Goal: Task Accomplishment & Management: Use online tool/utility

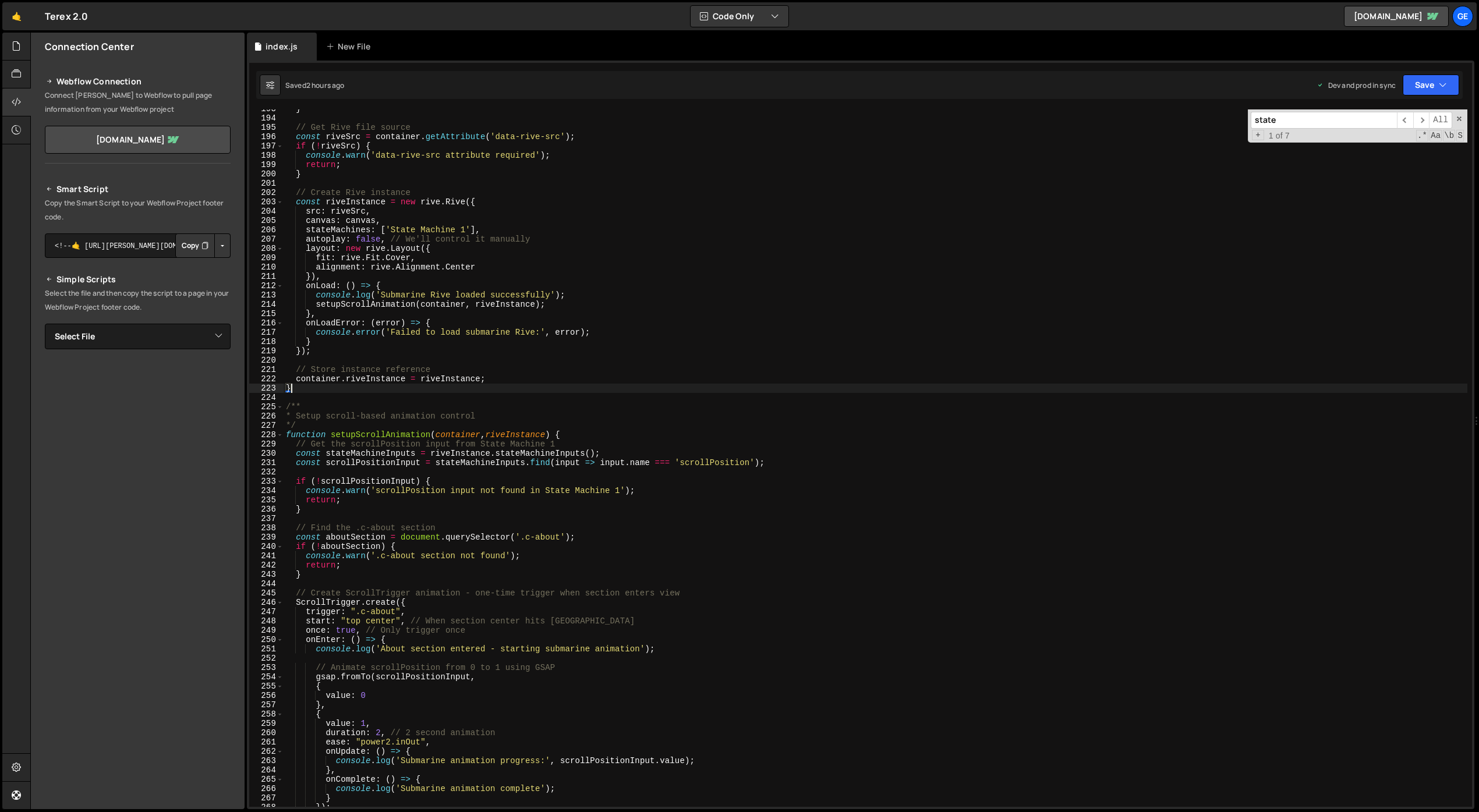
scroll to position [1793, 0]
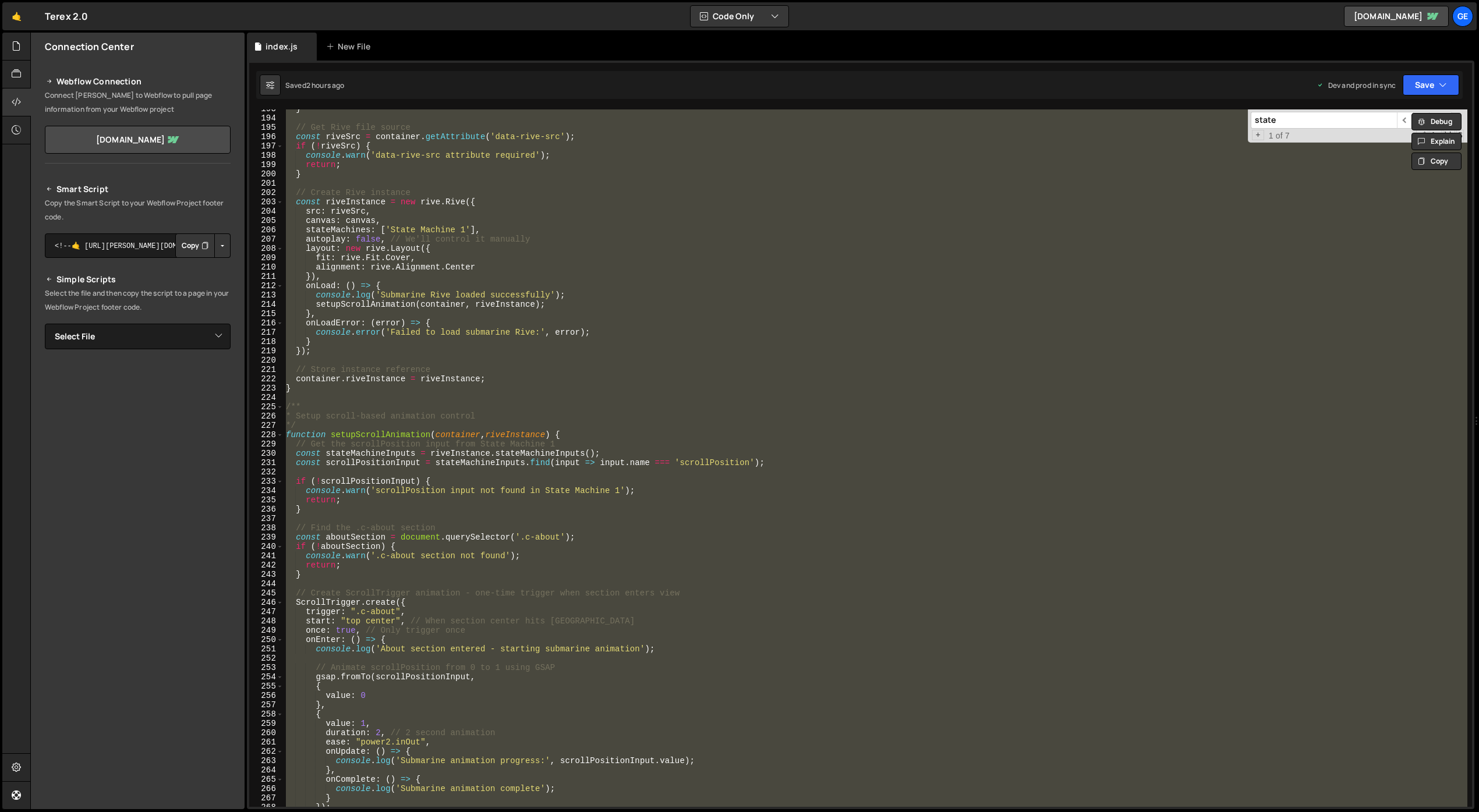
click at [594, 346] on div "} // Get Rive file source const riveSrc = container . getAttribute ( 'data-rive…" at bounding box center [875, 458] width 1184 height 698
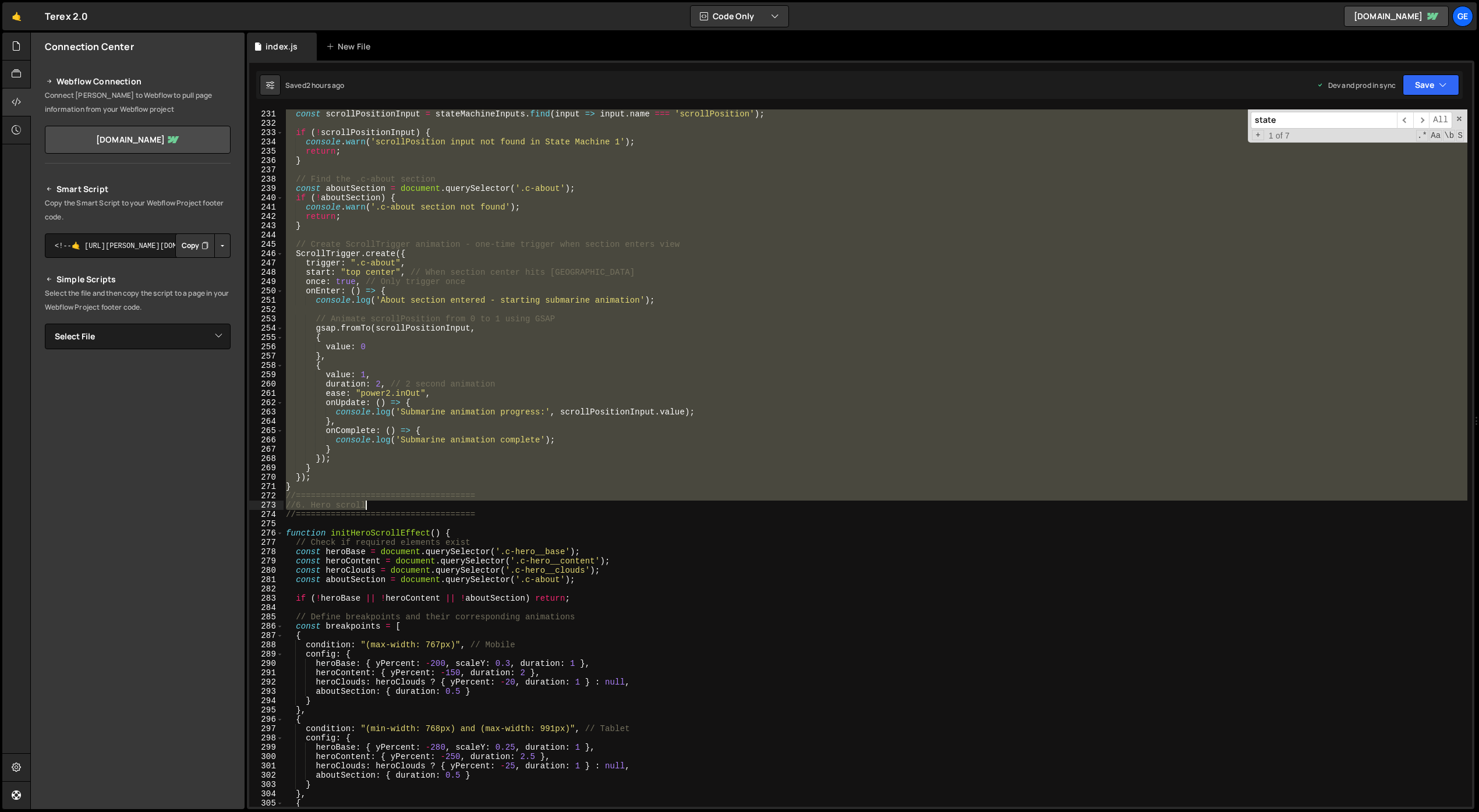
scroll to position [2183, 0]
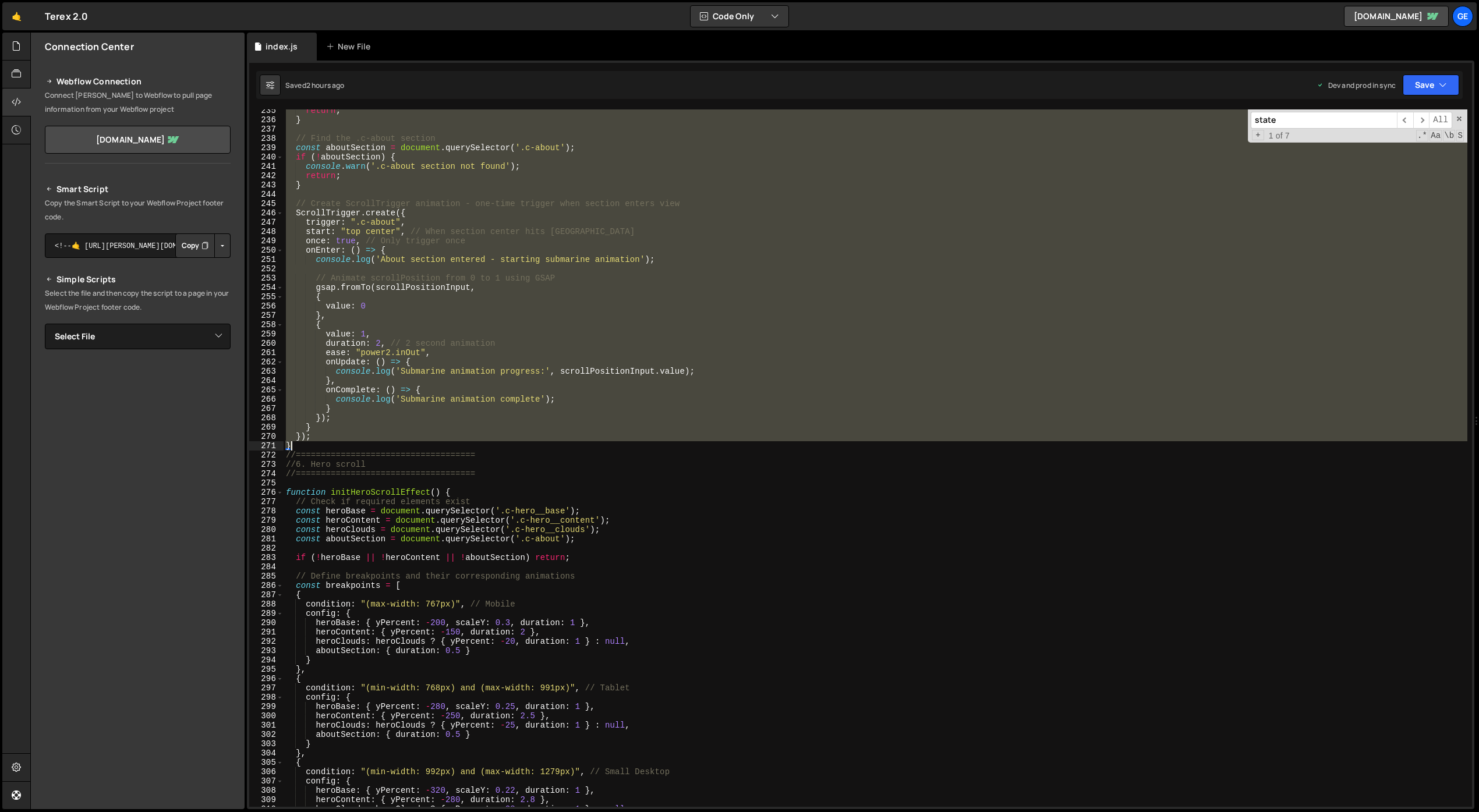
drag, startPoint x: 286, startPoint y: 434, endPoint x: 355, endPoint y: 445, distance: 69.9
click at [355, 445] on div "return ; } // Find the .c-about section const aboutSection = document . querySe…" at bounding box center [875, 464] width 1184 height 716
paste textarea
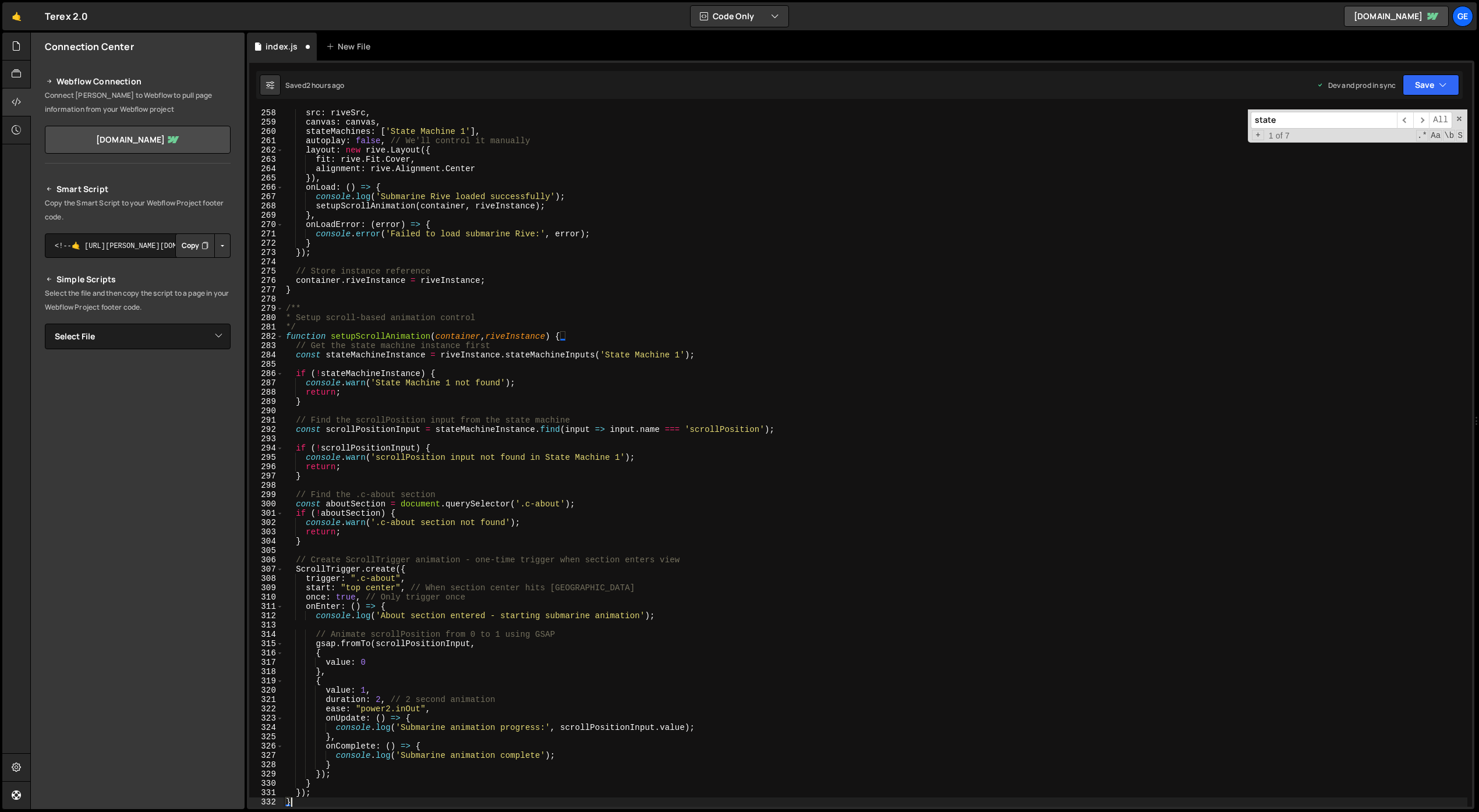
scroll to position [2395, 0]
click at [577, 589] on div "src : riveSrc , canvas : canvas , stateMachines : [ 'State Machine 1' ] , autop…" at bounding box center [875, 466] width 1184 height 716
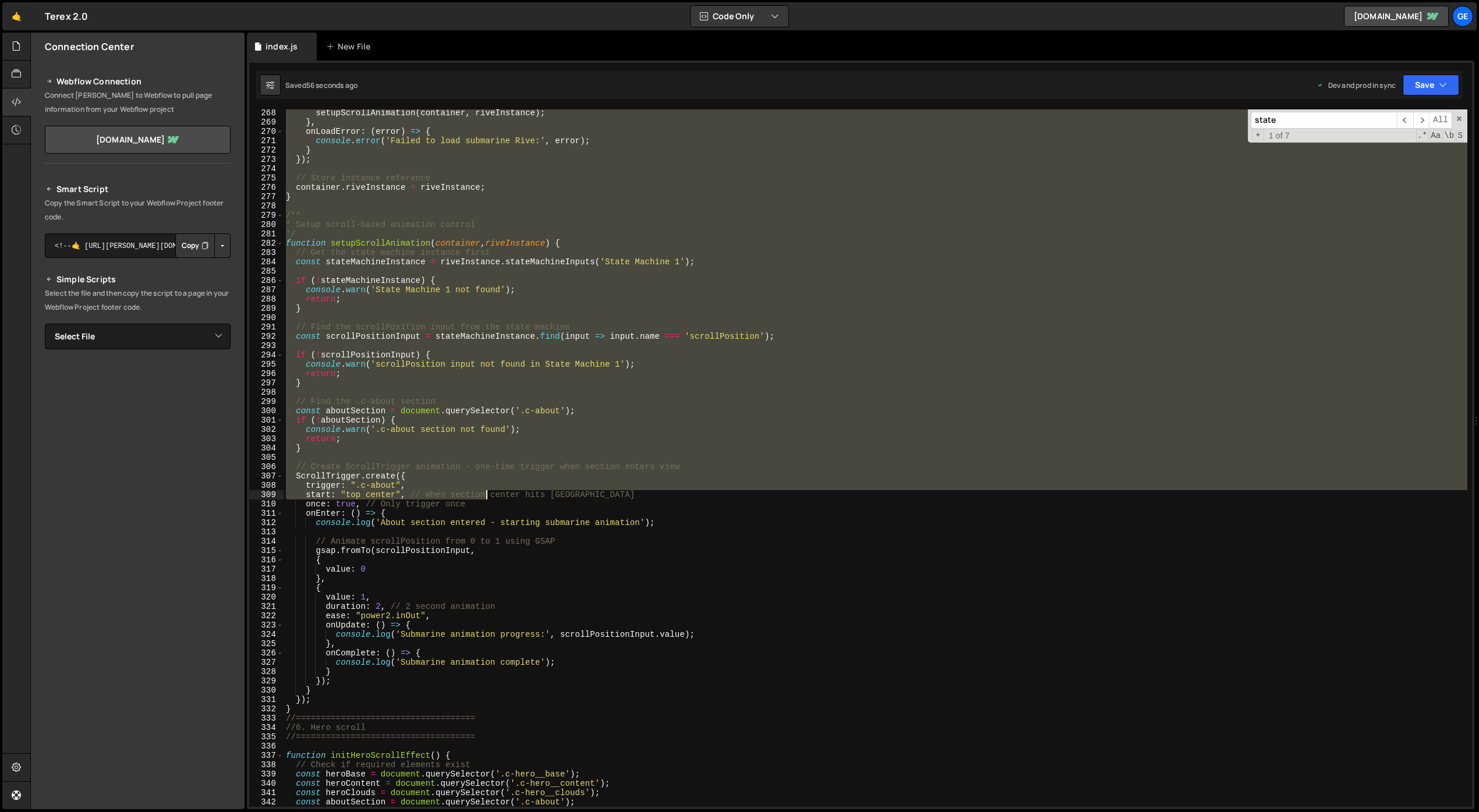
scroll to position [2595, 0]
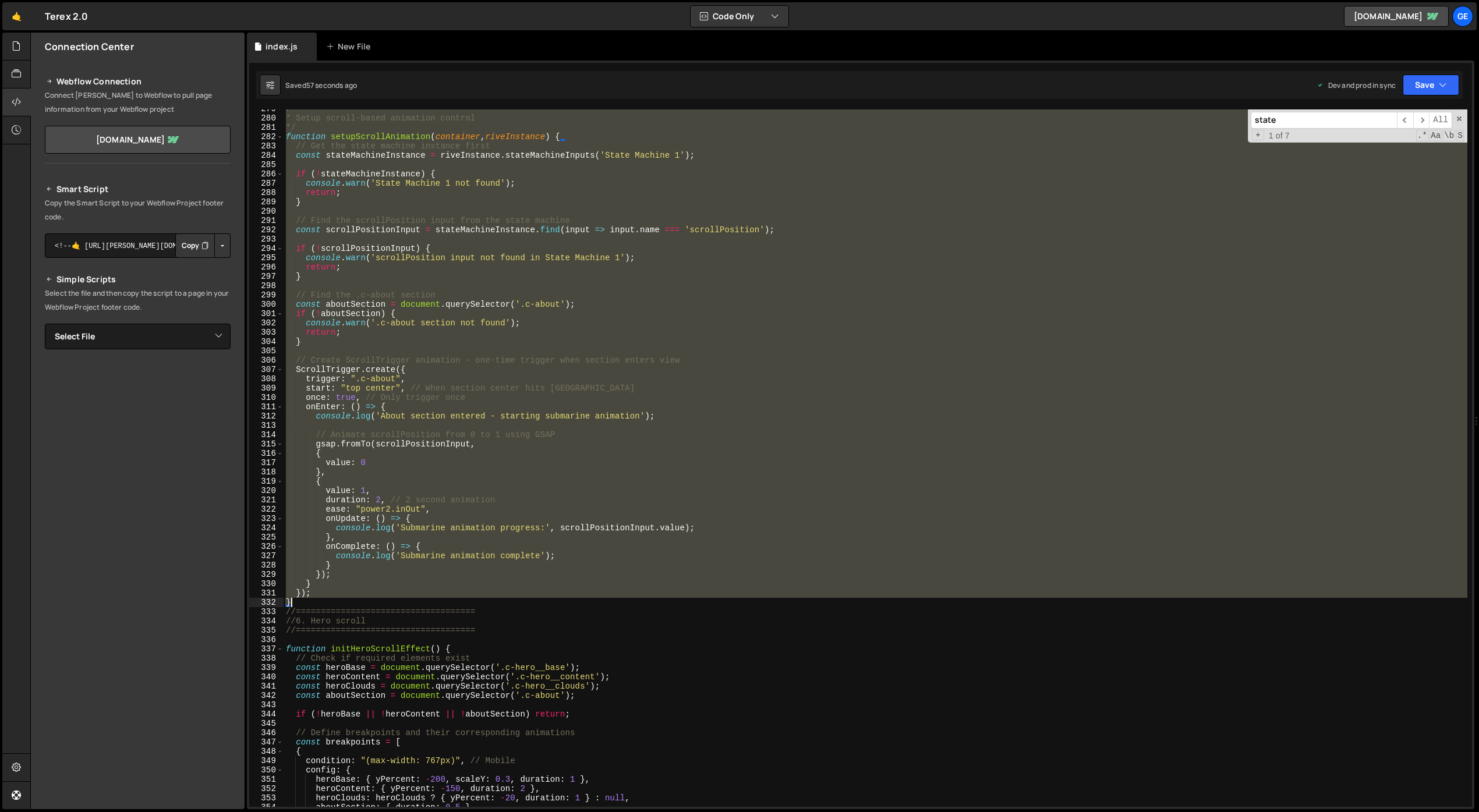
drag, startPoint x: 287, startPoint y: 157, endPoint x: 305, endPoint y: 603, distance: 446.4
click at [305, 603] on div "/** * Setup scroll-based animation control */ function setupScrollAnimation ( c…" at bounding box center [875, 463] width 1184 height 716
click at [702, 450] on div "/** * Setup scroll-based animation control */ function setupScrollAnimation ( c…" at bounding box center [875, 458] width 1184 height 698
type textarea "{"
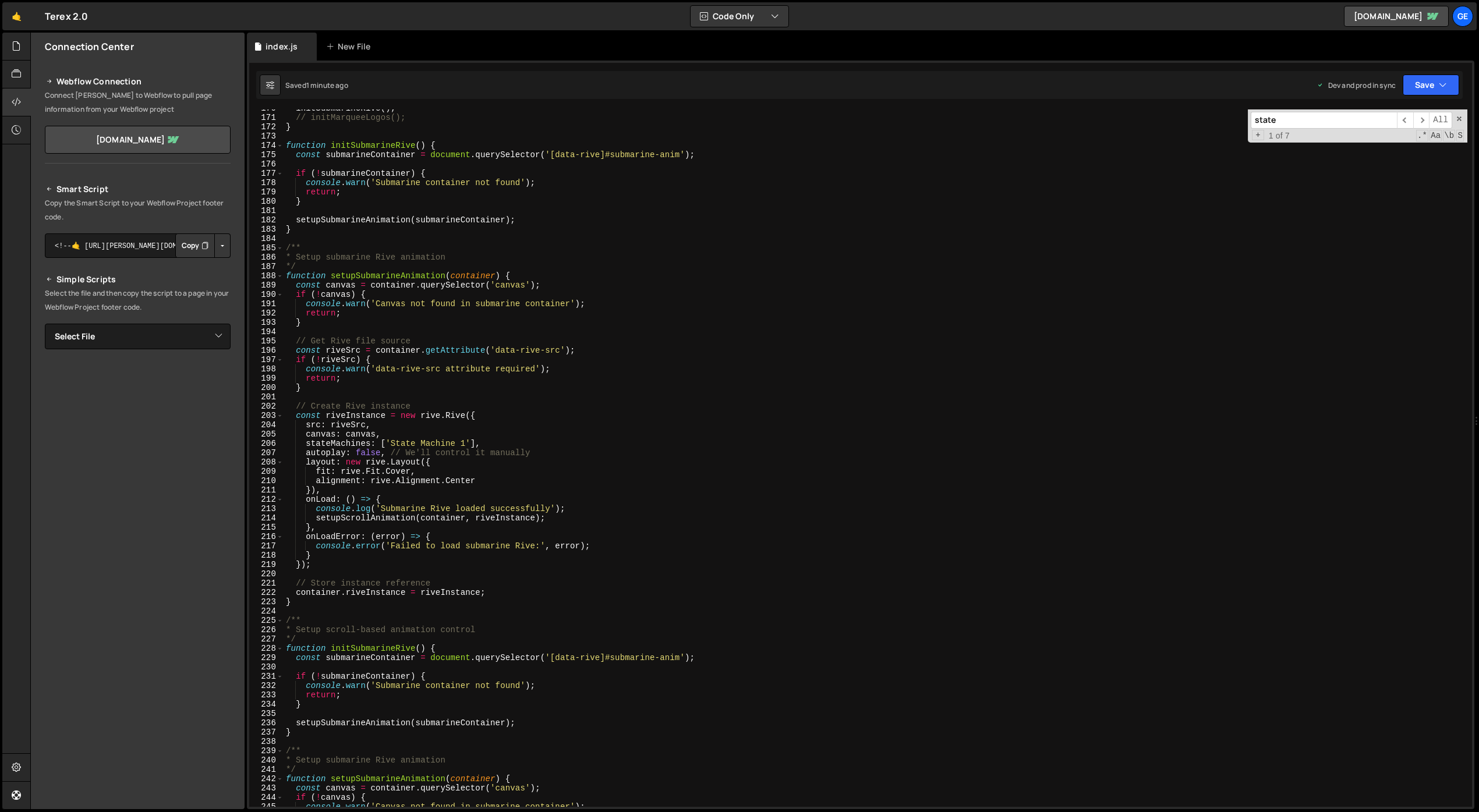
scroll to position [1580, 0]
click at [610, 335] on div "initSubmarineRive ( ) ; // initMarqueeLogos(); } function initSubmarineRive ( )…" at bounding box center [875, 462] width 1184 height 716
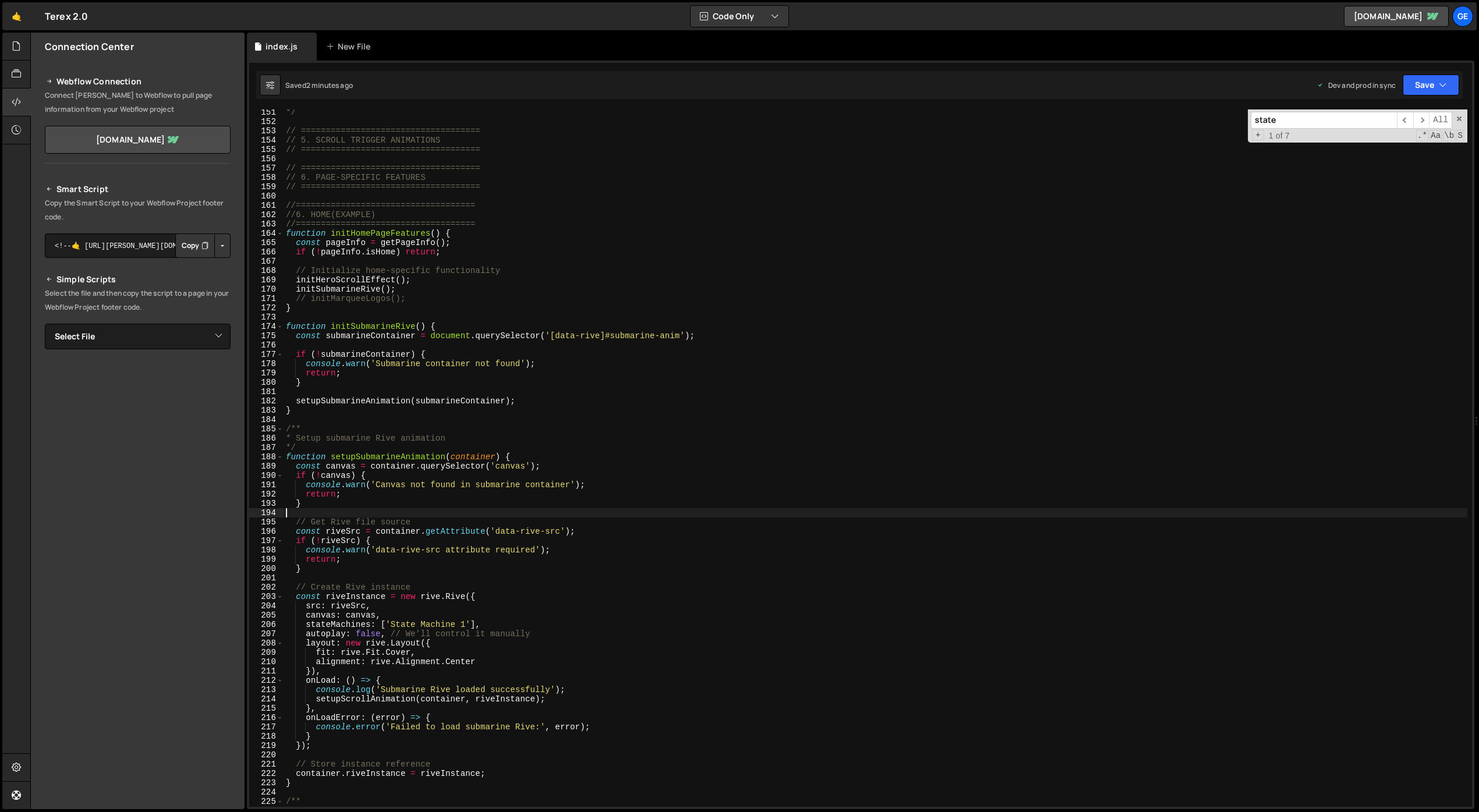
scroll to position [1348, 0]
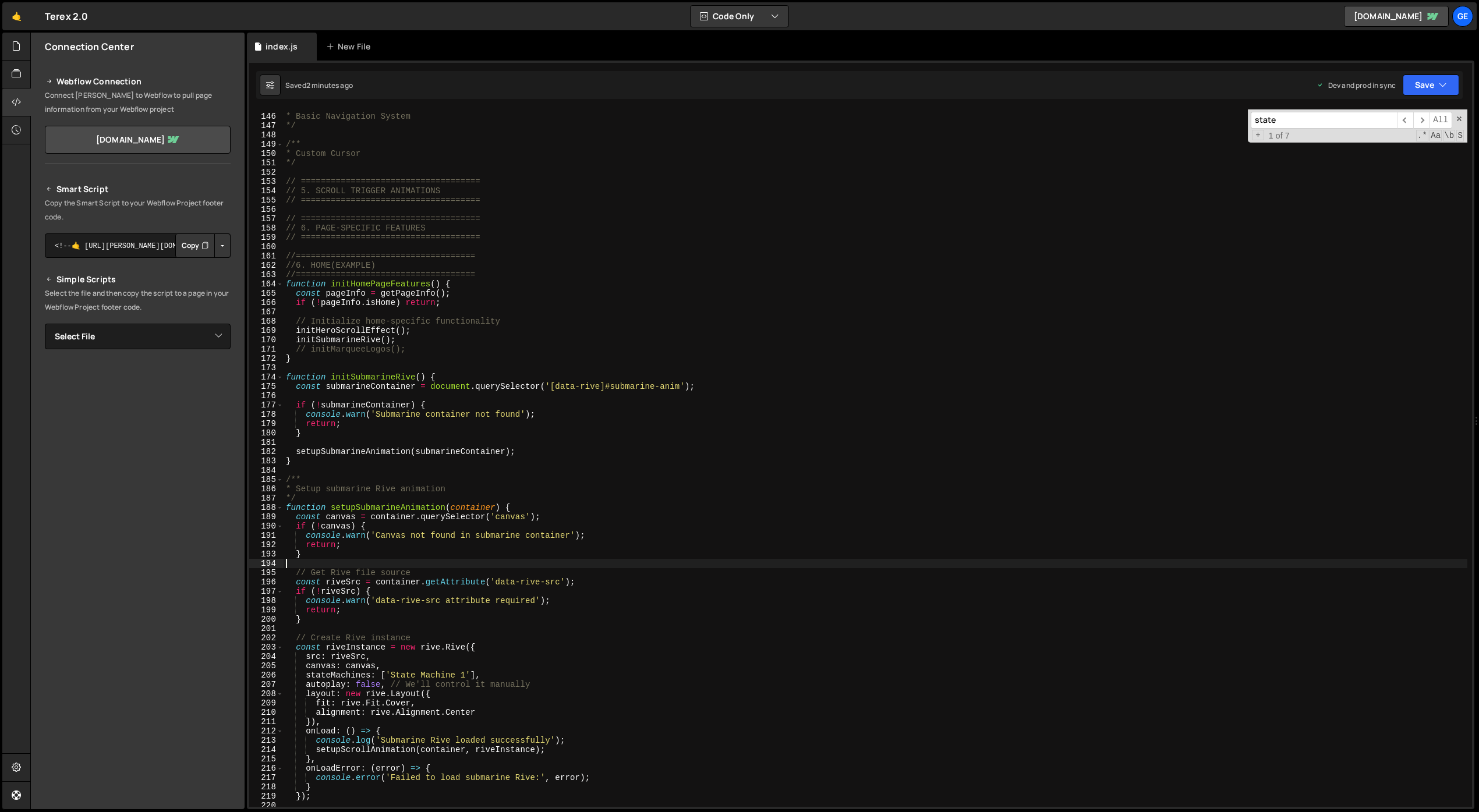
drag, startPoint x: 284, startPoint y: 376, endPoint x: 358, endPoint y: 399, distance: 77.5
click at [358, 399] on div "145 146 147 148 149 150 151 152 153 154 155 156 157 158 159 160 161 162 163 164…" at bounding box center [860, 458] width 1222 height 698
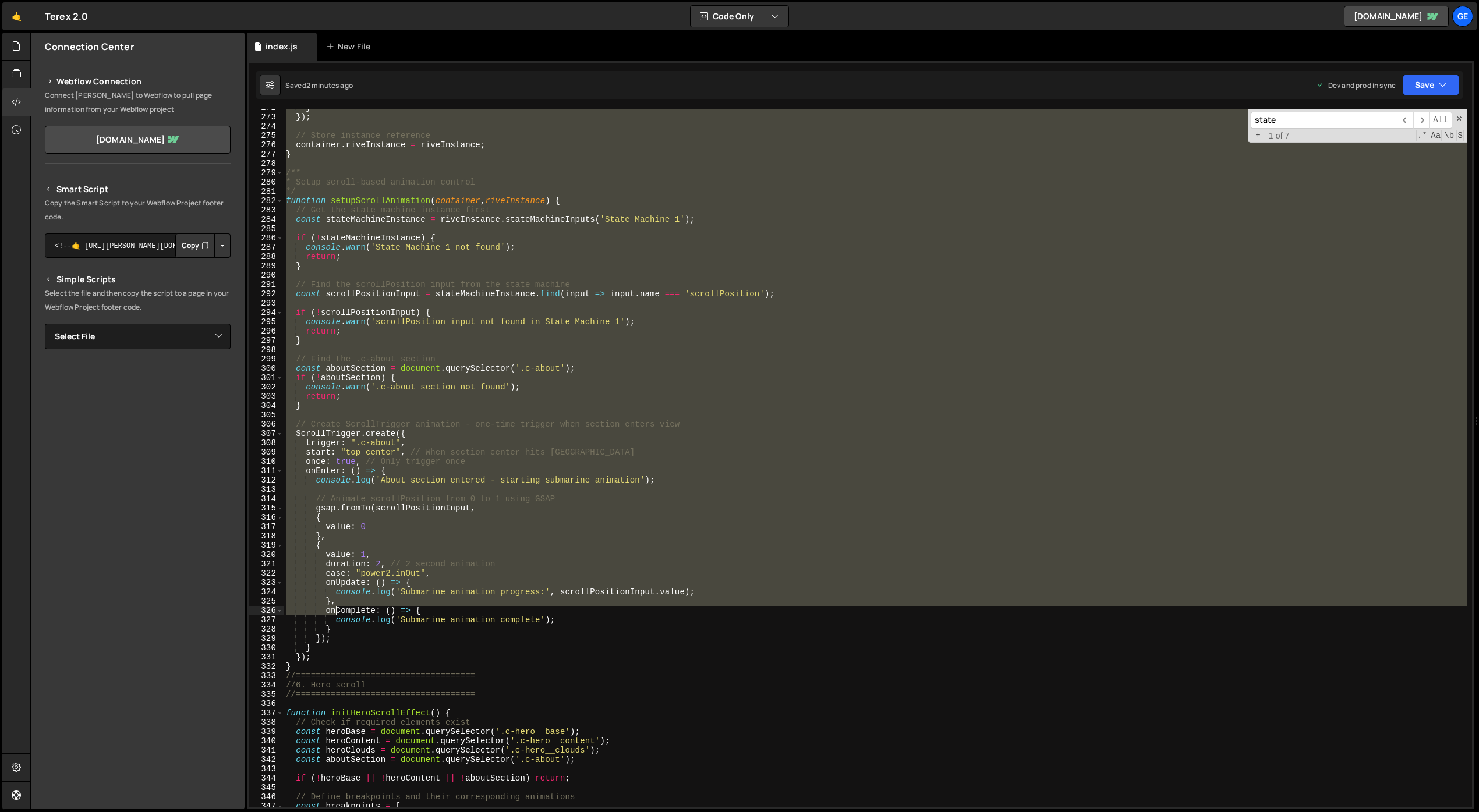
scroll to position [2532, 0]
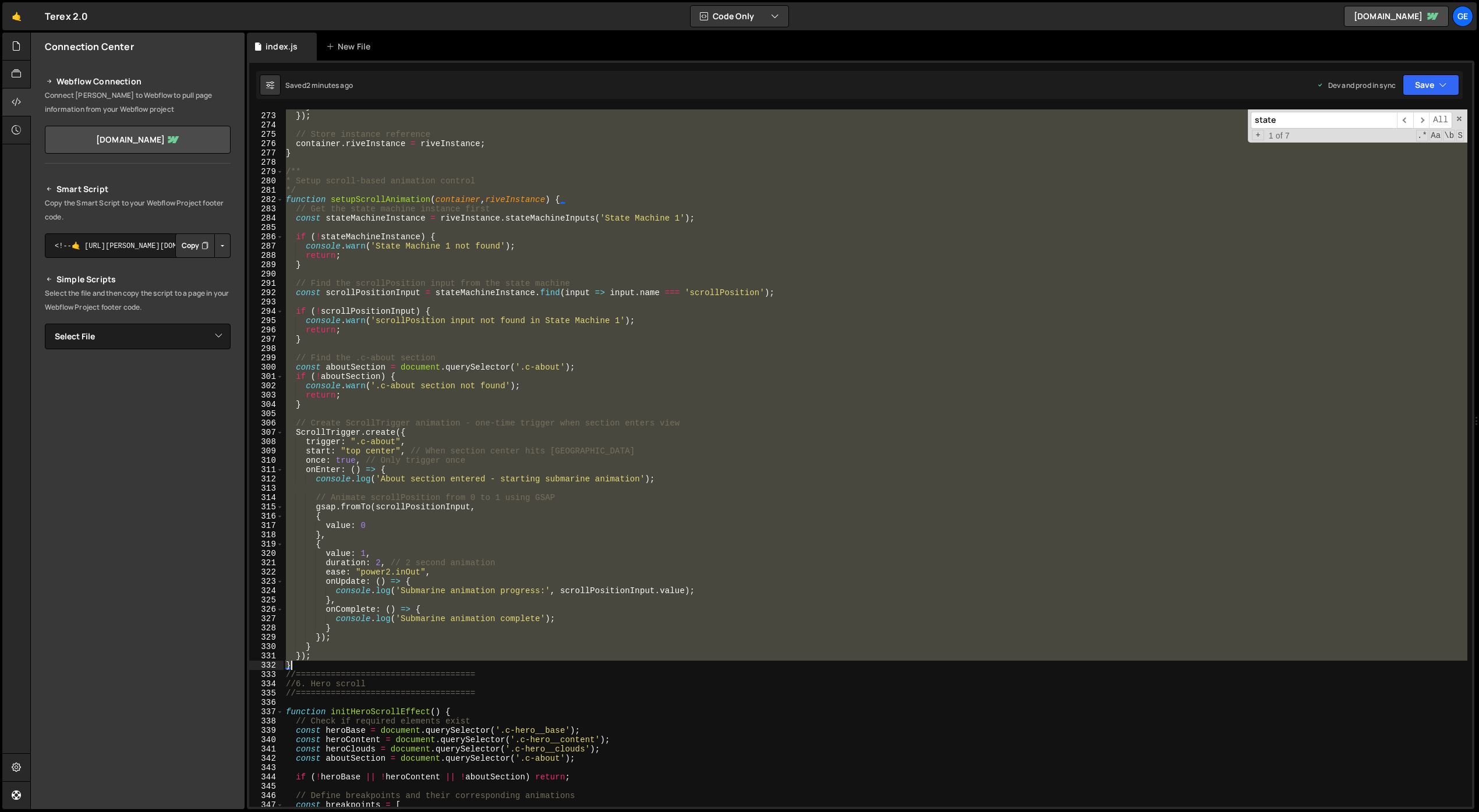
drag, startPoint x: 286, startPoint y: 375, endPoint x: 317, endPoint y: 666, distance: 292.6
click at [316, 666] on div "} }) ; // Store instance reference container . riveInstance = riveInstance ; } …" at bounding box center [875, 460] width 1184 height 716
paste textarea
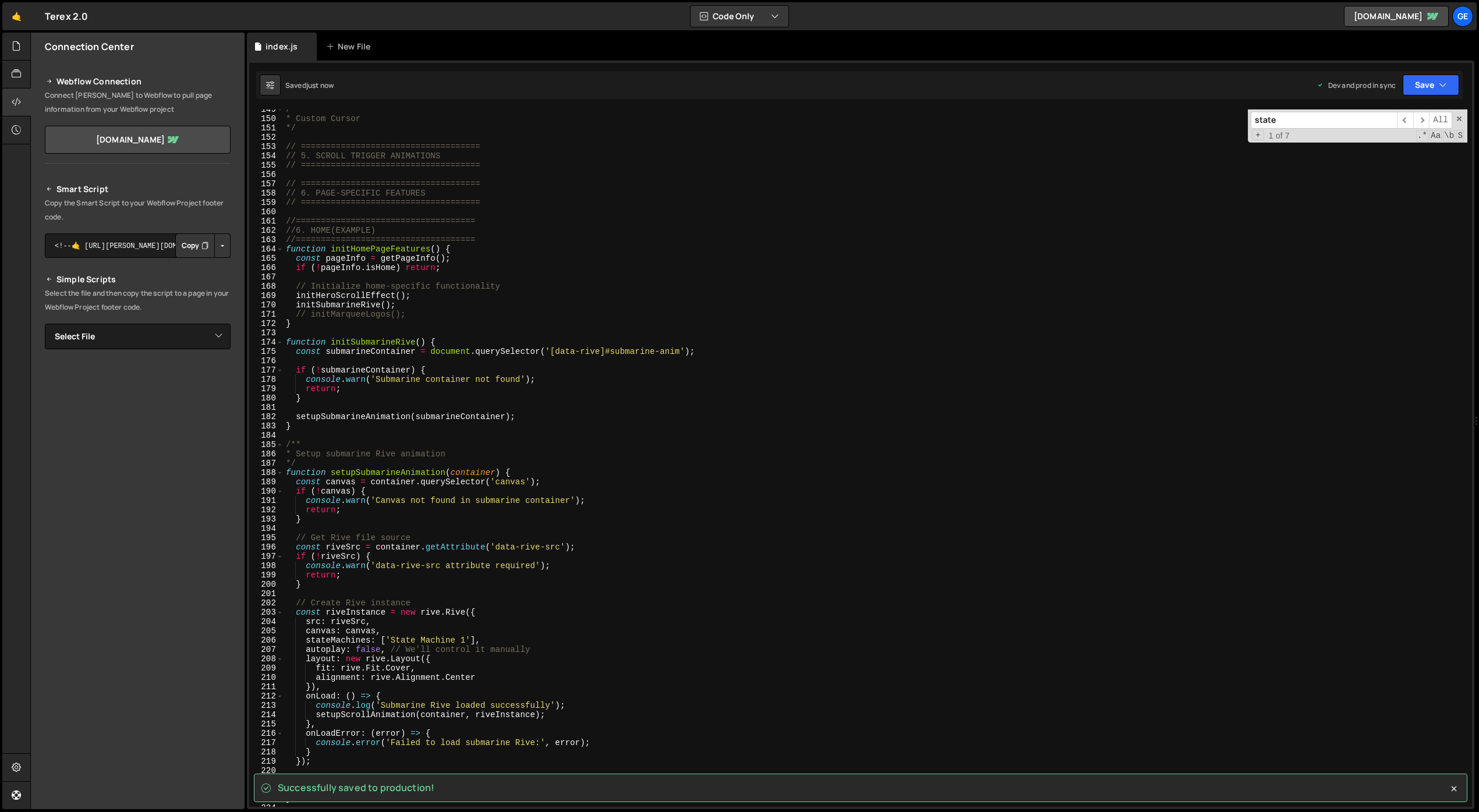
scroll to position [1233, 0]
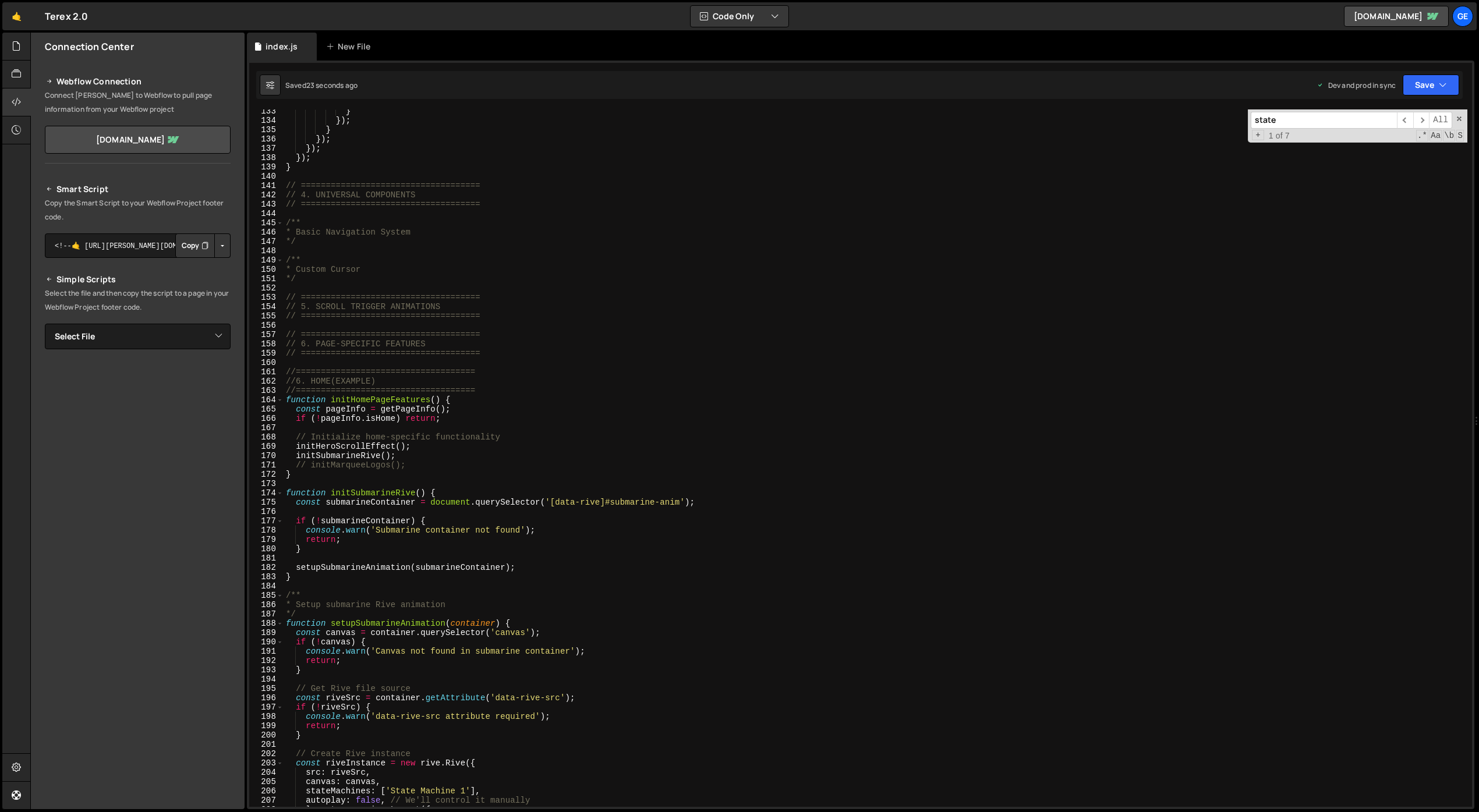
click at [377, 440] on div "} }) ; } }) ; }) ; }) ; } // ==================================== // 4. UNIVERS…" at bounding box center [875, 465] width 1184 height 716
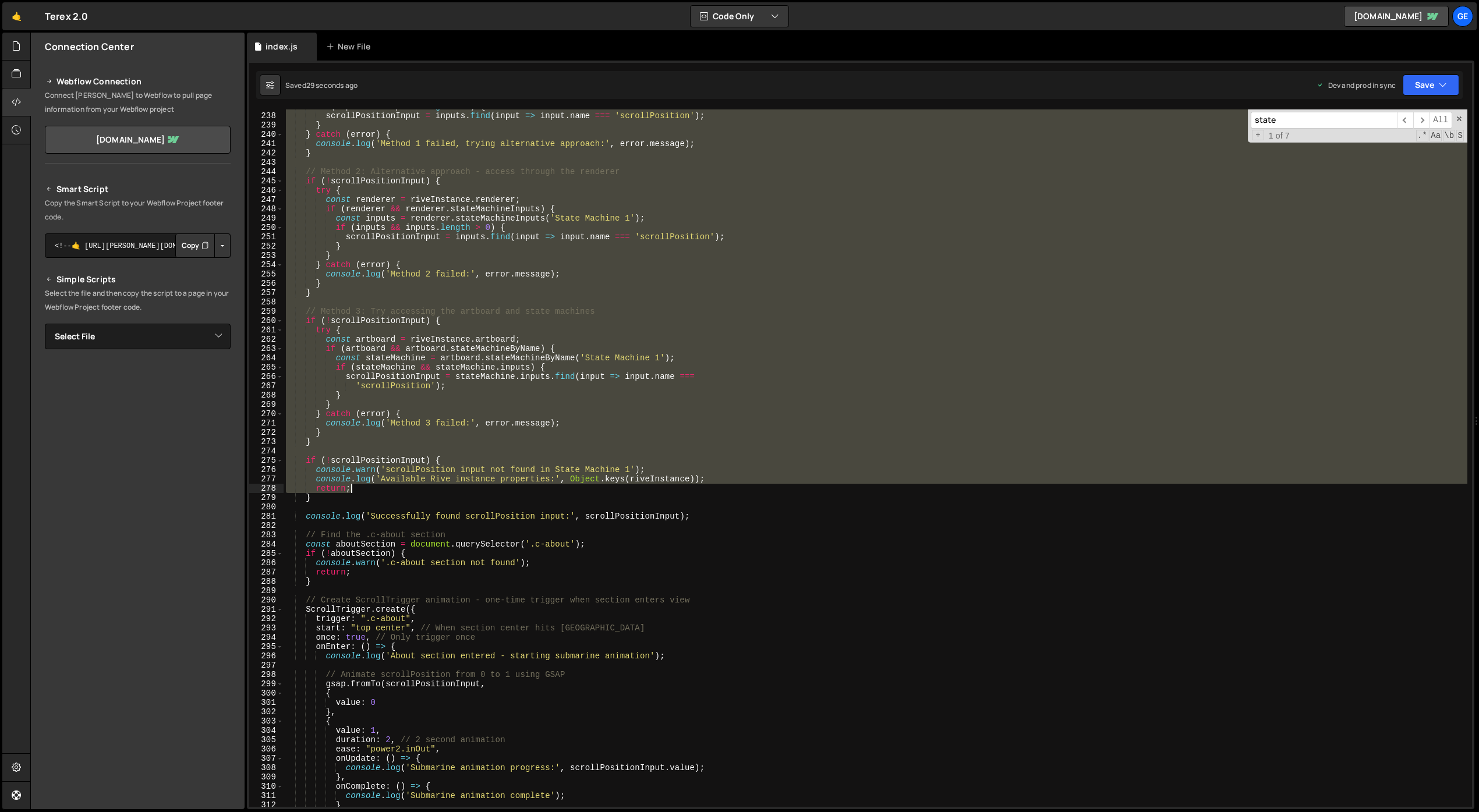
scroll to position [2516, 0]
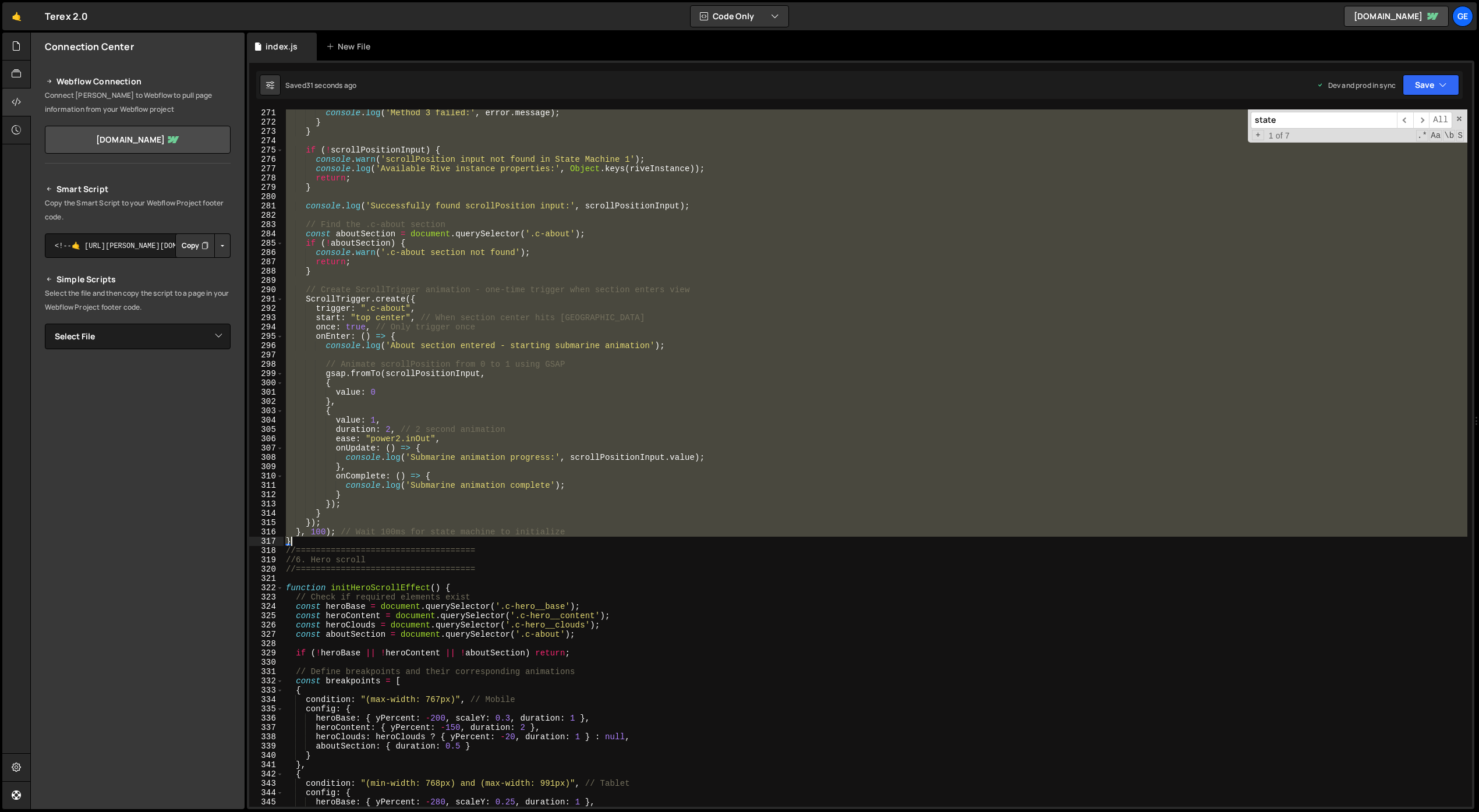
drag, startPoint x: 285, startPoint y: 374, endPoint x: 518, endPoint y: 538, distance: 284.9
click at [518, 538] on div "console . log ( 'Method 3 failed:' , error . message ) ; } } if ( ! scrollPosit…" at bounding box center [875, 466] width 1184 height 716
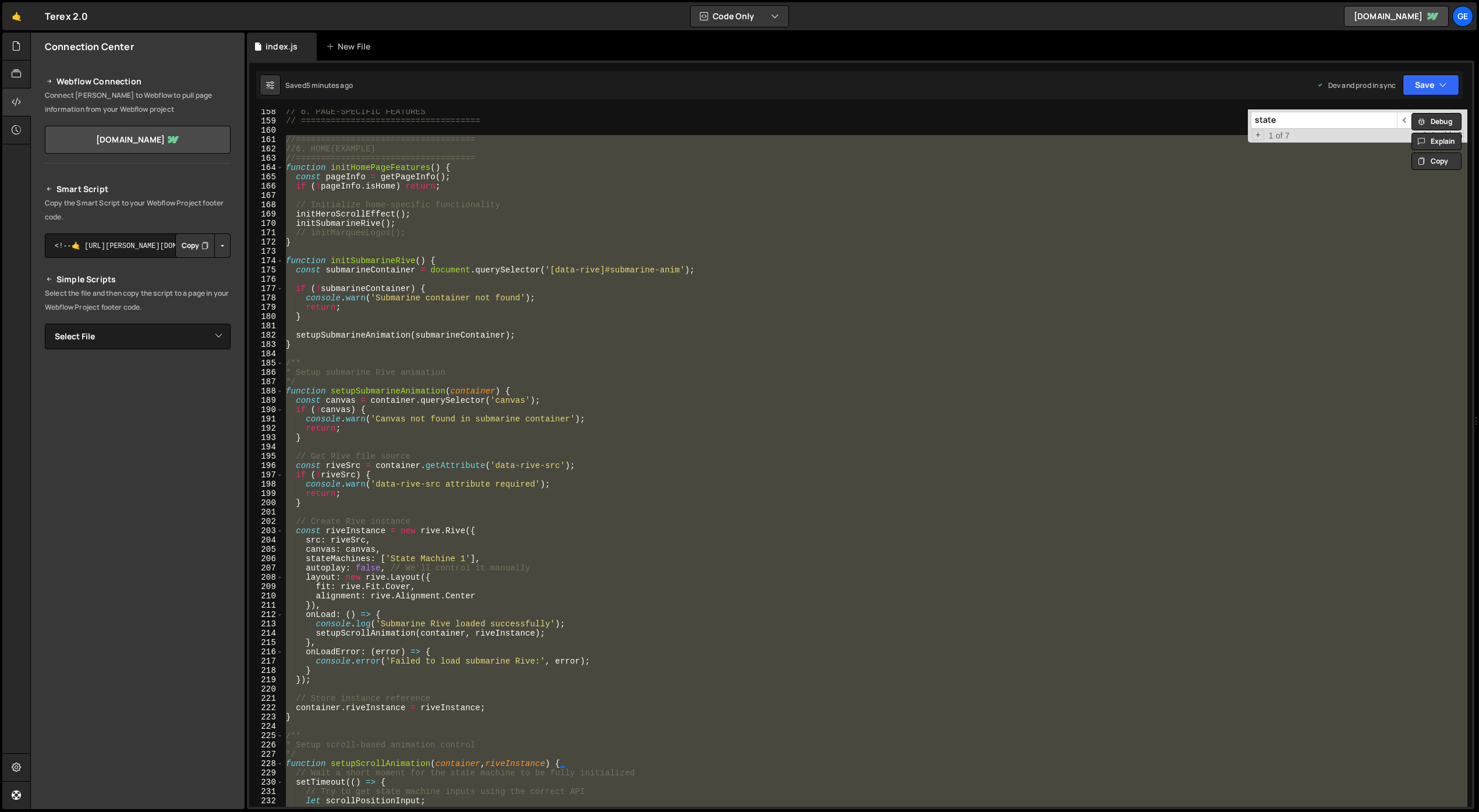
scroll to position [1219, 0]
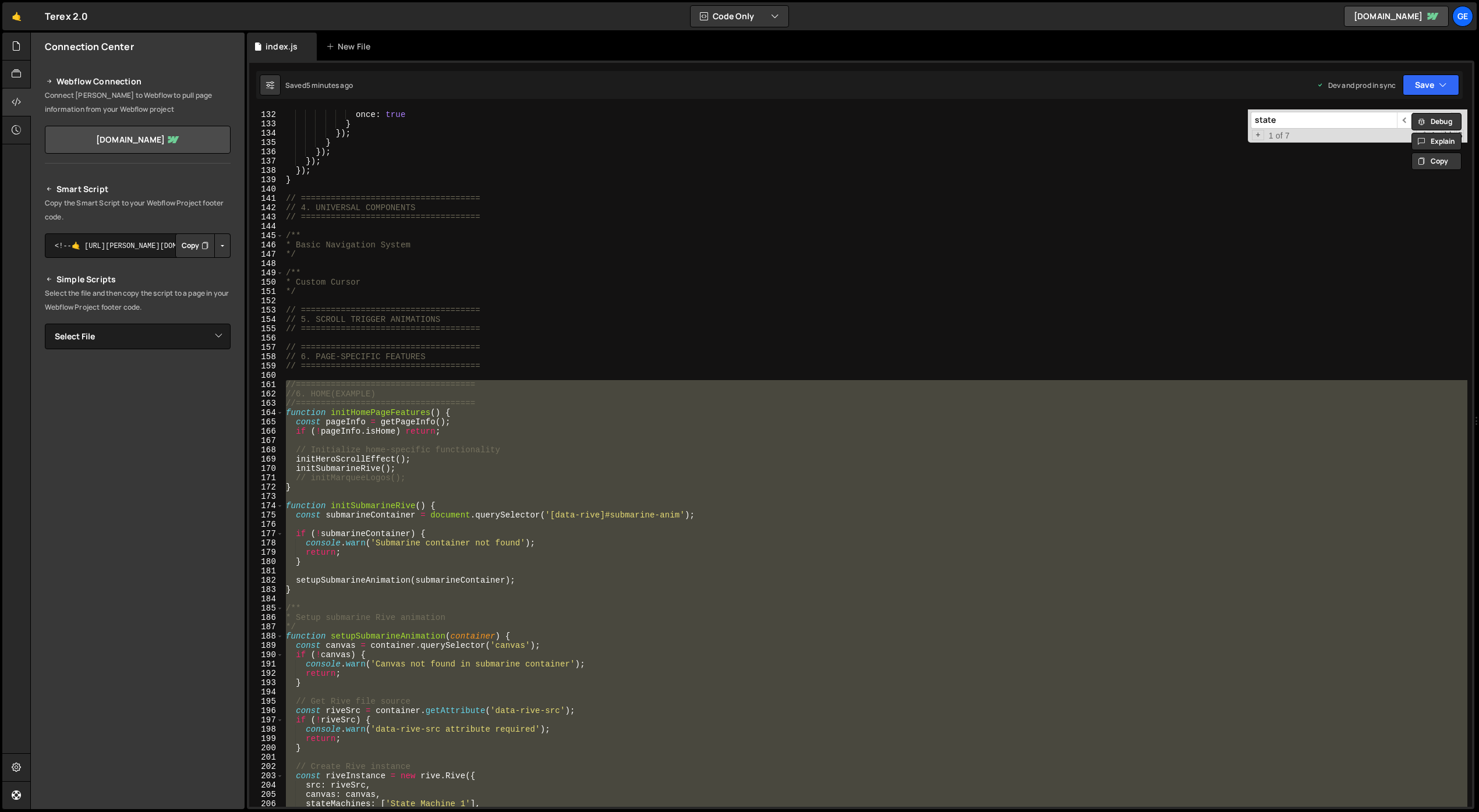
click at [346, 503] on div "start : 'clamp(top 80%)' , once : true } }) ; } }) ; }) ; }) ; } // ===========…" at bounding box center [875, 458] width 1184 height 698
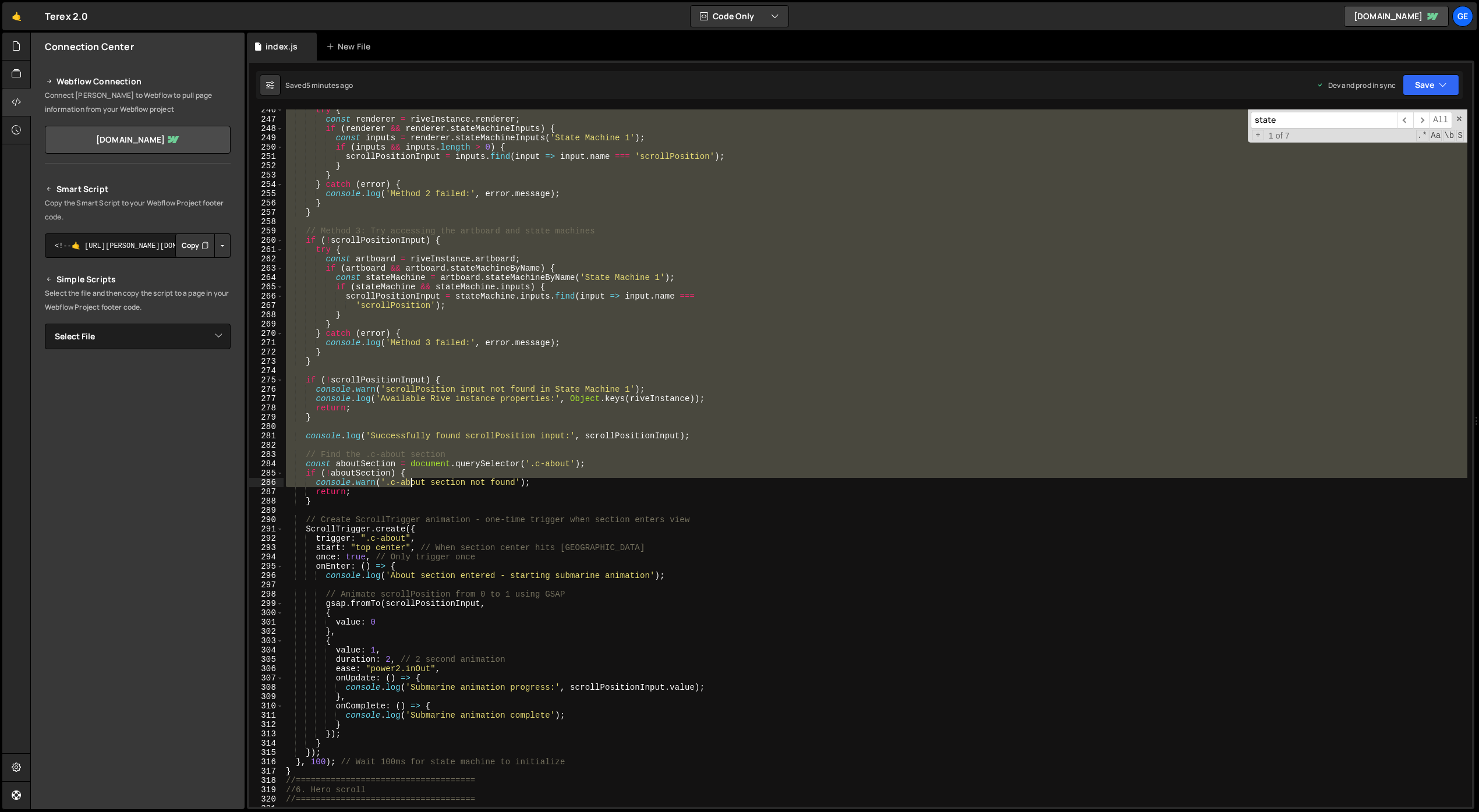
scroll to position [2472, 0]
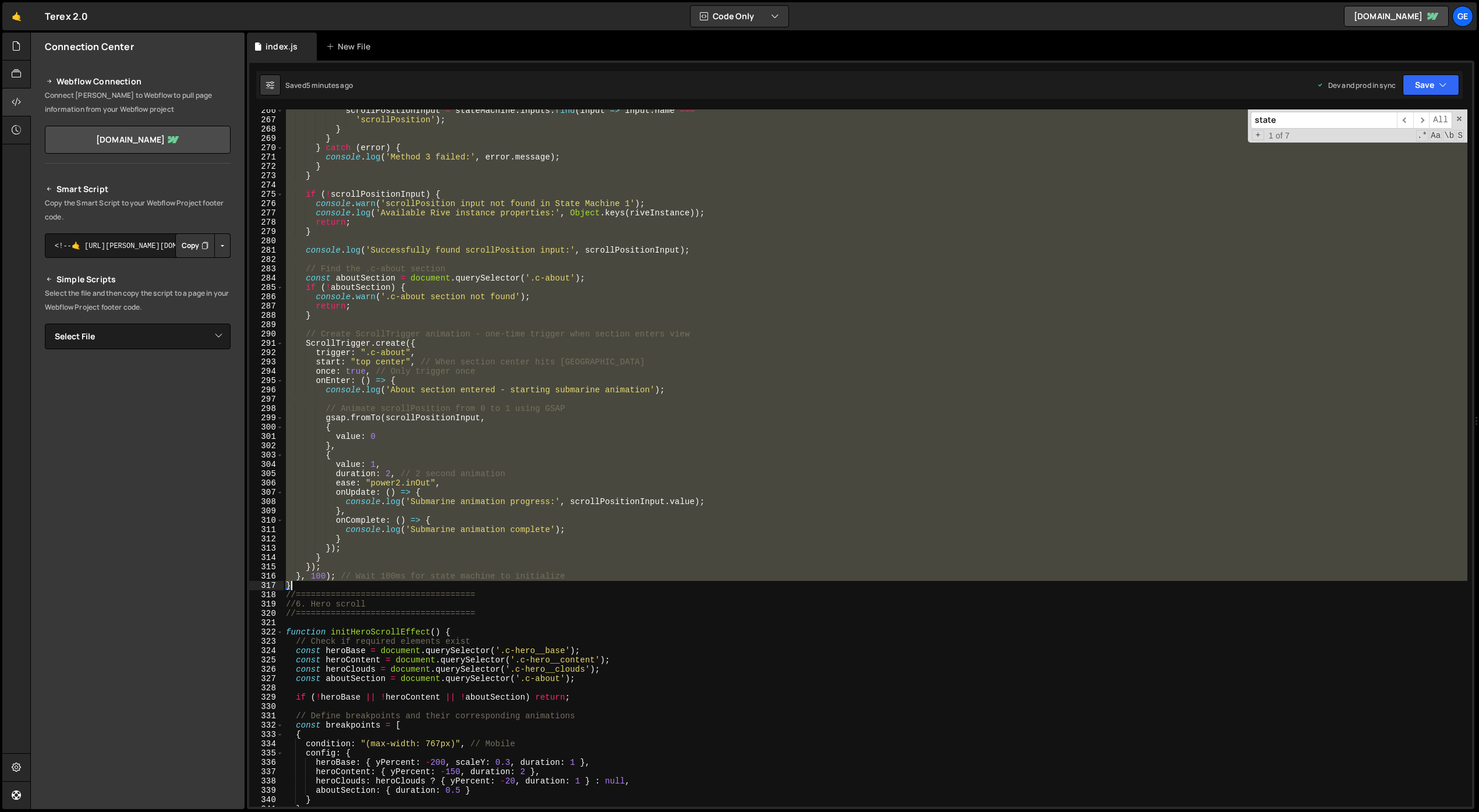
drag, startPoint x: 287, startPoint y: 507, endPoint x: 342, endPoint y: 588, distance: 97.9
click at [342, 588] on div "scrollPositionInput = stateMachine . inputs . find ( input => input . name === …" at bounding box center [875, 464] width 1184 height 716
paste textarea
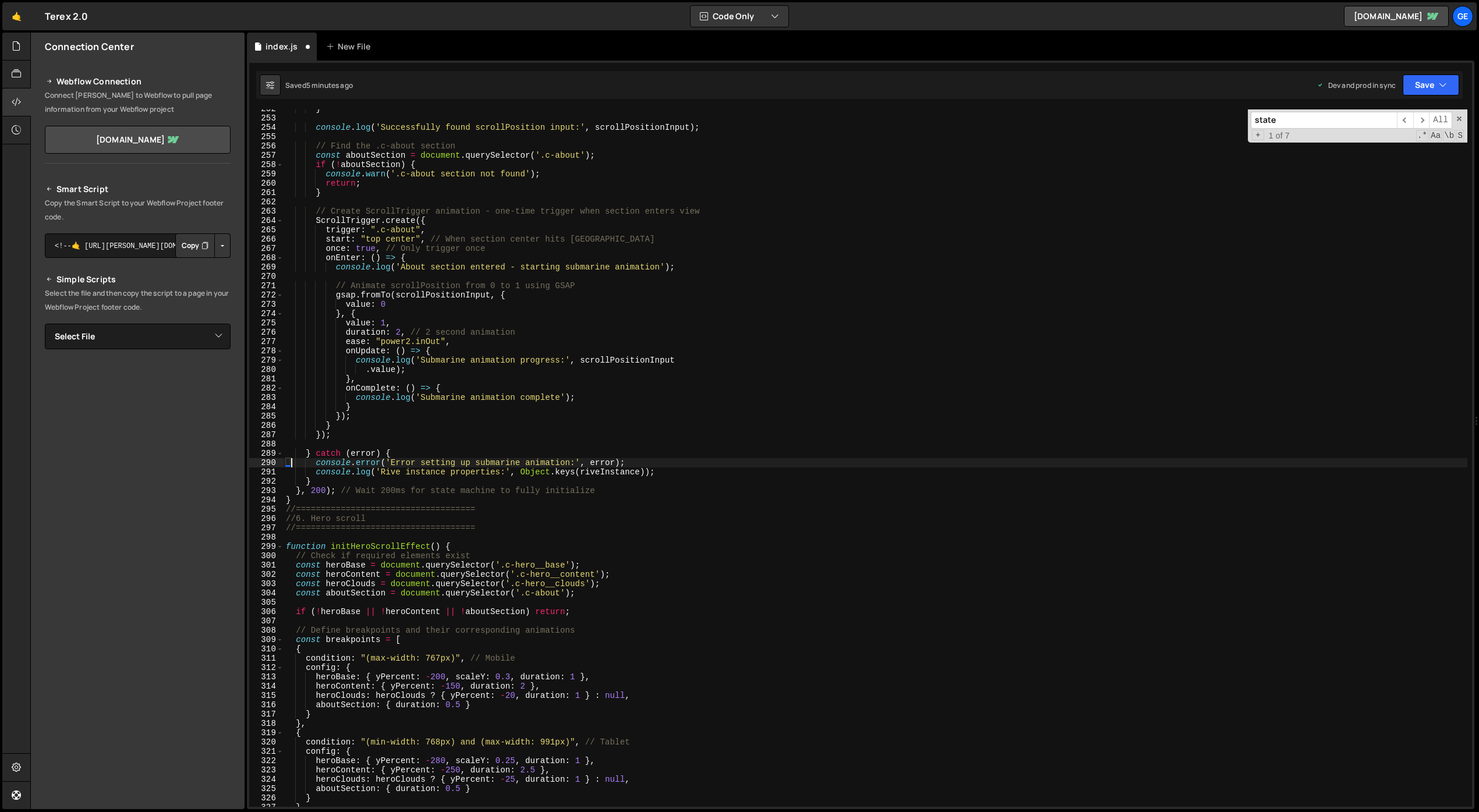
scroll to position [2343, 0]
click at [875, 556] on div "} console . log ( 'Successfully found scrollPosition input:' , scrollPositionIn…" at bounding box center [875, 463] width 1184 height 716
type textarea "// Check if required elements exist"
paste input "initSubmarineRive()"
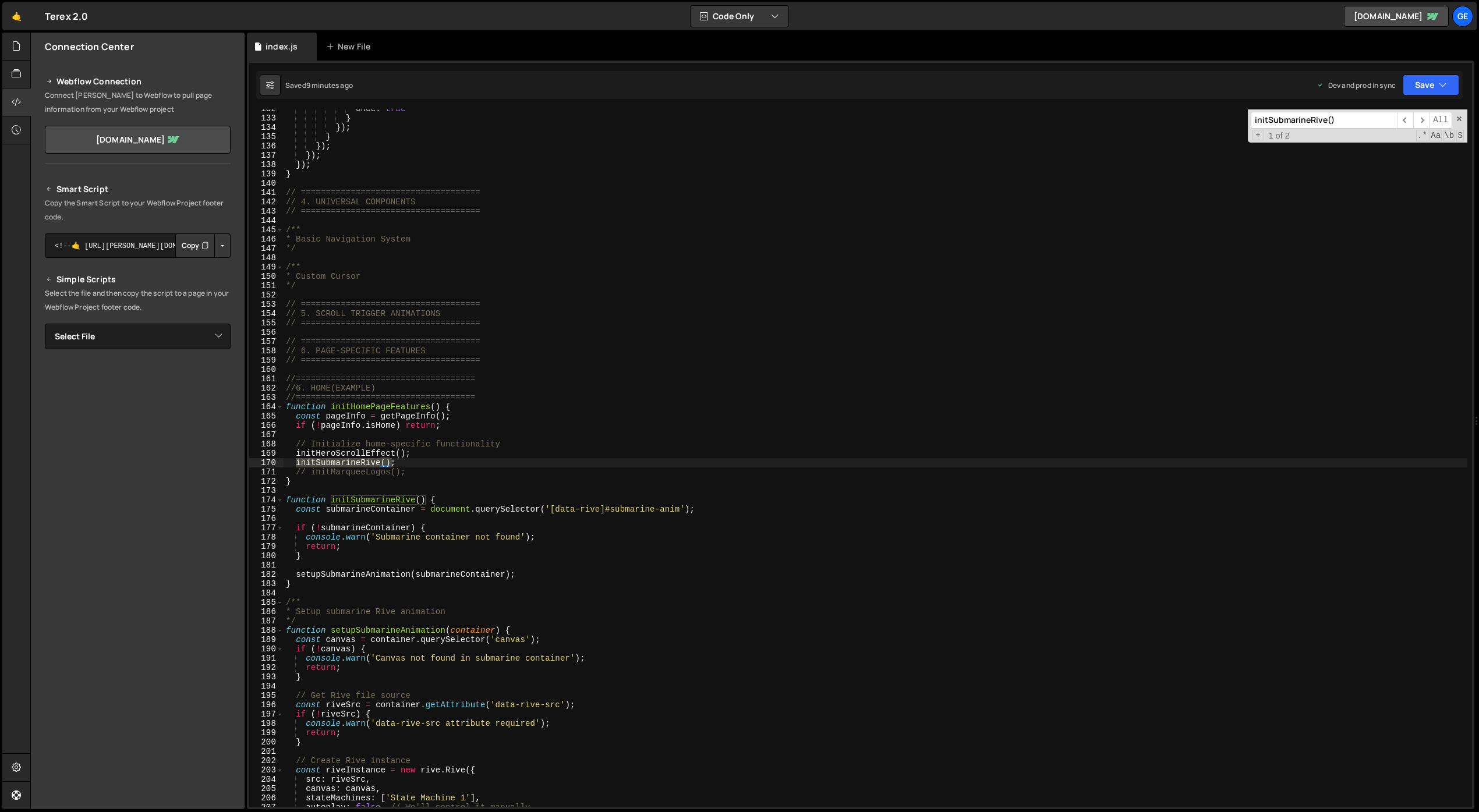
type input "initSubmarineRive()"
type textarea "function initHomePageFeatures() {"
drag, startPoint x: 440, startPoint y: 406, endPoint x: 331, endPoint y: 406, distance: 109.0
click at [331, 406] on div "once : true } }) ; } }) ; }) ; }) ; } // ==================================== /…" at bounding box center [875, 463] width 1184 height 716
type input "initHomePageFeatures()"
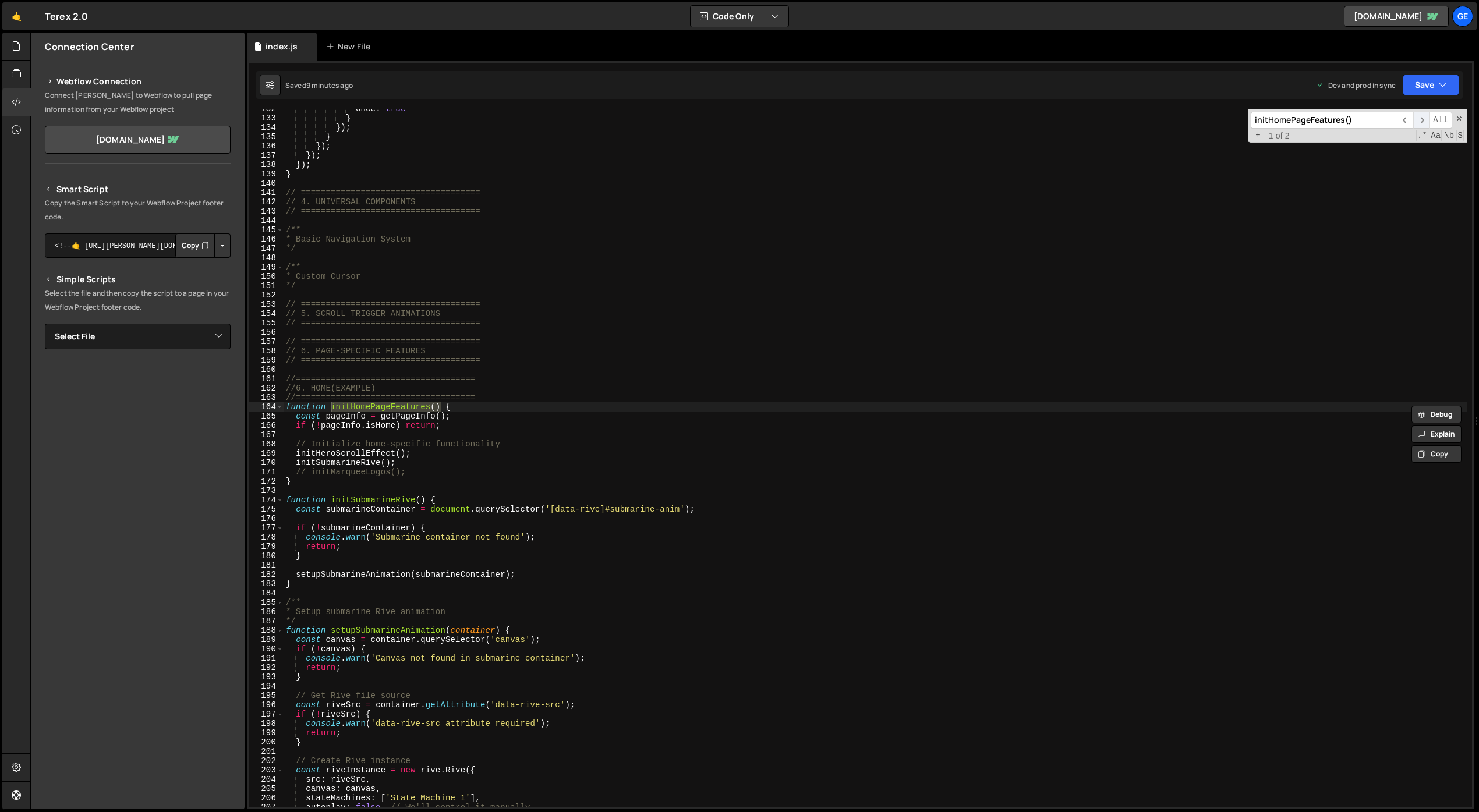
click at [1420, 120] on span "​" at bounding box center [1421, 120] width 16 height 16
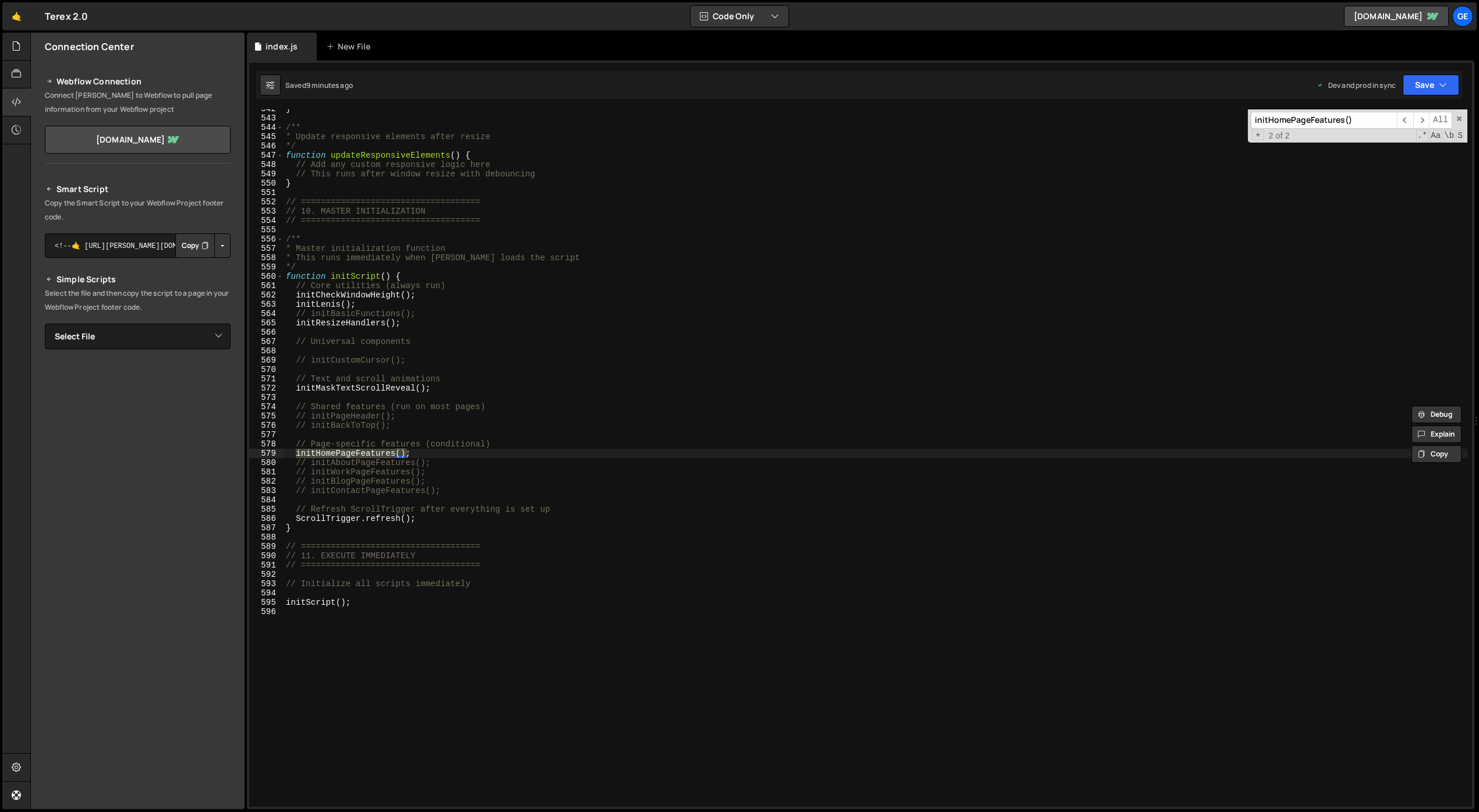
scroll to position [5045, 0]
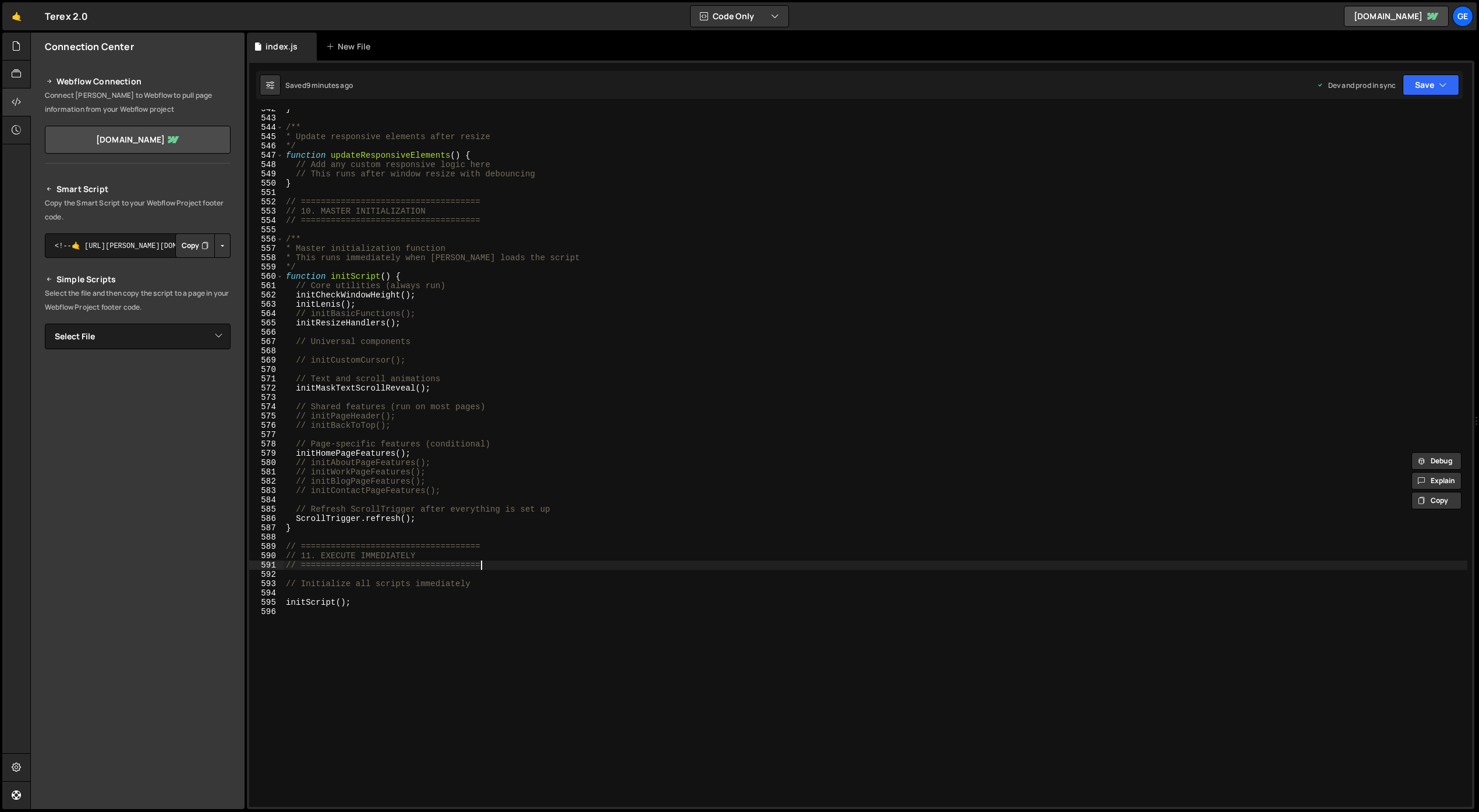
click at [734, 565] on div "} /** * Update responsive elements after resize */ function updateResponsiveEle…" at bounding box center [875, 463] width 1184 height 716
type textarea "// ===================================="
click at [471, 627] on div "} /** * Update responsive elements after resize */ function updateResponsiveEle…" at bounding box center [875, 463] width 1184 height 716
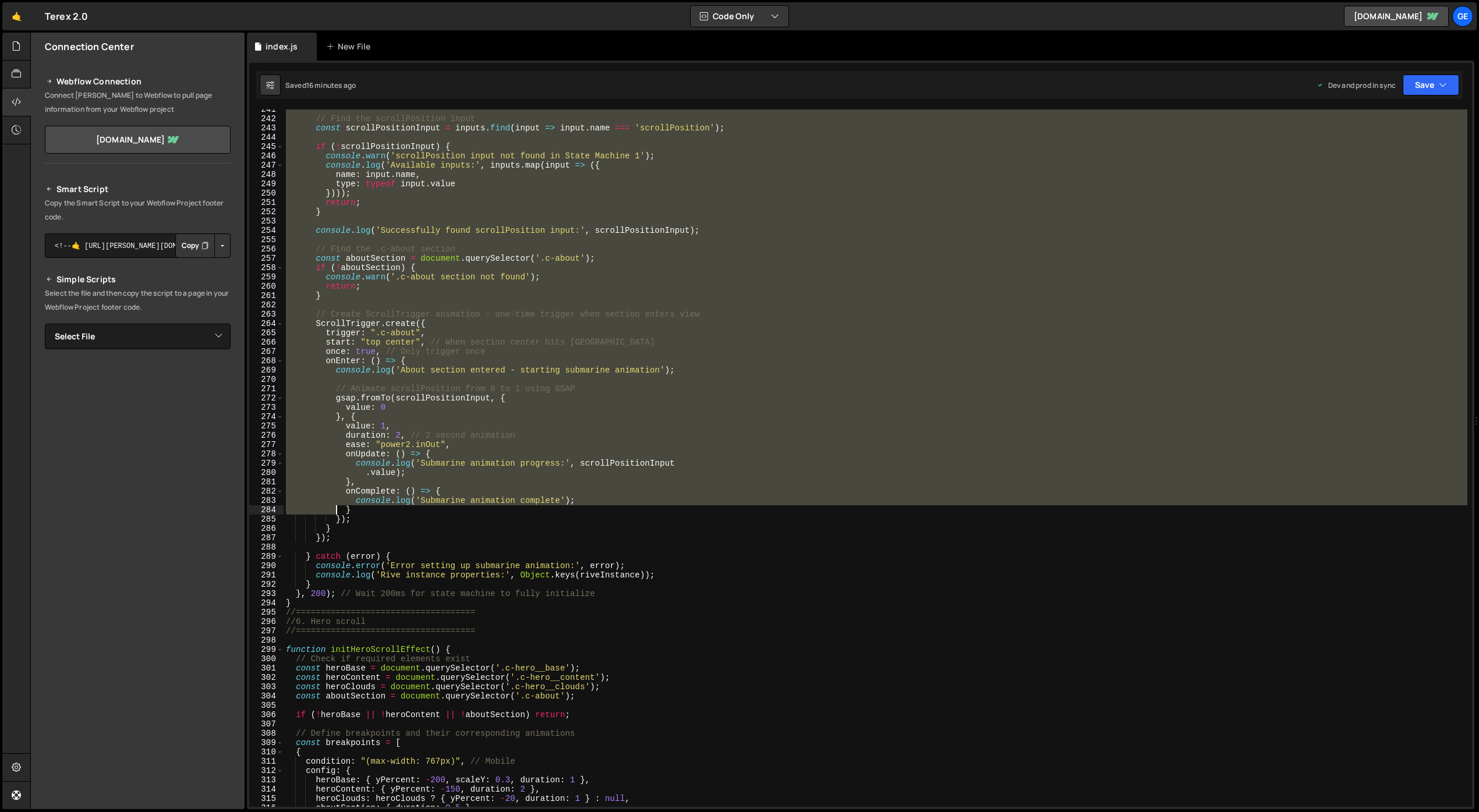
scroll to position [2249, 0]
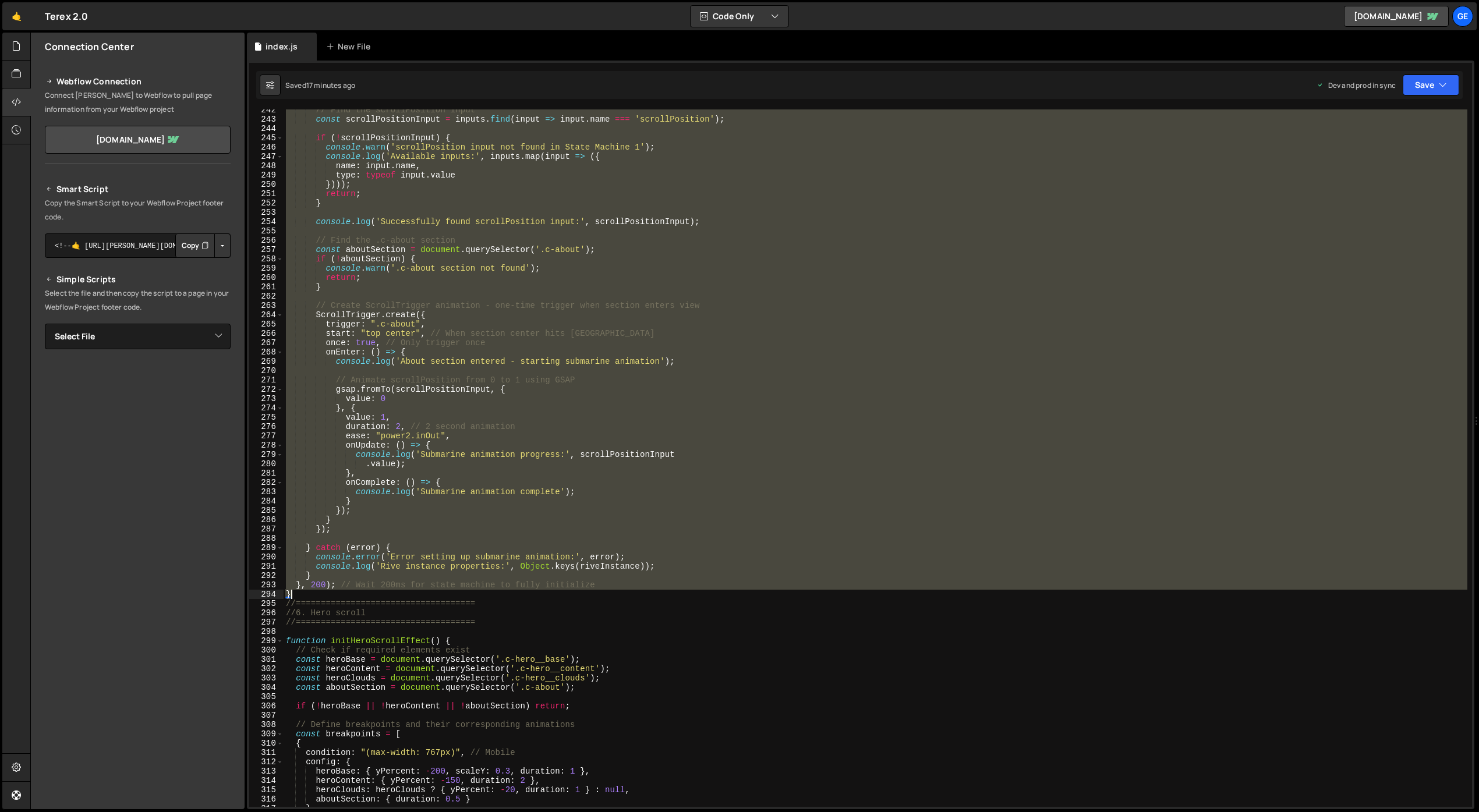
drag, startPoint x: 287, startPoint y: 333, endPoint x: 312, endPoint y: 592, distance: 260.2
click at [312, 592] on div "// Find the scrollPosition input const scrollPositionInput = inputs . find ( in…" at bounding box center [875, 464] width 1184 height 716
paste textarea
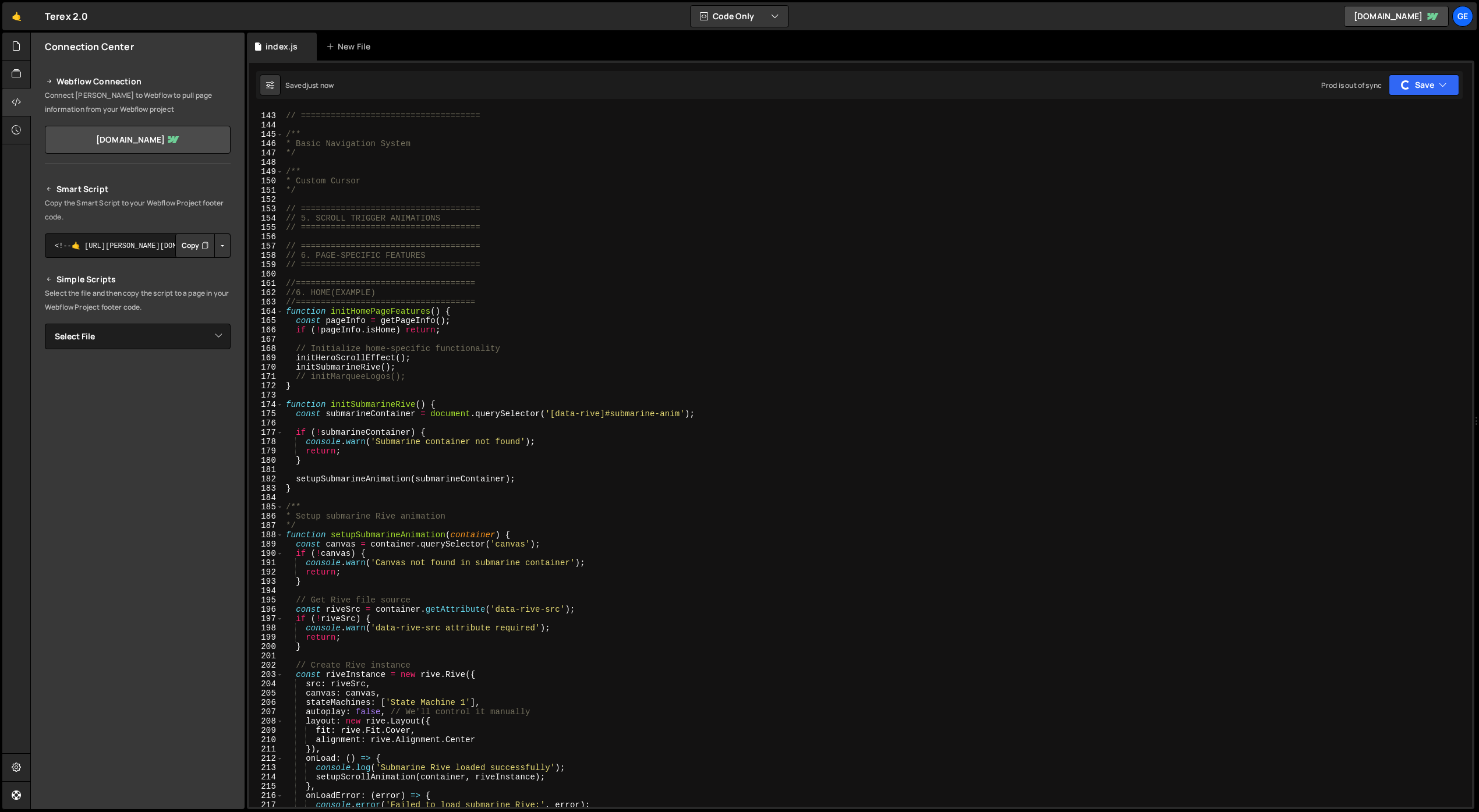
scroll to position [870, 0]
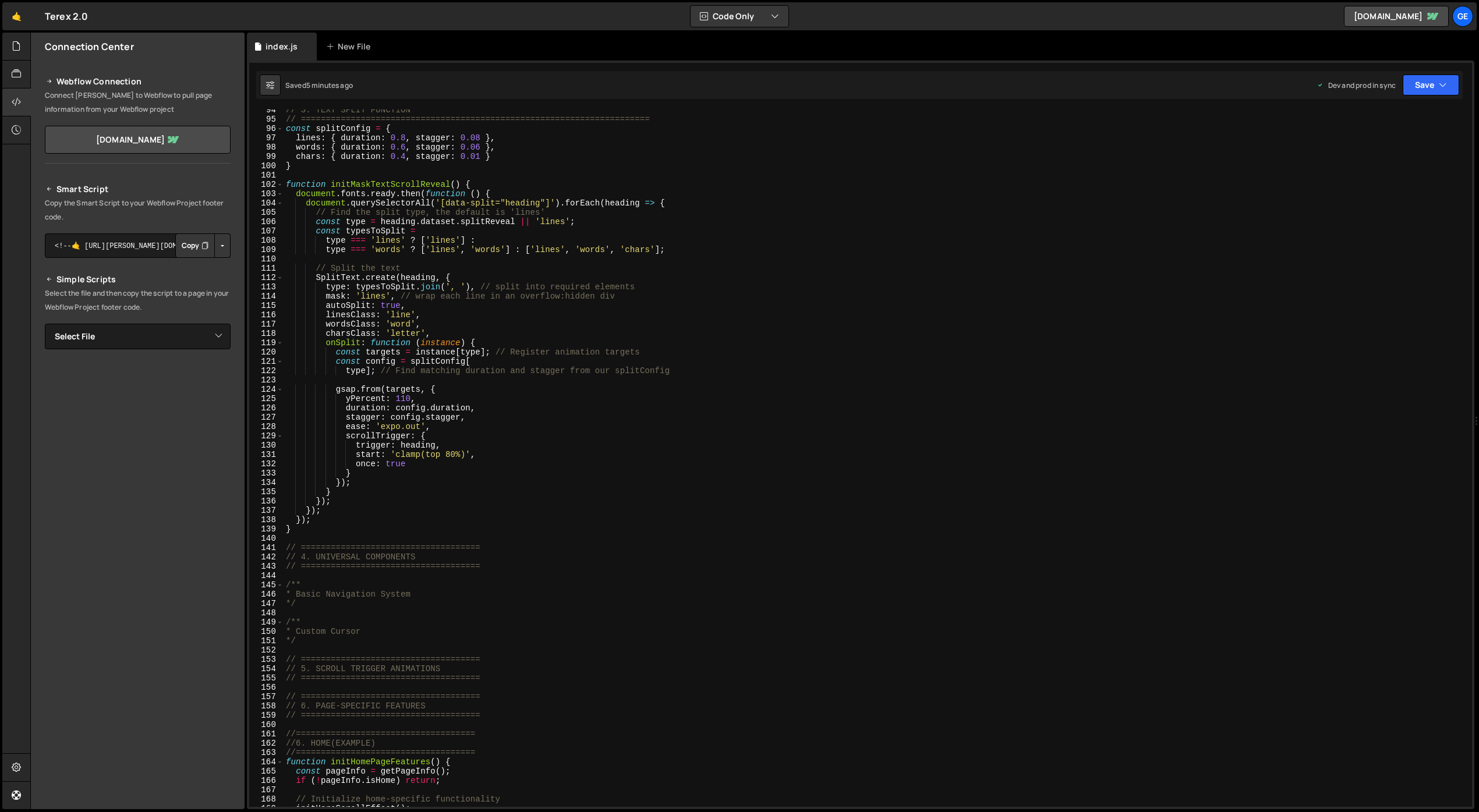
click at [740, 294] on div "// 3. TEXT SPLIT FUNCTiON // ==================================================…" at bounding box center [875, 464] width 1184 height 716
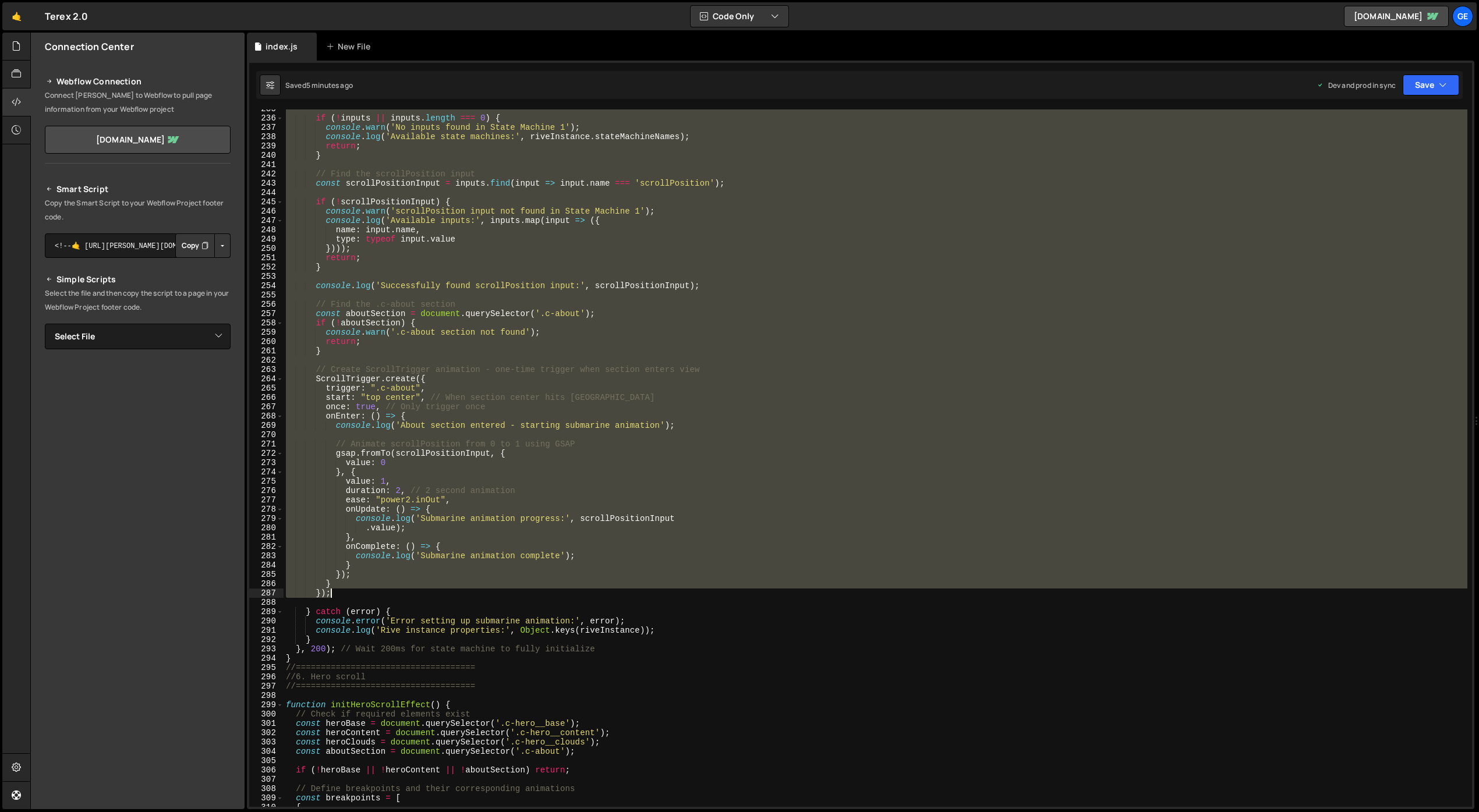
scroll to position [2185, 0]
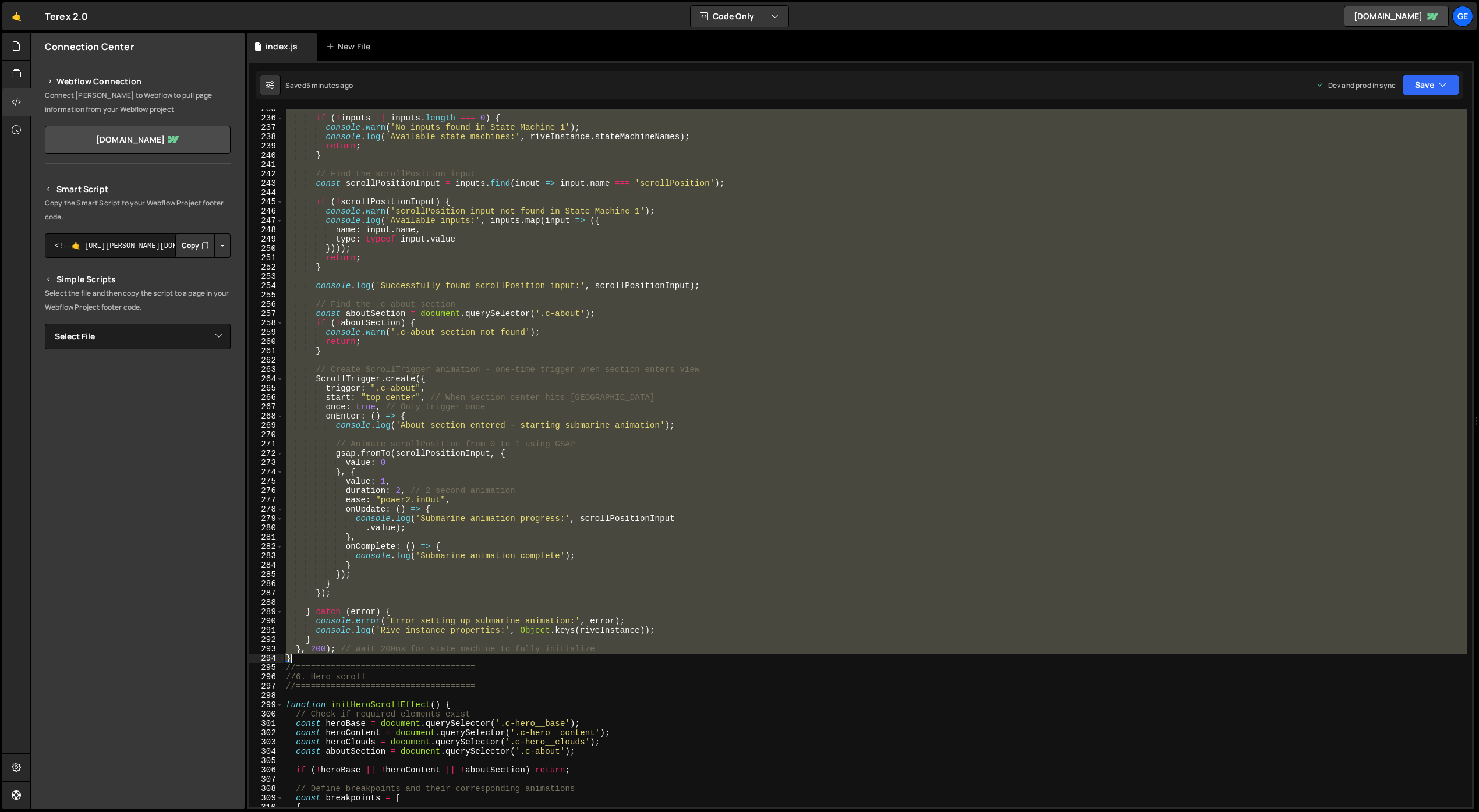
drag, startPoint x: 287, startPoint y: 466, endPoint x: 329, endPoint y: 657, distance: 195.6
click at [329, 657] on div "if ( ! inputs || inputs . length === 0 ) { console . warn ( 'No inputs found in…" at bounding box center [875, 463] width 1184 height 716
paste textarea
type textarea "}"
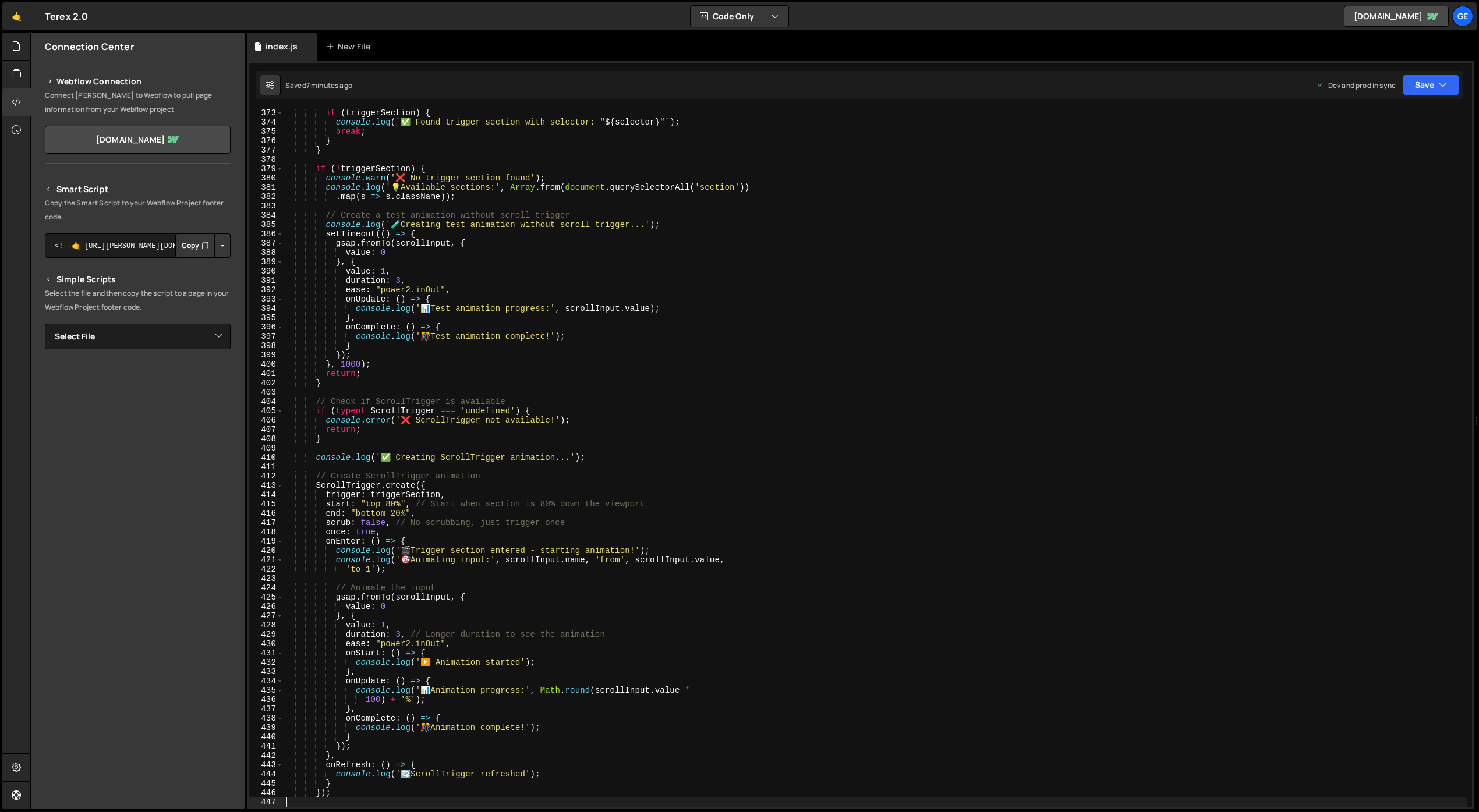
click at [789, 383] on div "if ( triggerSection ) { console . log ( ` ✅ Found trigger section with selector…" at bounding box center [875, 466] width 1184 height 716
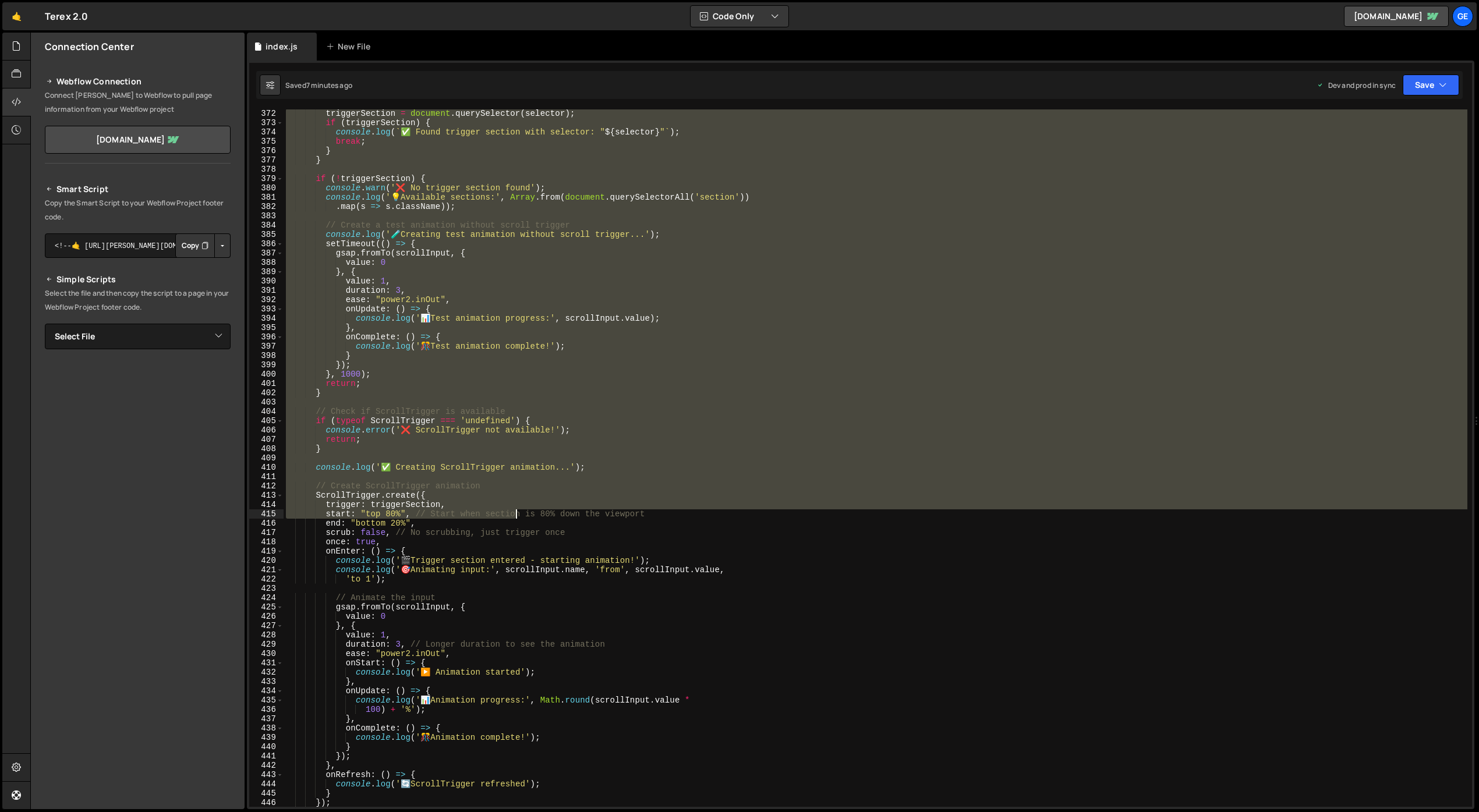
scroll to position [3698, 0]
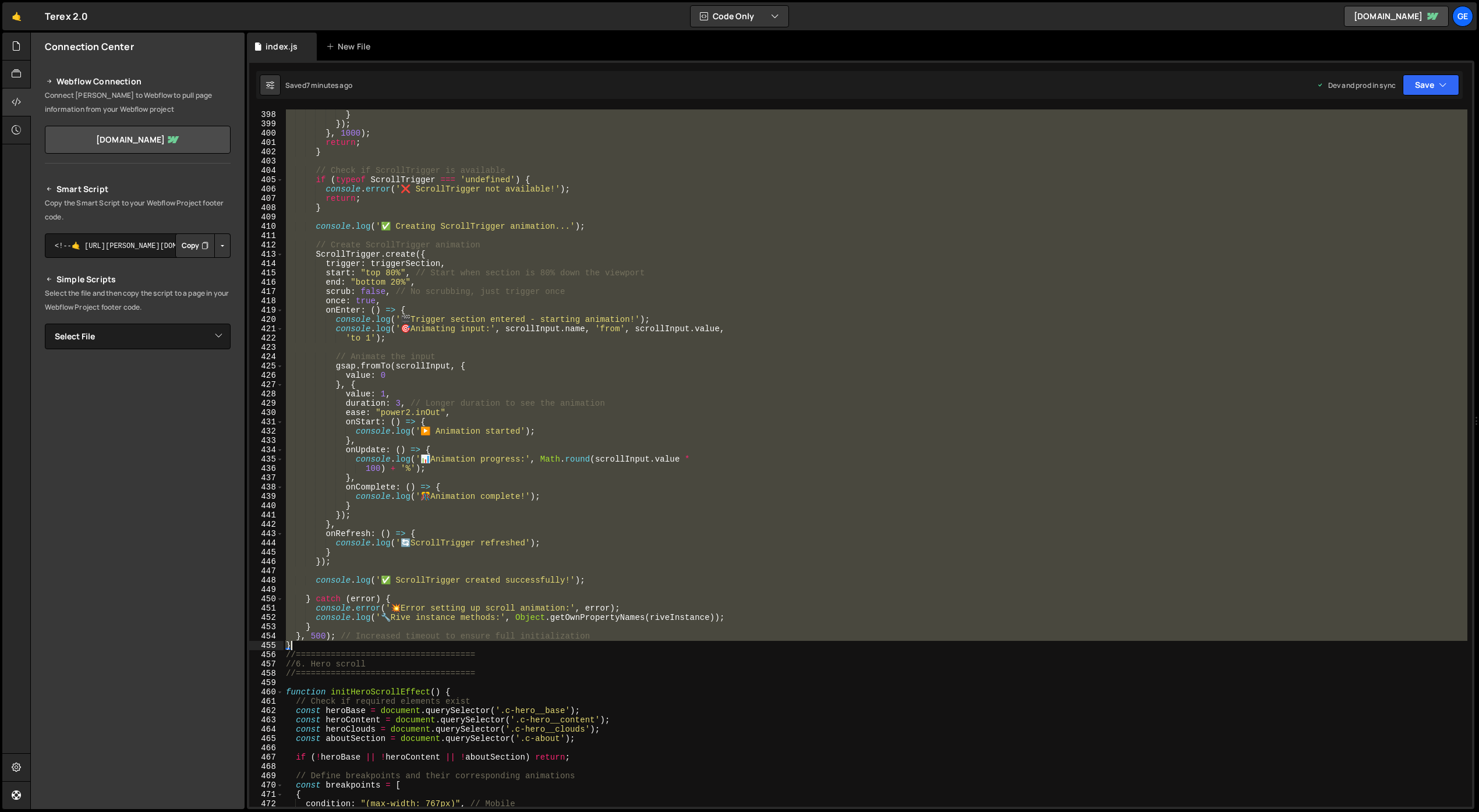
drag, startPoint x: 287, startPoint y: 183, endPoint x: 335, endPoint y: 646, distance: 465.5
click at [335, 646] on div "console . log ( ' 🎊 Test animation complete!' ) ; } }) ; } , 1000 ) ; return ; …" at bounding box center [875, 459] width 1184 height 716
paste textarea "// Call this in browser console to test: testSubmarineAnimation()"
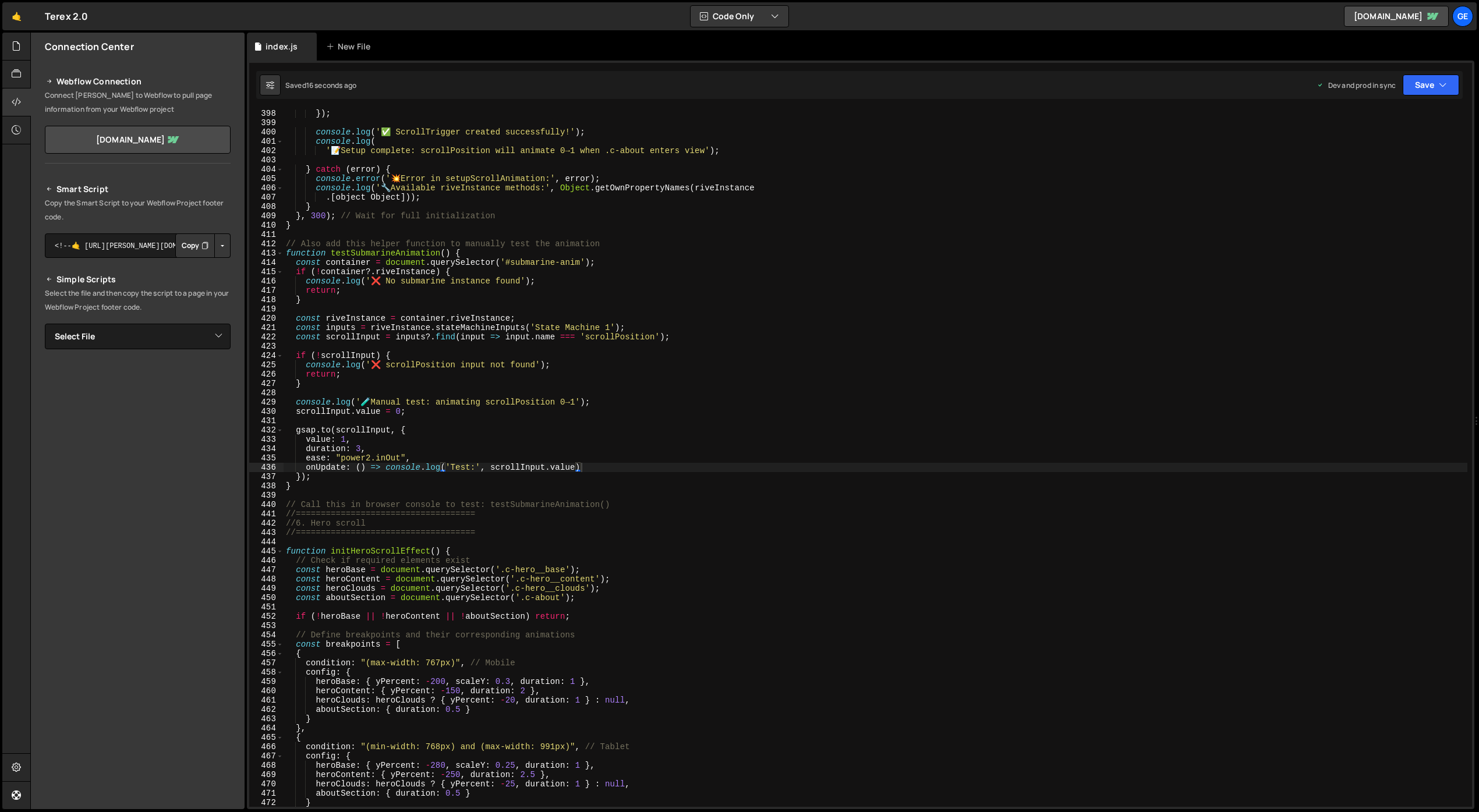
scroll to position [3699, 0]
drag, startPoint x: 619, startPoint y: 506, endPoint x: 491, endPoint y: 503, distance: 128.0
click at [491, 503] on div "}) ; console . log ( '✅ ScrollTrigger created successfully!' ) ; console . log …" at bounding box center [875, 466] width 1184 height 716
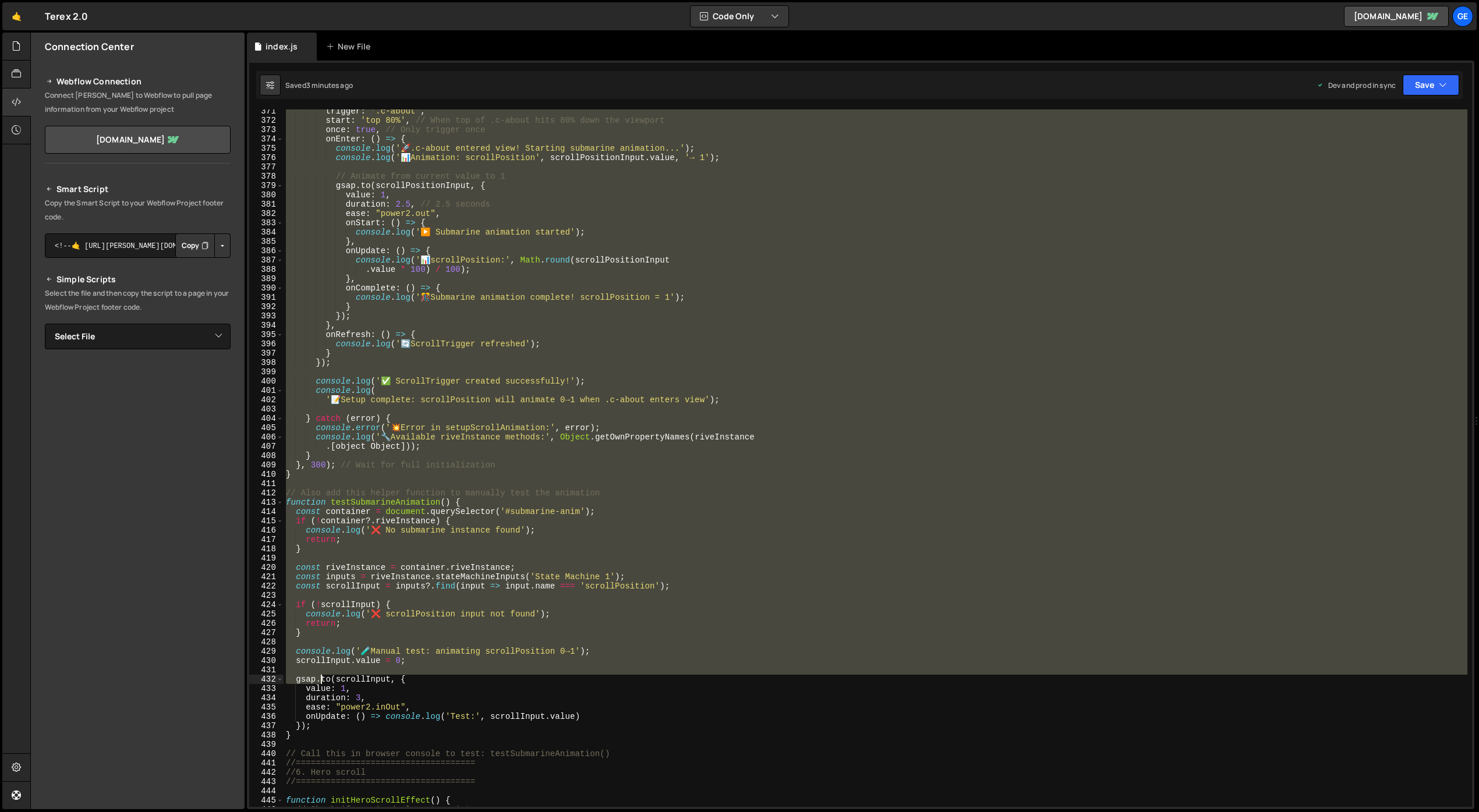
scroll to position [3462, 0]
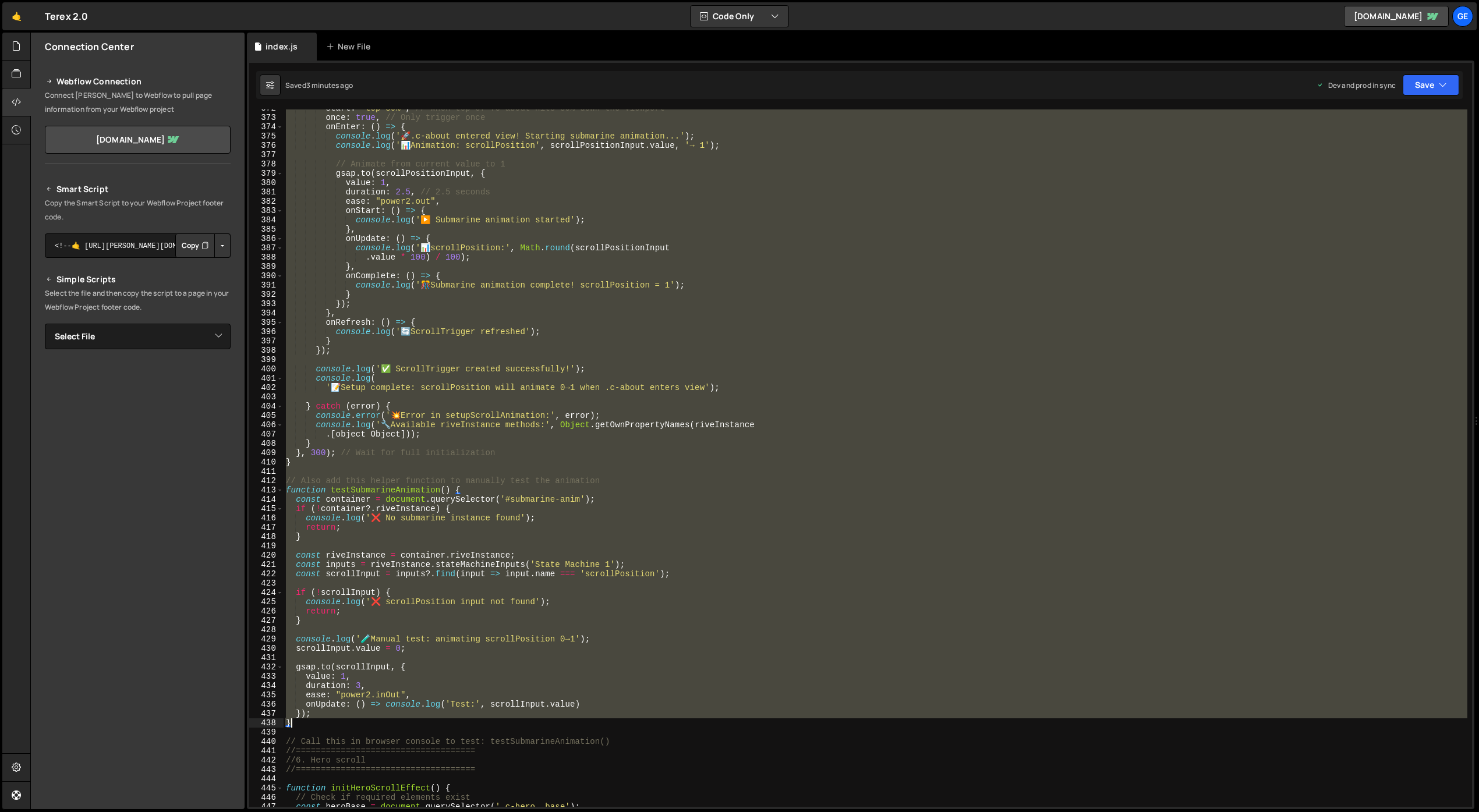
drag, startPoint x: 287, startPoint y: 267, endPoint x: 300, endPoint y: 726, distance: 459.2
click at [300, 726] on div "start : 'top 80%' , // When top of .c-about hits 80% down the viewport once : t…" at bounding box center [875, 462] width 1184 height 716
paste textarea "console.log(' testAnyRive() - Test any found Rive instance');"
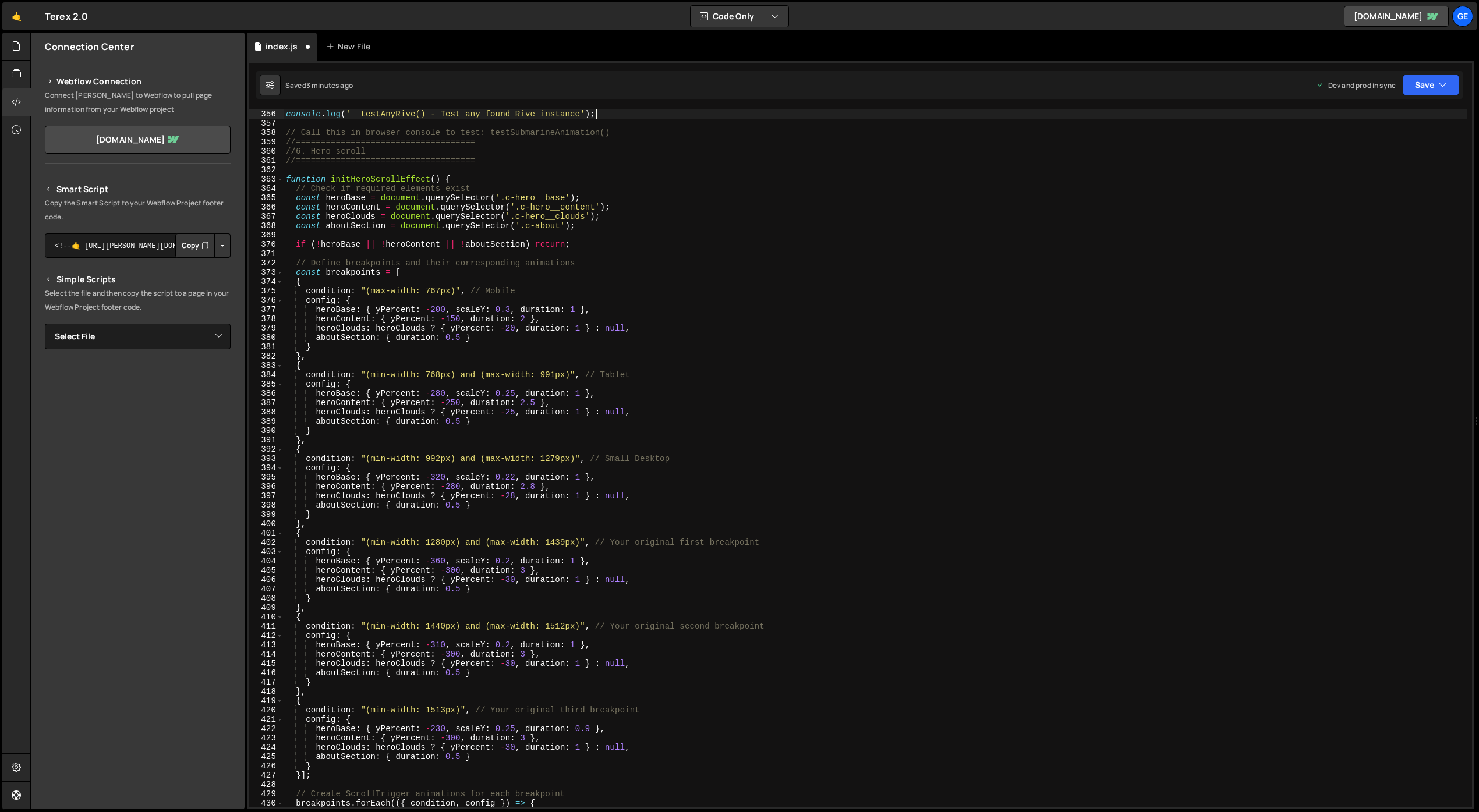
scroll to position [3307, 0]
type textarea "console.log(' debugSubmarine() - Check submarine setup');"
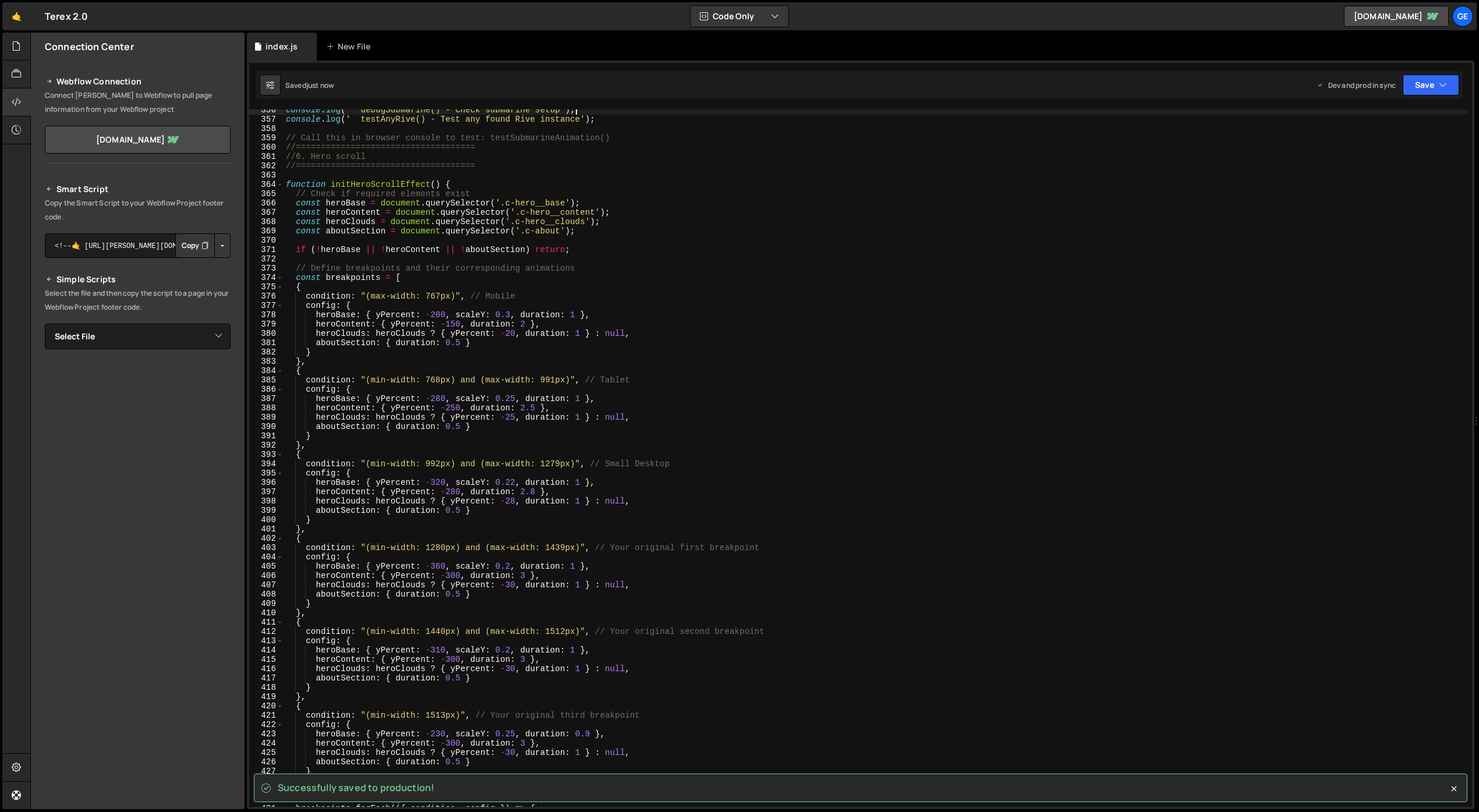
scroll to position [3043, 0]
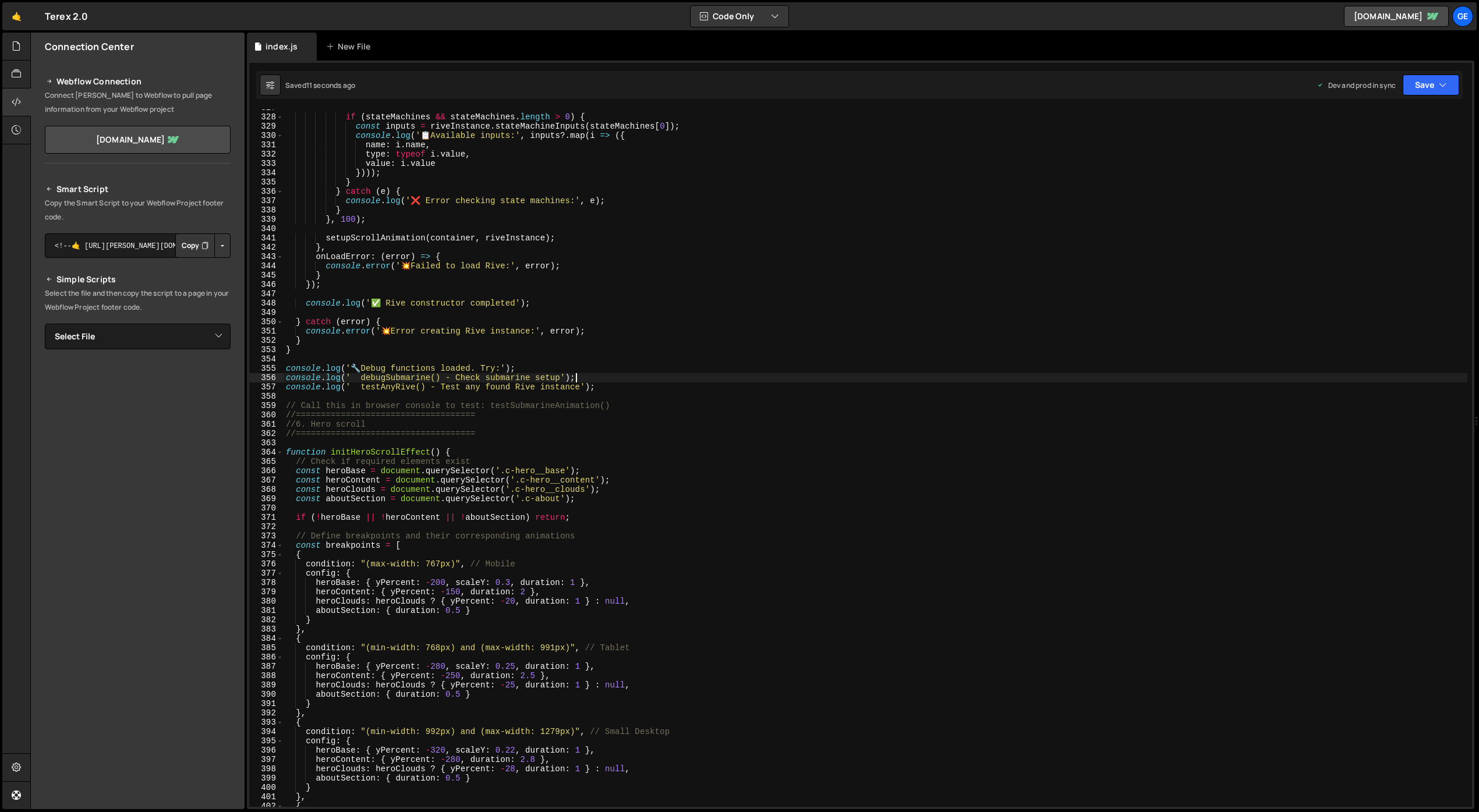
click at [551, 442] on div "if ( stateMachines && stateMachines . length > 0 ) { const inputs = riveInstanc…" at bounding box center [875, 461] width 1184 height 716
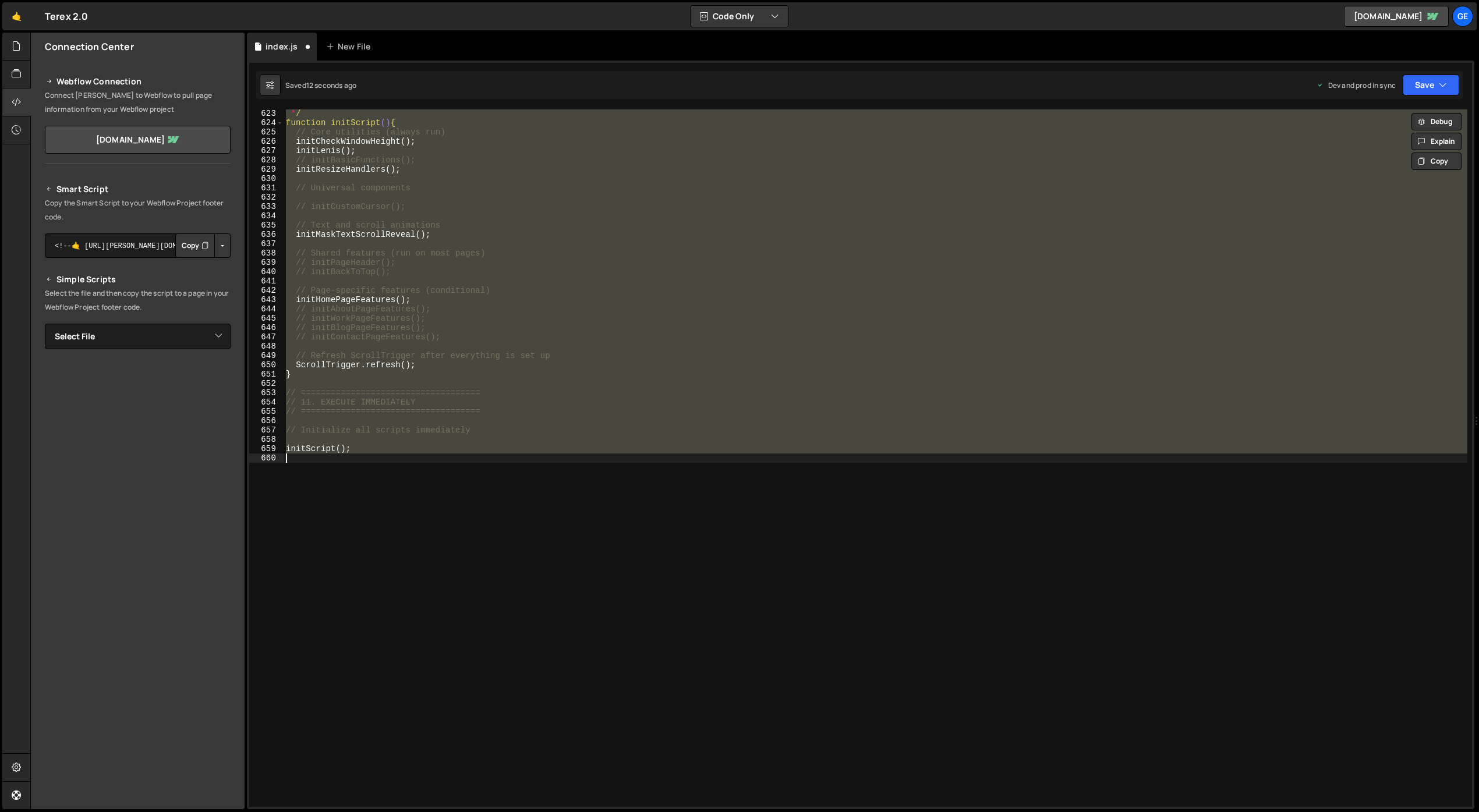
type textarea "}); }"
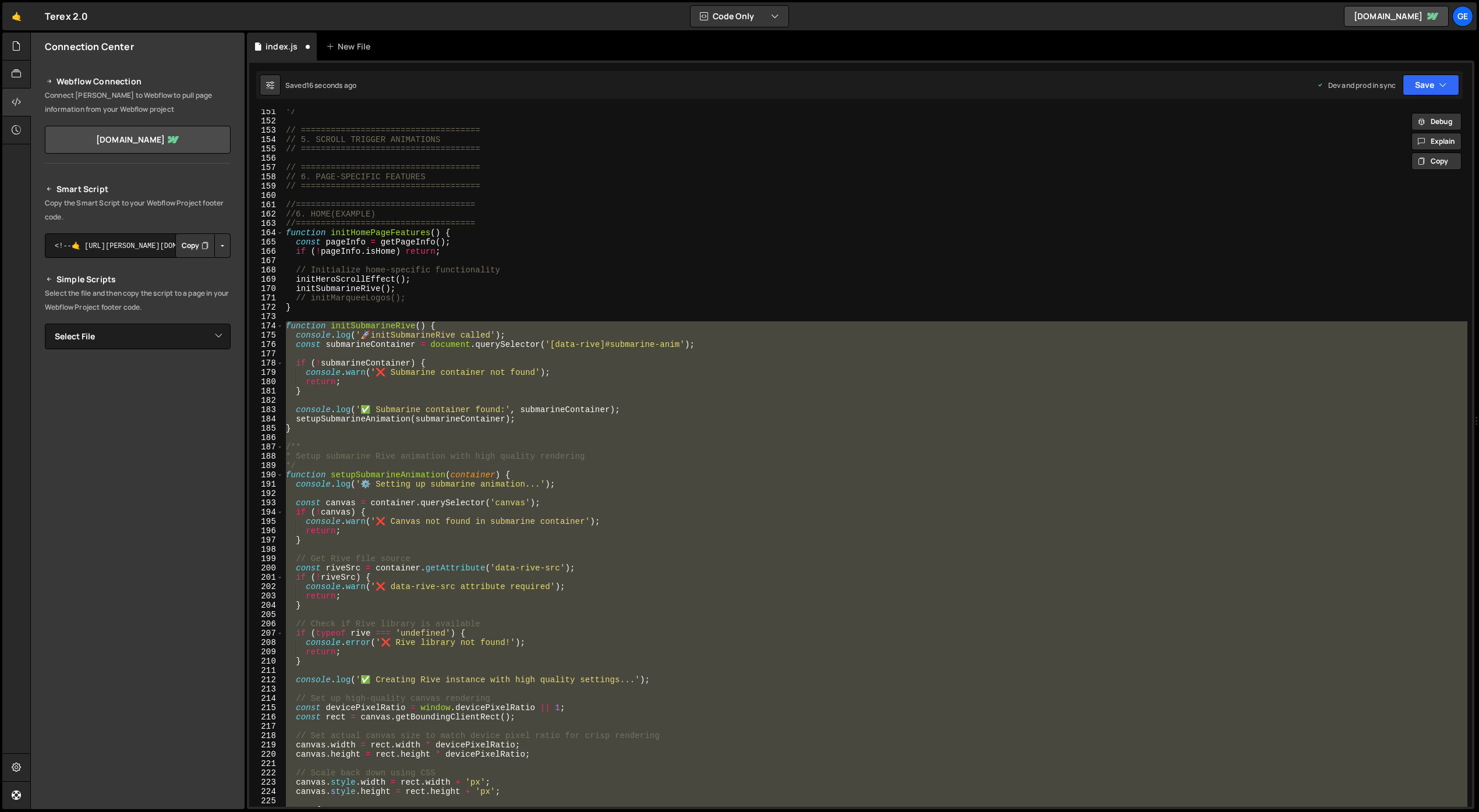
scroll to position [1295, 0]
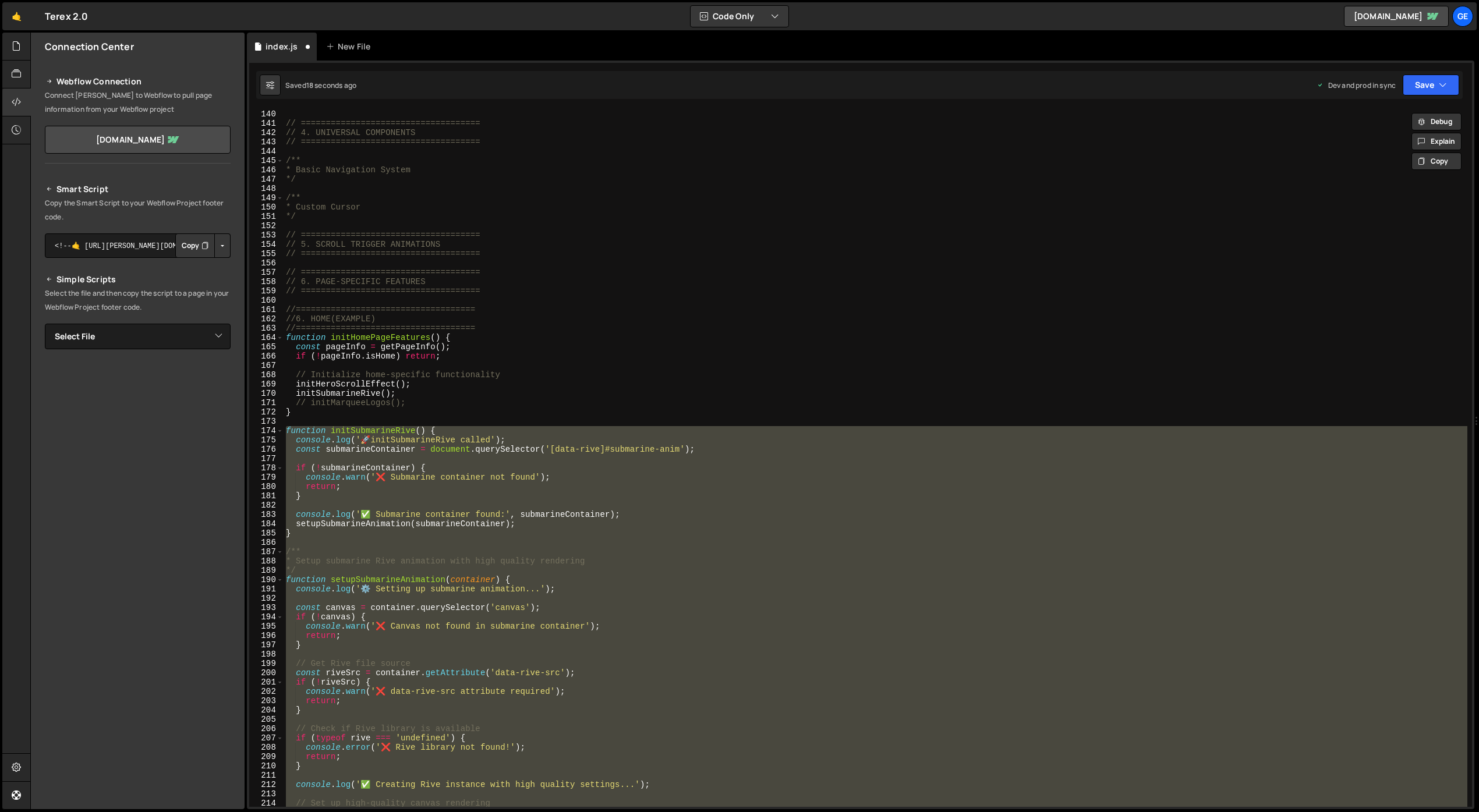
click at [149, 644] on div "Connection Center Webflow Connection Connect [PERSON_NAME] to Webflow to pull p…" at bounding box center [137, 421] width 214 height 777
click at [522, 505] on div "// ==================================== // 4. UNIVERSAL COMPONENTS // =========…" at bounding box center [875, 458] width 1184 height 698
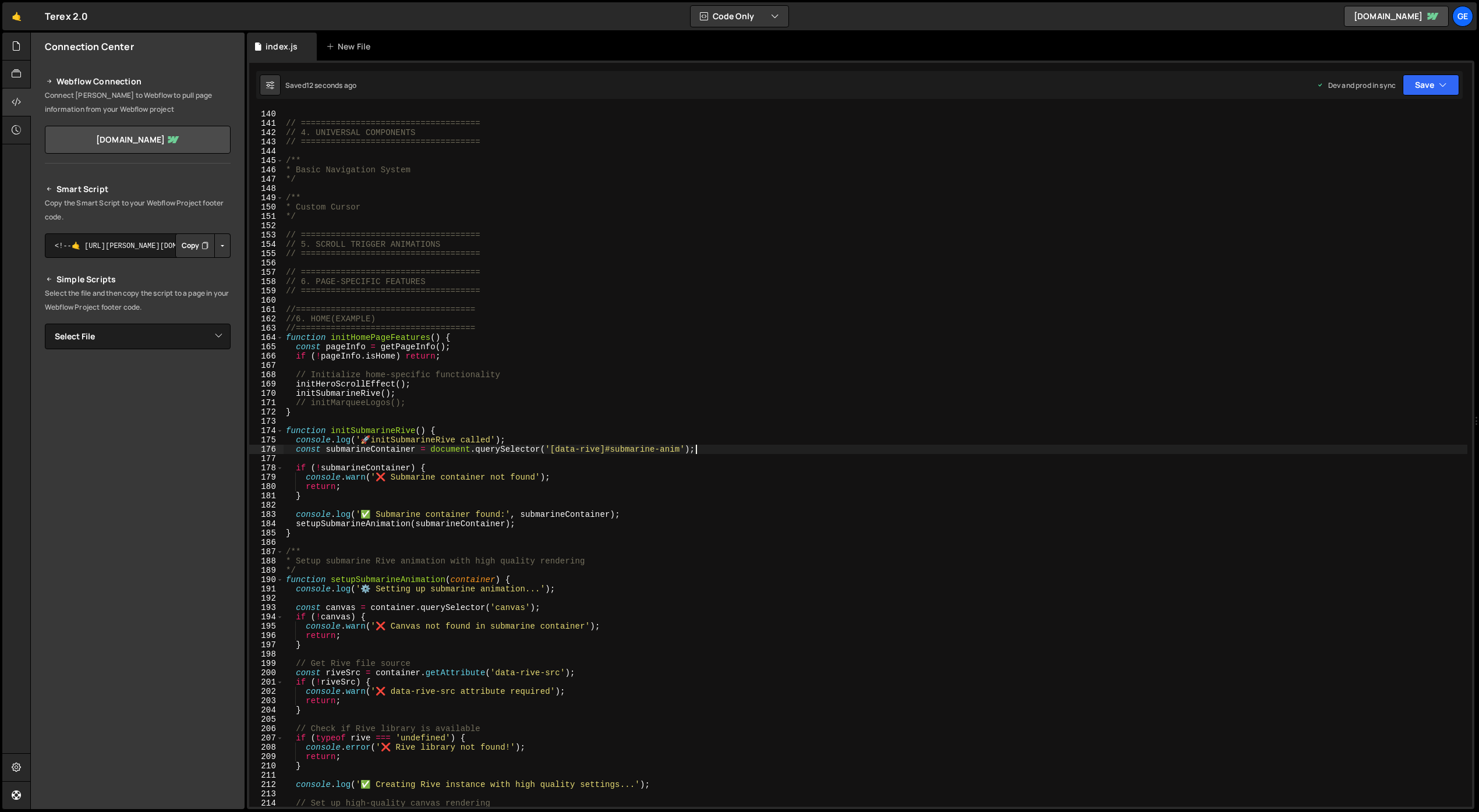
click at [861, 449] on div "// ==================================== // 4. UNIVERSAL COMPONENTS // =========…" at bounding box center [875, 467] width 1184 height 716
type textarea "const submarineContainer = document.querySelector('[data-rive]#submarine-anim');"
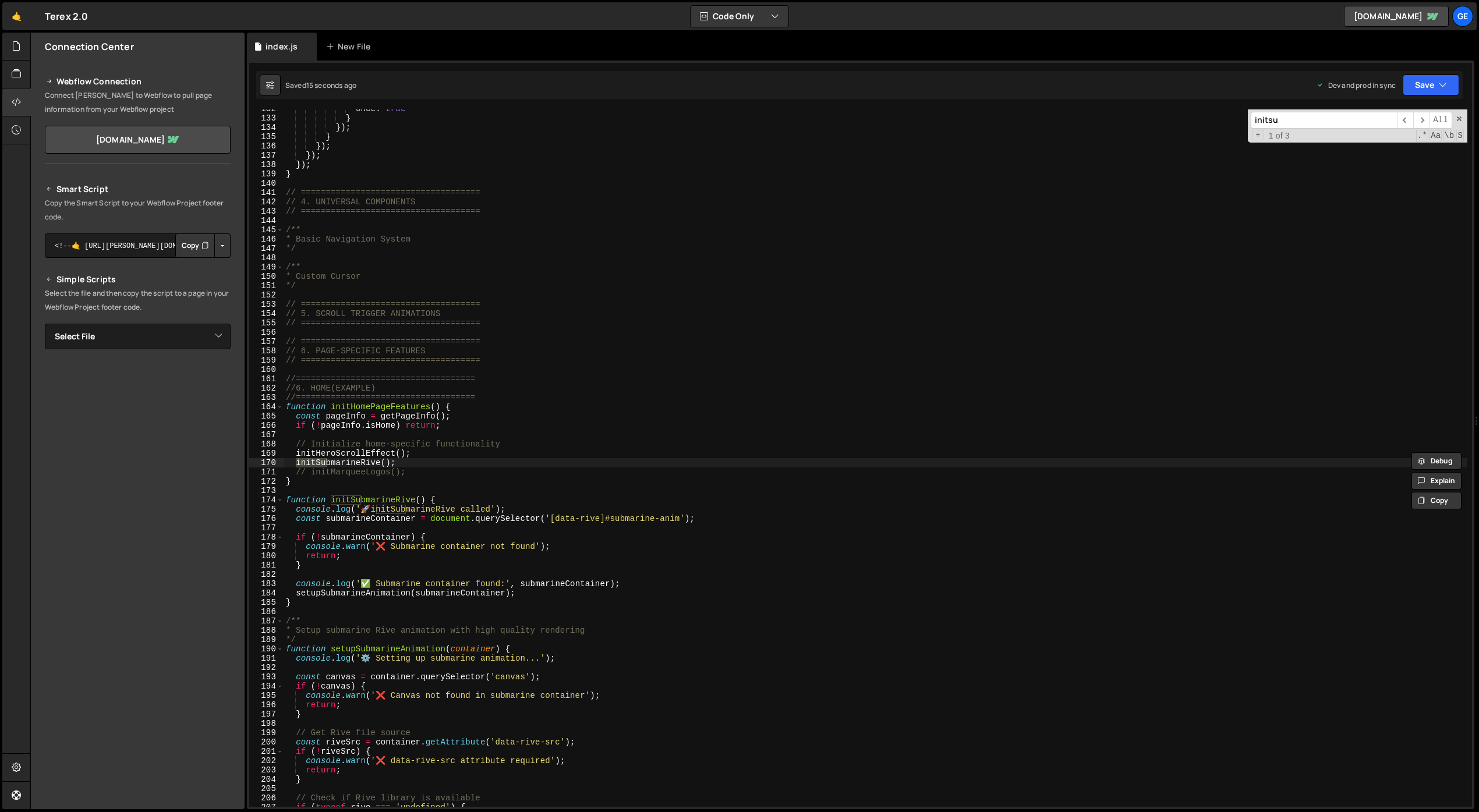
scroll to position [1225, 0]
type input "initsubma"
click at [1420, 119] on span "​" at bounding box center [1421, 120] width 16 height 16
type textarea "initSubmarineRive();"
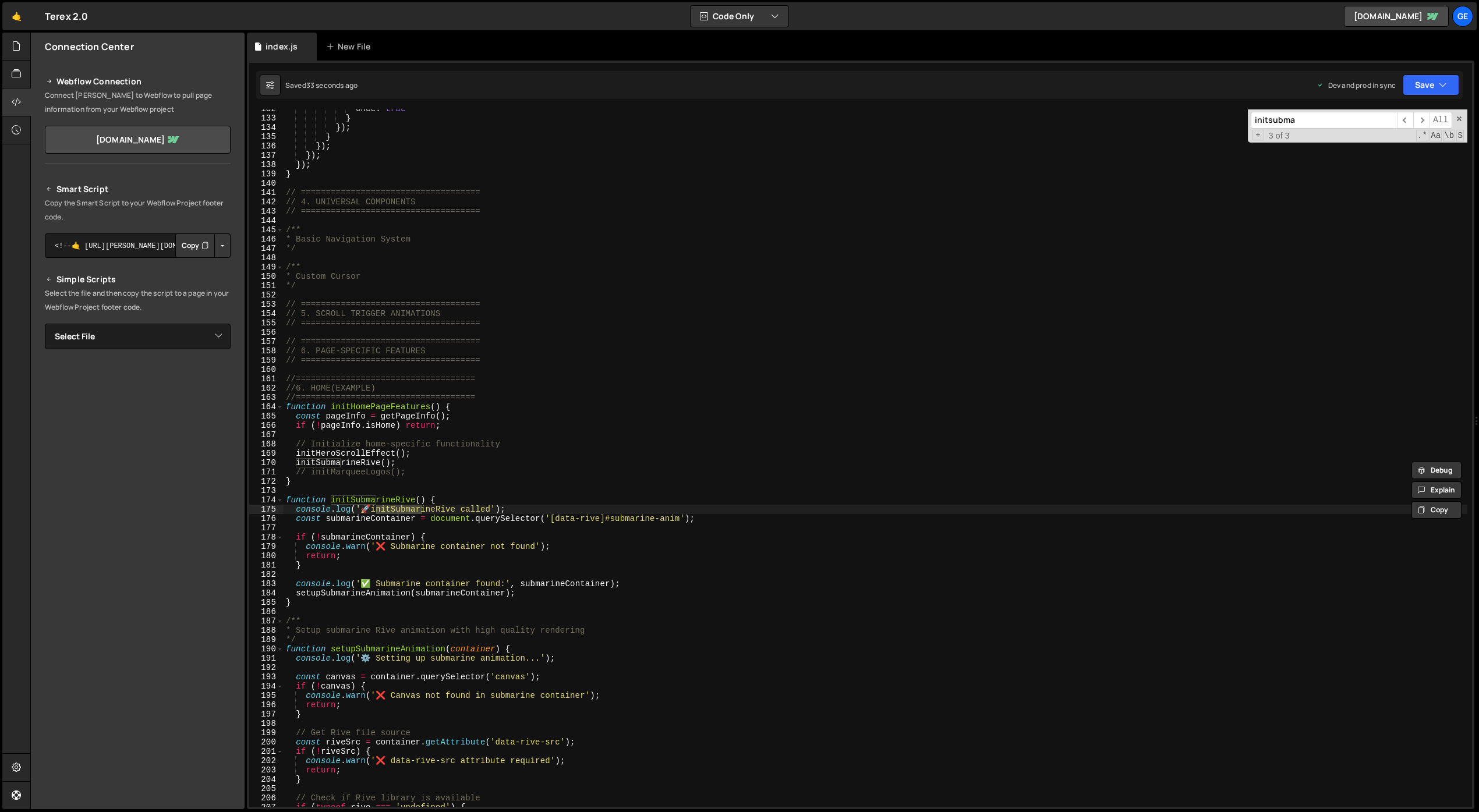
click at [403, 462] on div "once : true } }) ; } }) ; }) ; }) ; } // ==================================== /…" at bounding box center [875, 463] width 1184 height 716
drag, startPoint x: 410, startPoint y: 463, endPoint x: 294, endPoint y: 461, distance: 116.0
click at [294, 461] on div "once : true } }) ; } }) ; }) ; }) ; } // ==================================== /…" at bounding box center [875, 463] width 1184 height 716
click at [296, 454] on div "once : true } }) ; } }) ; }) ; }) ; } // ==================================== /…" at bounding box center [875, 463] width 1184 height 716
type textarea "initHeroScrollEffect();"
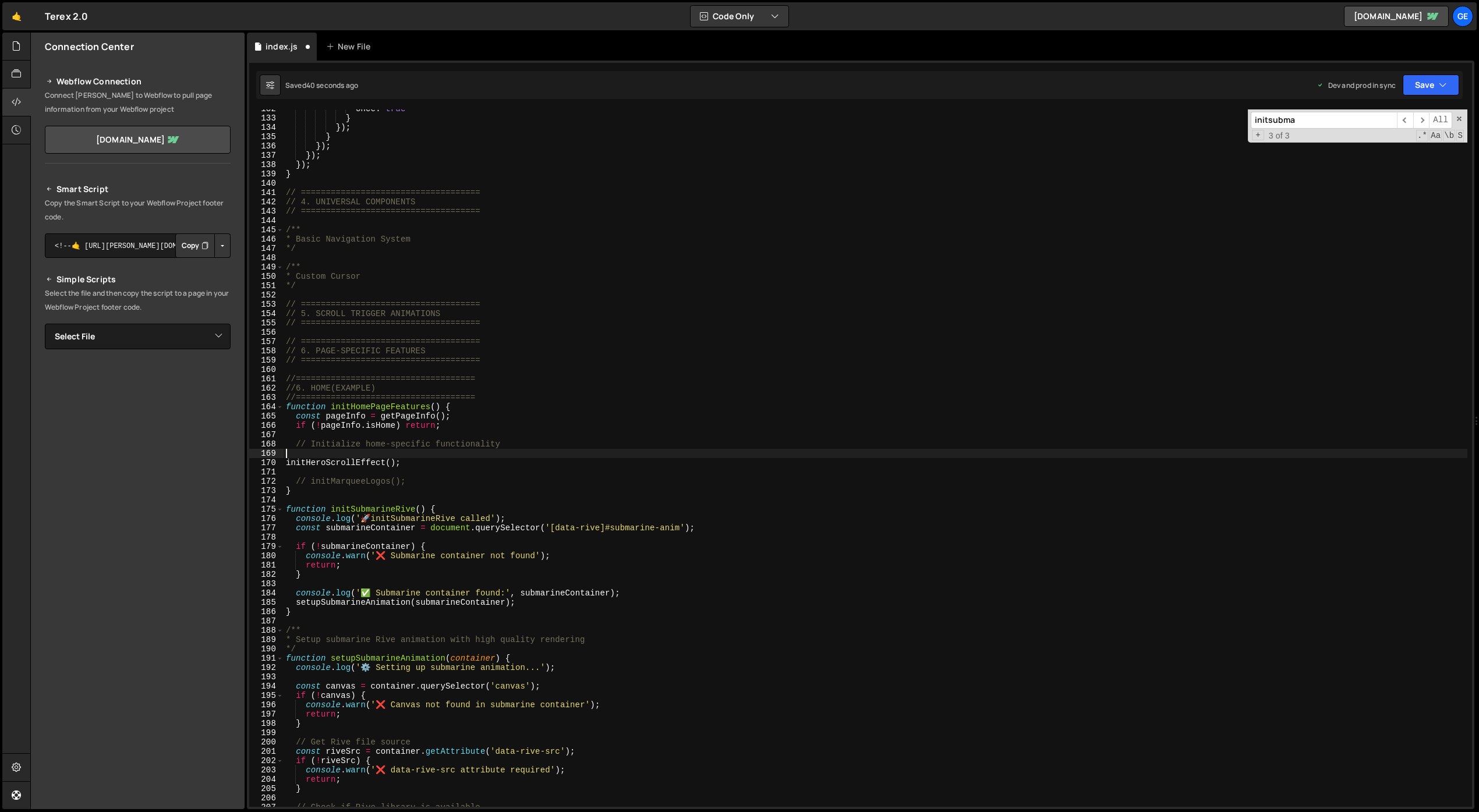
paste textarea "initSubmarineRive();"
click at [524, 555] on div "once : true } }) ; } }) ; }) ; }) ; } // ==================================== /…" at bounding box center [875, 463] width 1184 height 716
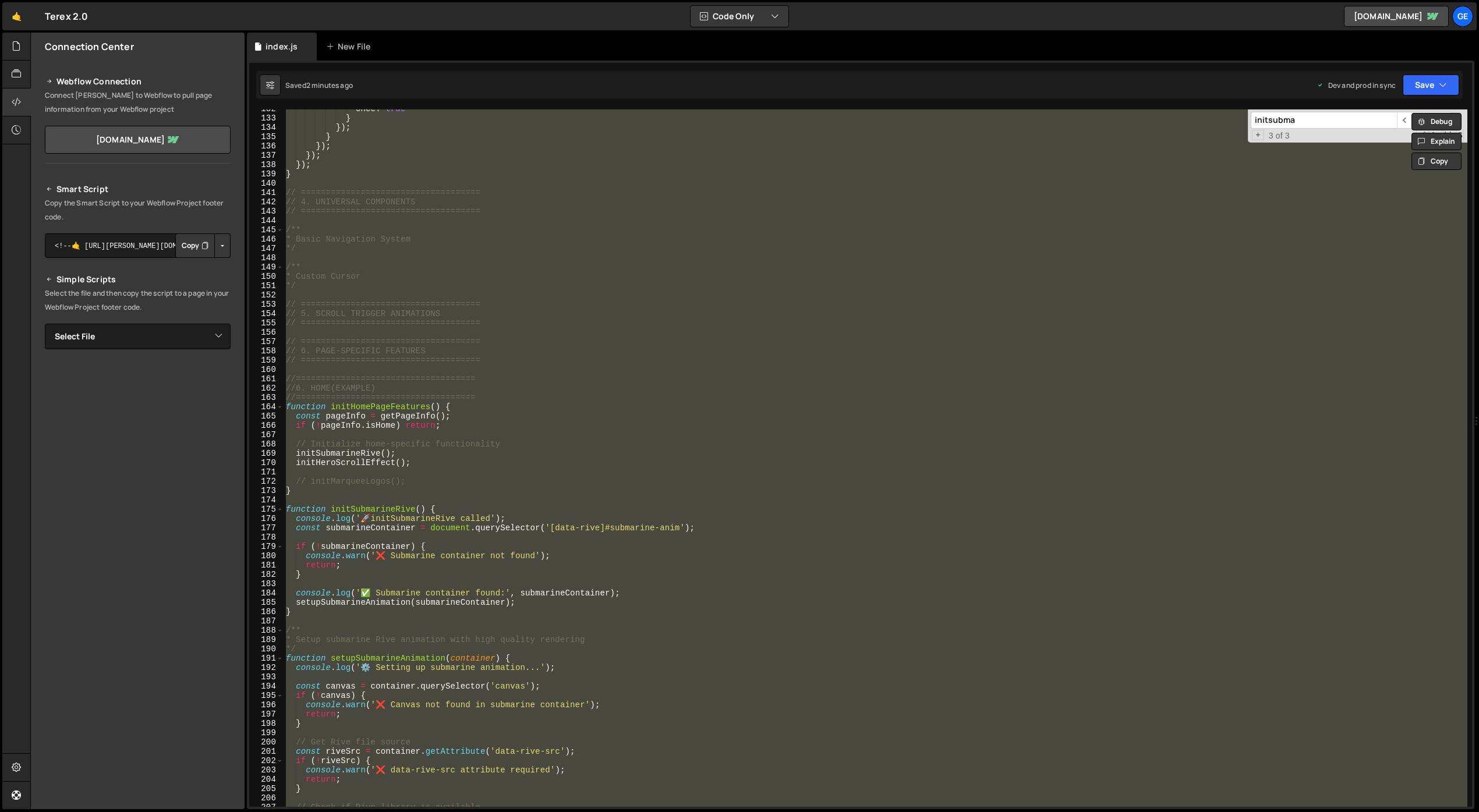
click at [783, 375] on div "once : true } }) ; } }) ; }) ; }) ; } // ==================================== /…" at bounding box center [875, 458] width 1184 height 698
type textarea "//===================================="
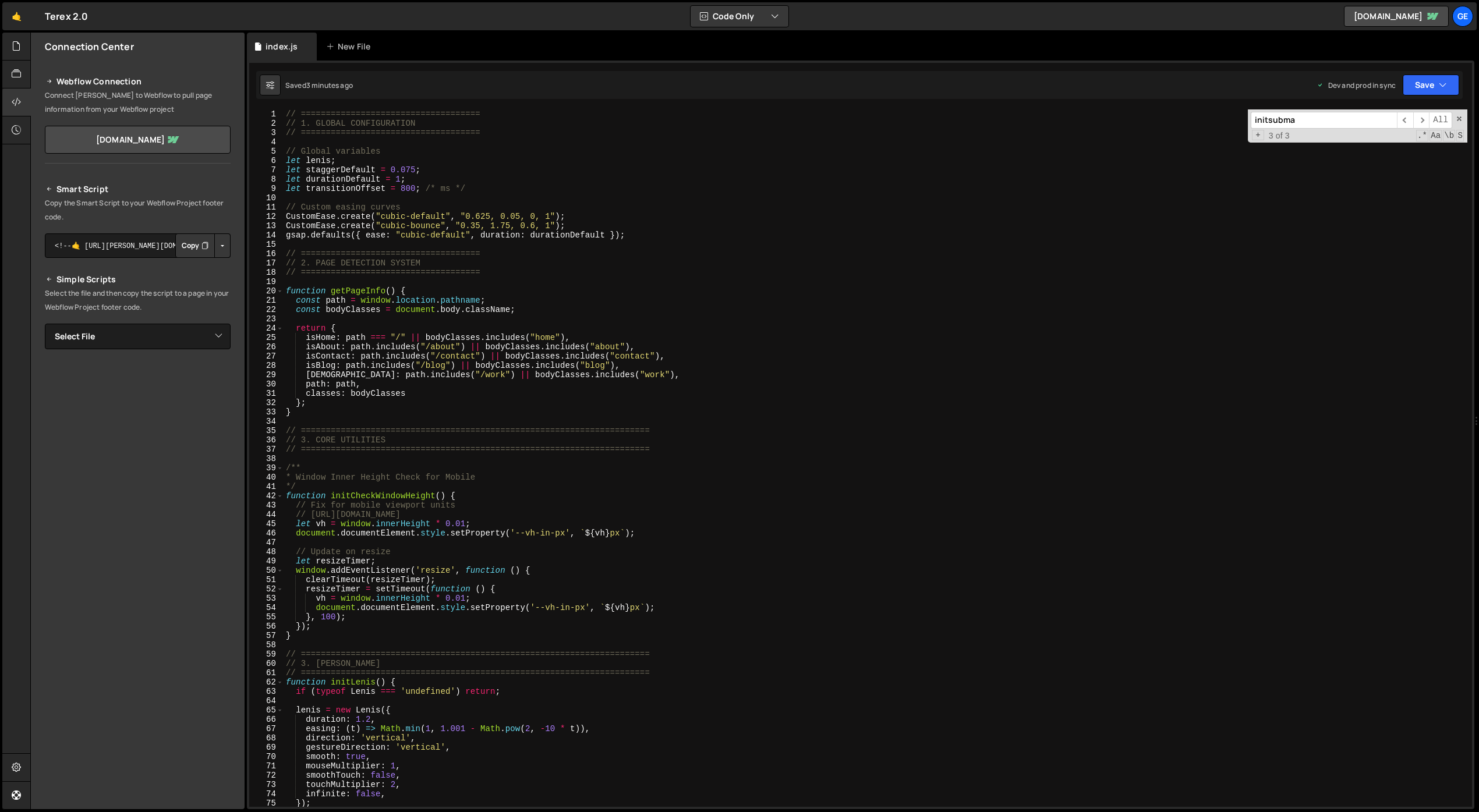
scroll to position [0, 0]
click at [679, 542] on div "// ==================================== // 1. GLOBAL CONFIGURATION // =========…" at bounding box center [875, 467] width 1184 height 716
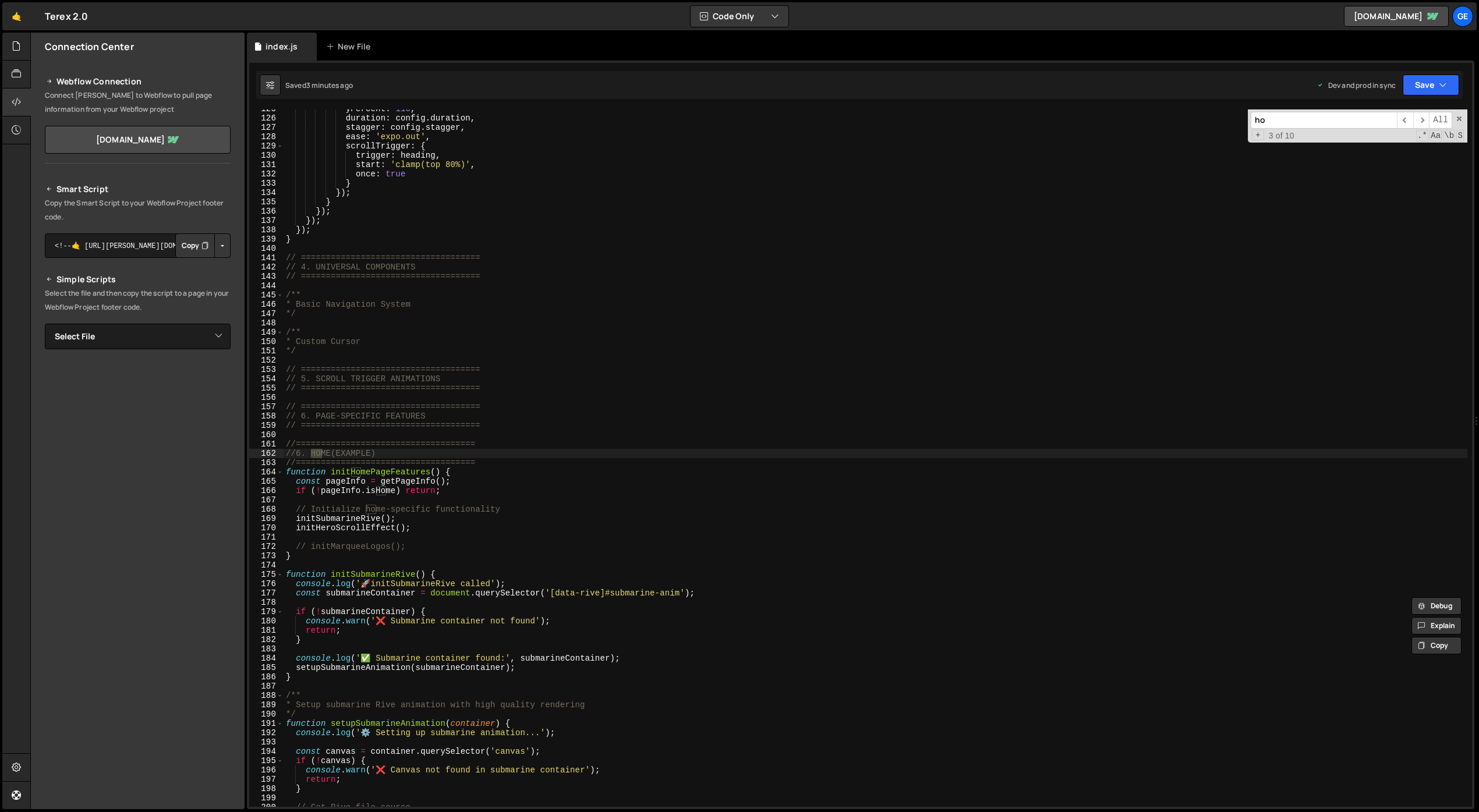
scroll to position [1160, 0]
type input "h"
type input "r"
type input "h"
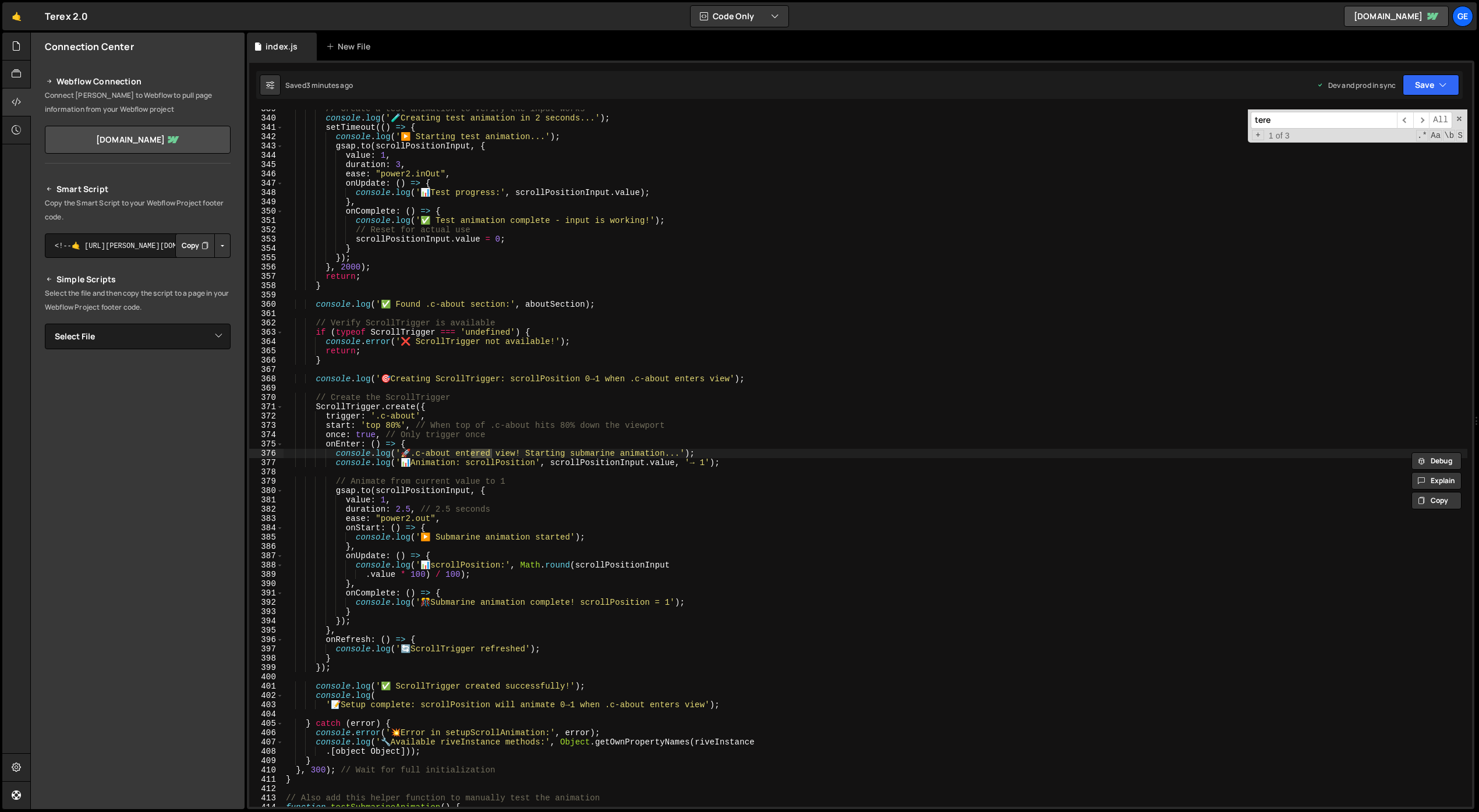
scroll to position [3154, 0]
type input "a"
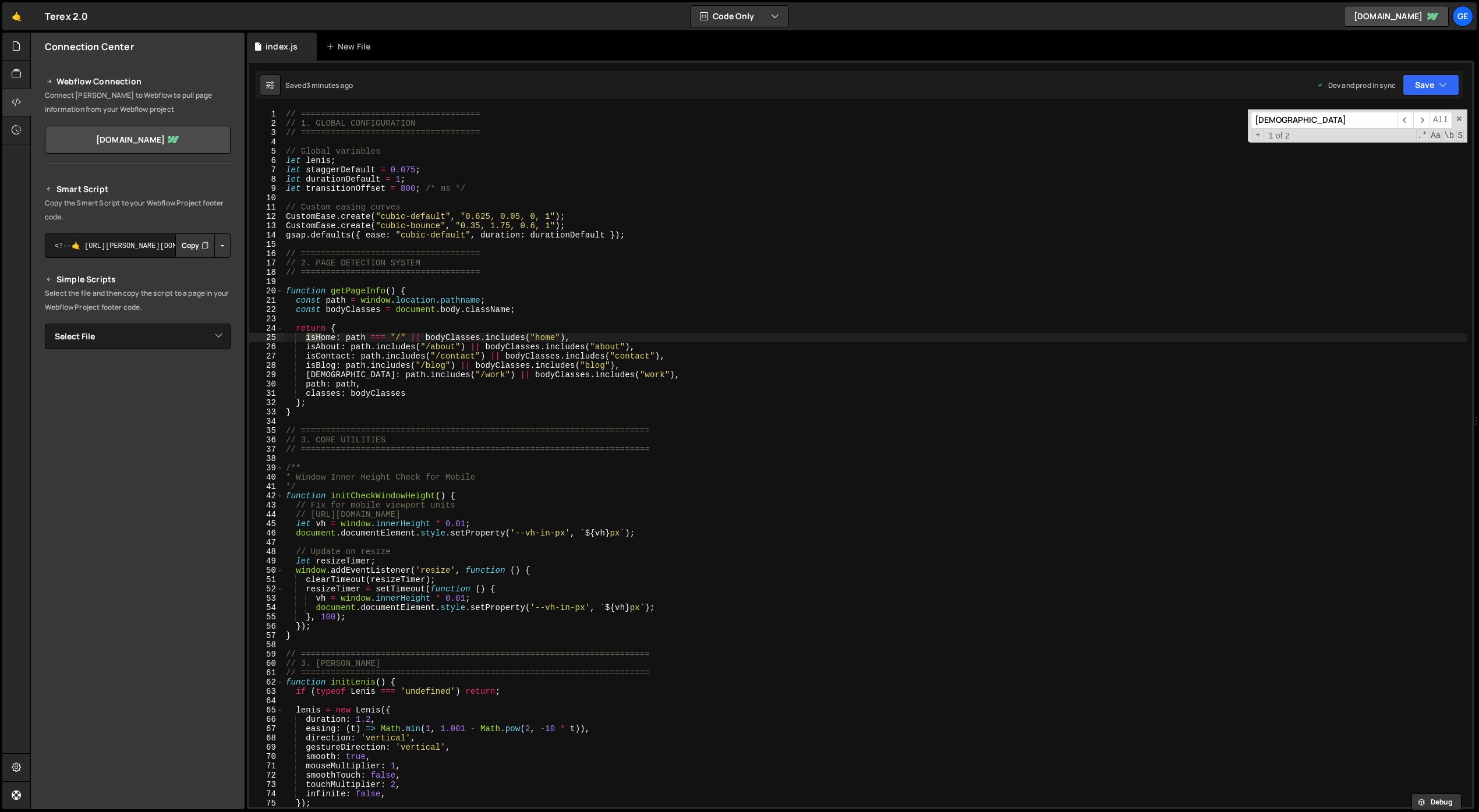
scroll to position [0, 0]
type input "[DEMOGRAPHIC_DATA]"
click at [461, 311] on div "// ==================================== // 1. GLOBAL CONFIGURATION // =========…" at bounding box center [875, 467] width 1184 height 716
click at [520, 483] on div "// ==================================== // 1. GLOBAL CONFIGURATION // =========…" at bounding box center [875, 467] width 1184 height 716
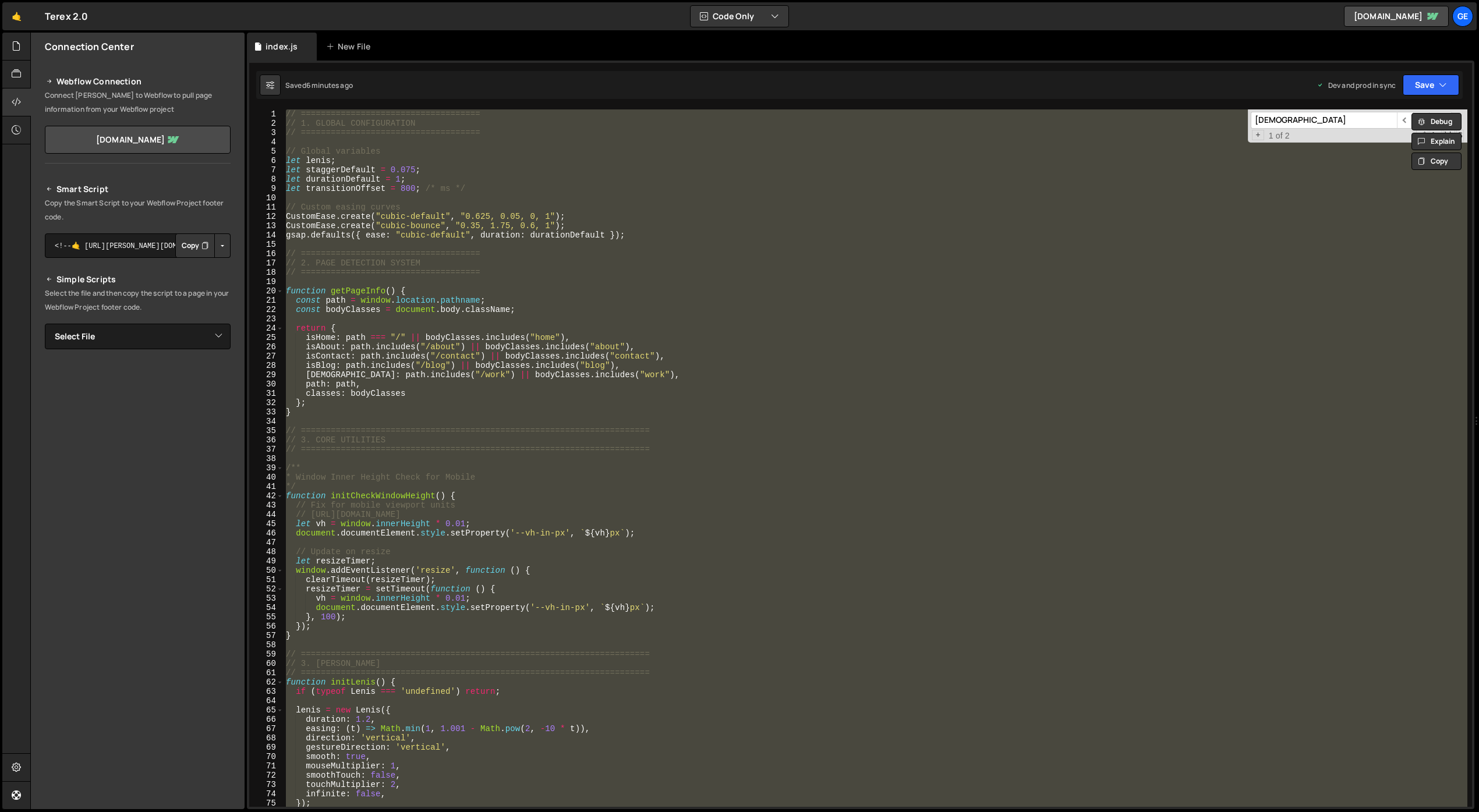
click at [510, 508] on div "// ==================================== // 1. GLOBAL CONFIGURATION // =========…" at bounding box center [875, 458] width 1184 height 698
type textarea "// Fix for mobile viewport units"
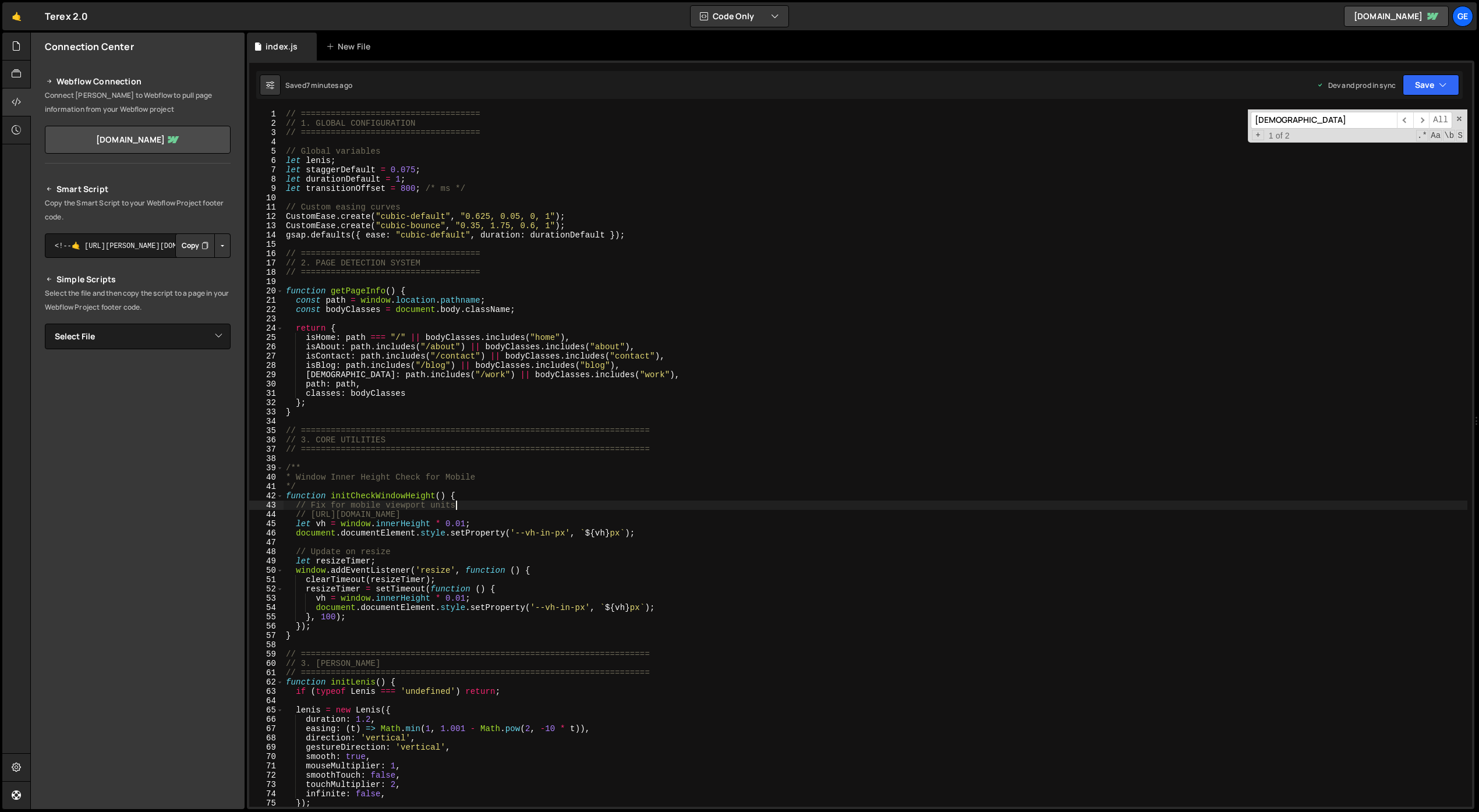
click at [1044, 697] on div "// ==================================== // 1. GLOBAL CONFIGURATION // =========…" at bounding box center [875, 467] width 1184 height 716
click at [19, 45] on icon at bounding box center [16, 45] width 10 height 13
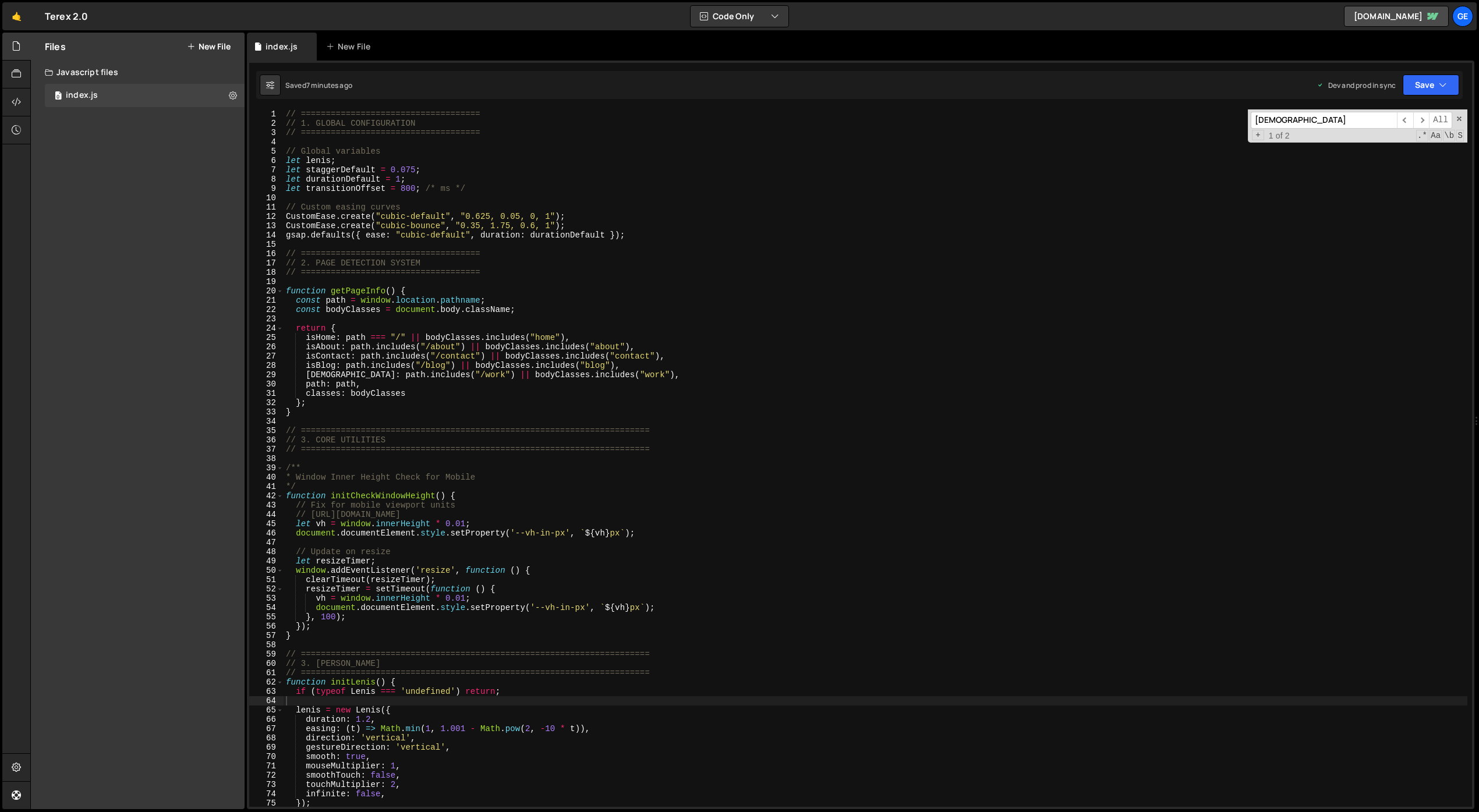
click at [205, 44] on button "New File" at bounding box center [208, 46] width 44 height 10
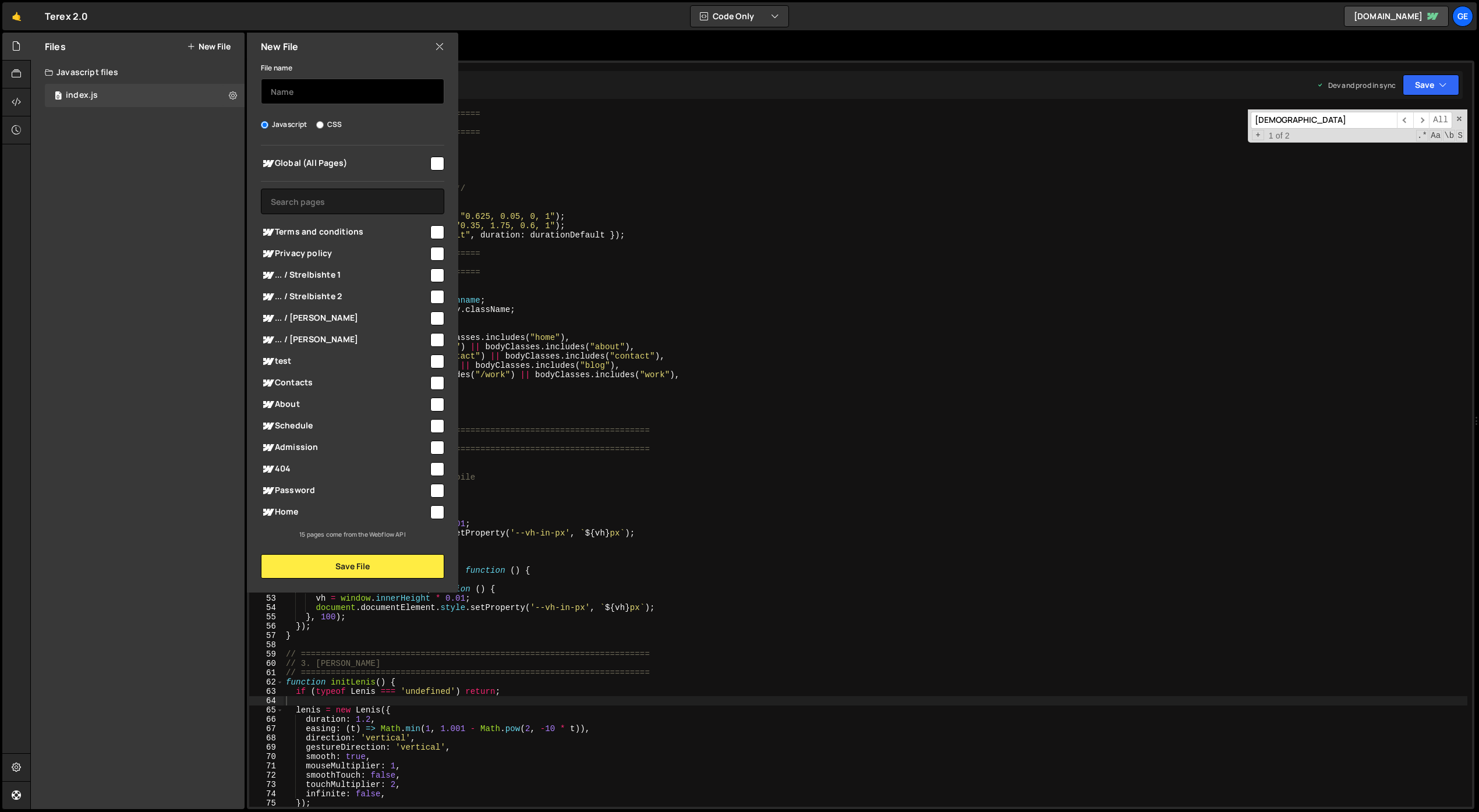
click at [289, 85] on input "text" at bounding box center [352, 91] width 183 height 25
type input "index-backup"
click at [403, 563] on button "Save File" at bounding box center [352, 566] width 183 height 24
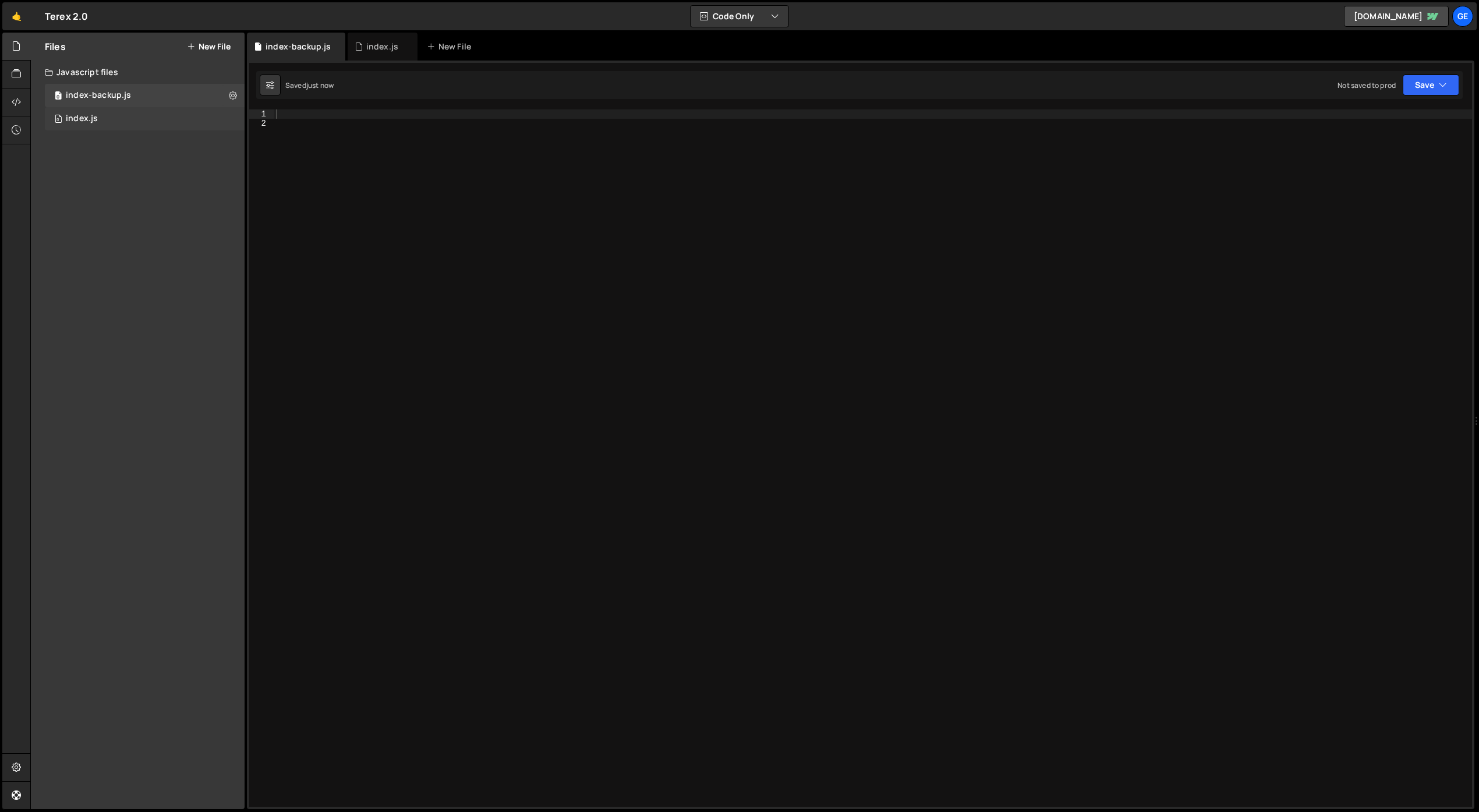
click at [141, 117] on div "0 index.js 0" at bounding box center [144, 119] width 199 height 23
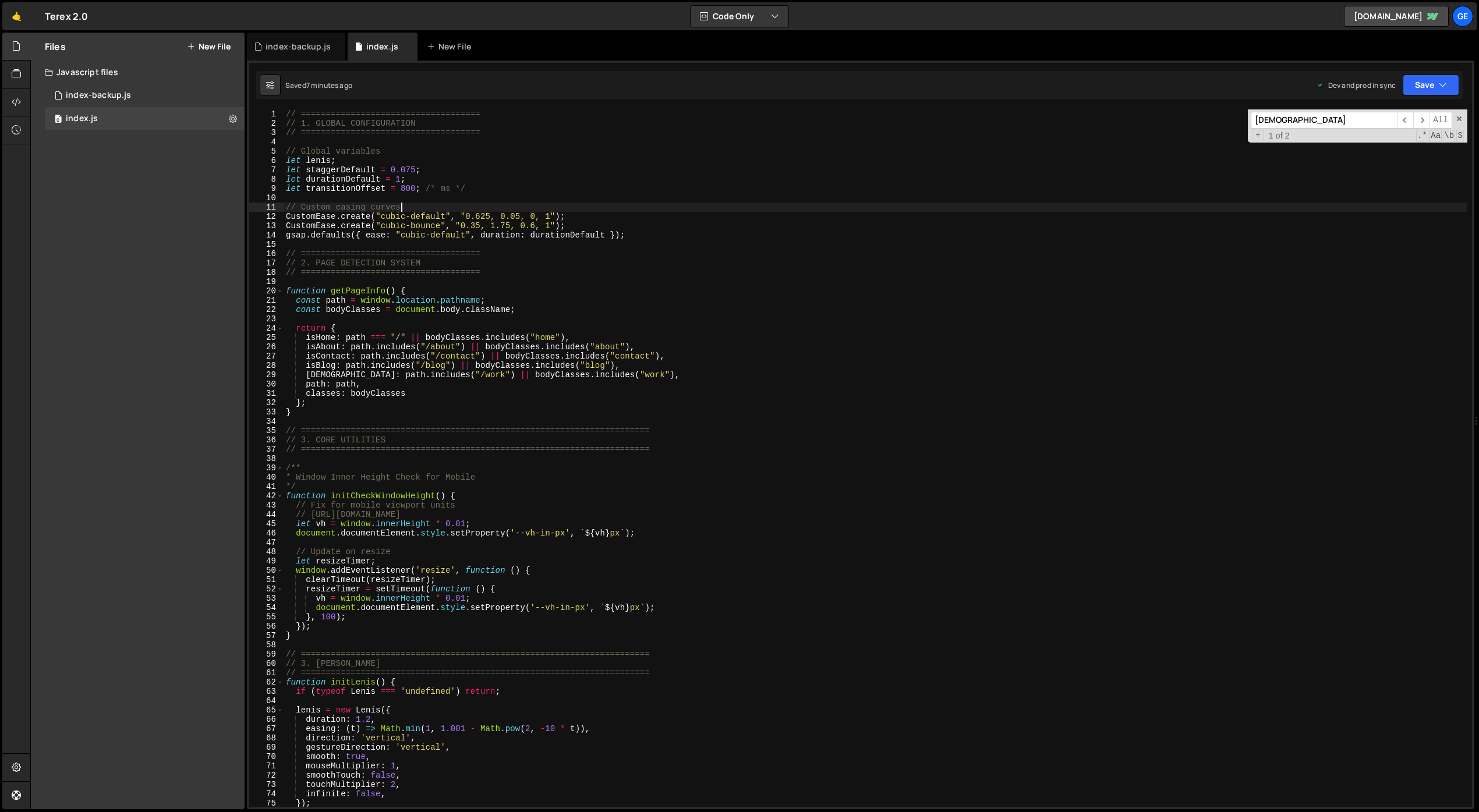
click at [558, 211] on div "// ==================================== // 1. GLOBAL CONFIGURATION // =========…" at bounding box center [875, 467] width 1184 height 716
type textarea "initScript();"
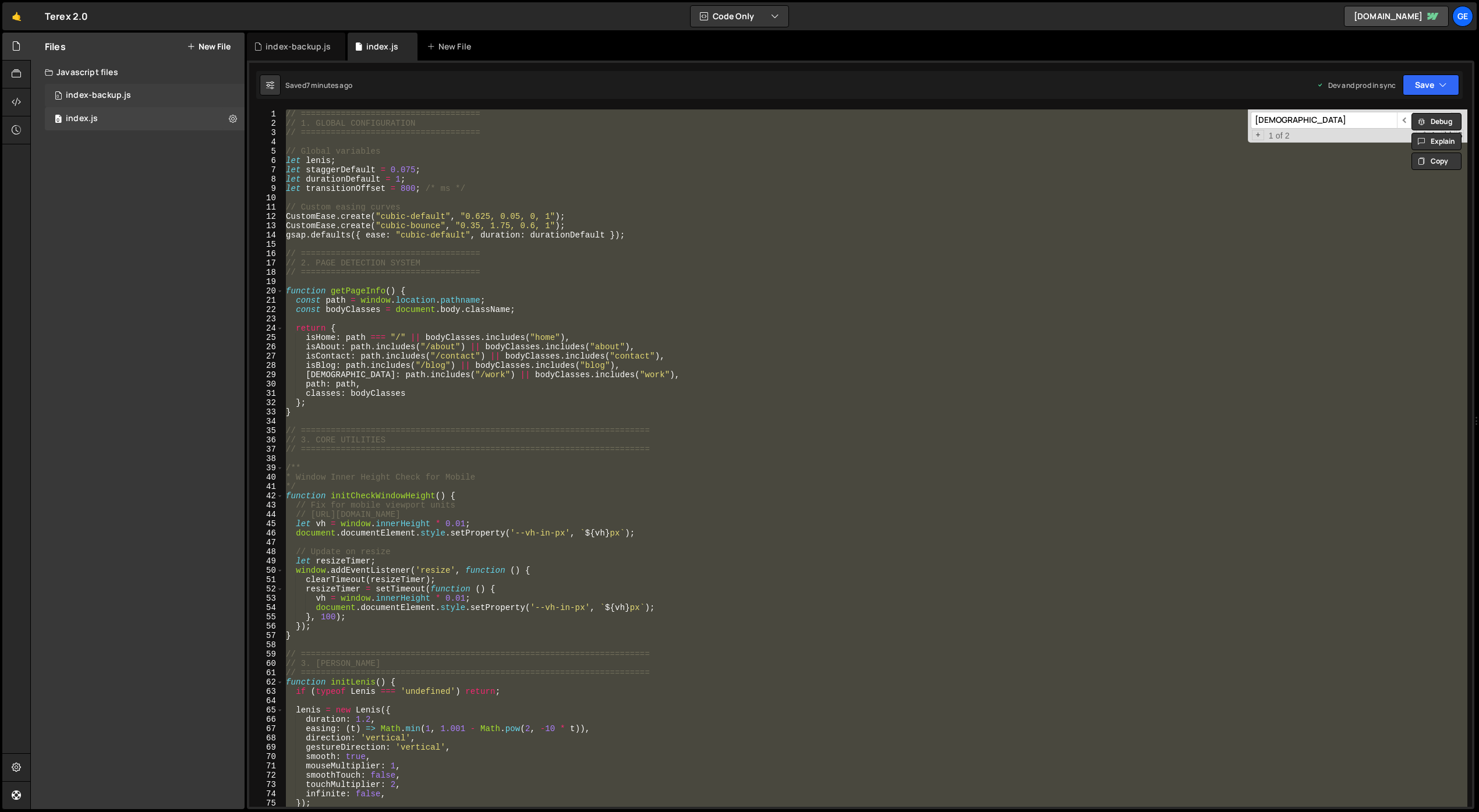
click at [118, 90] on div "index-backup.js" at bounding box center [98, 95] width 65 height 11
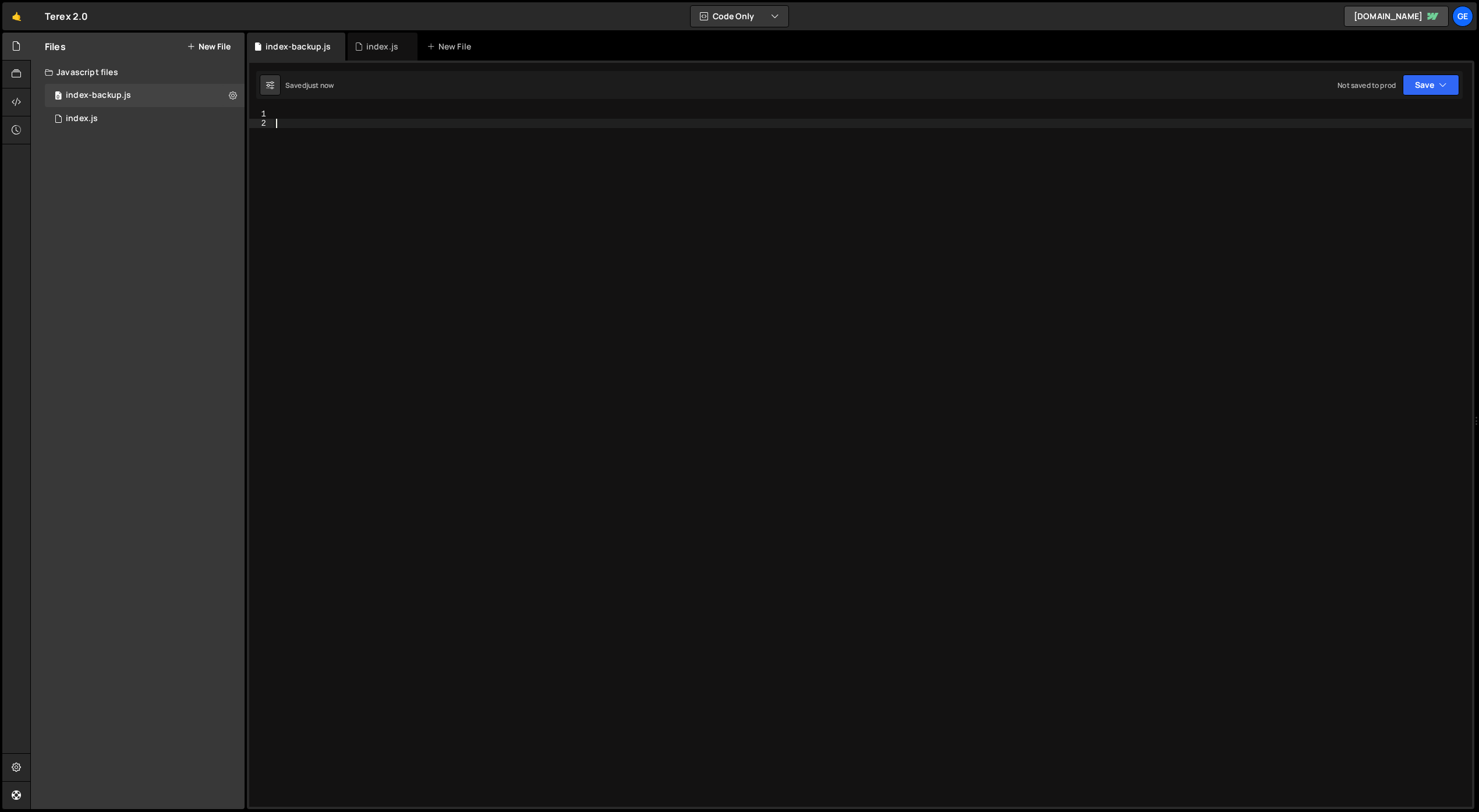
click at [522, 214] on div at bounding box center [873, 467] width 1198 height 716
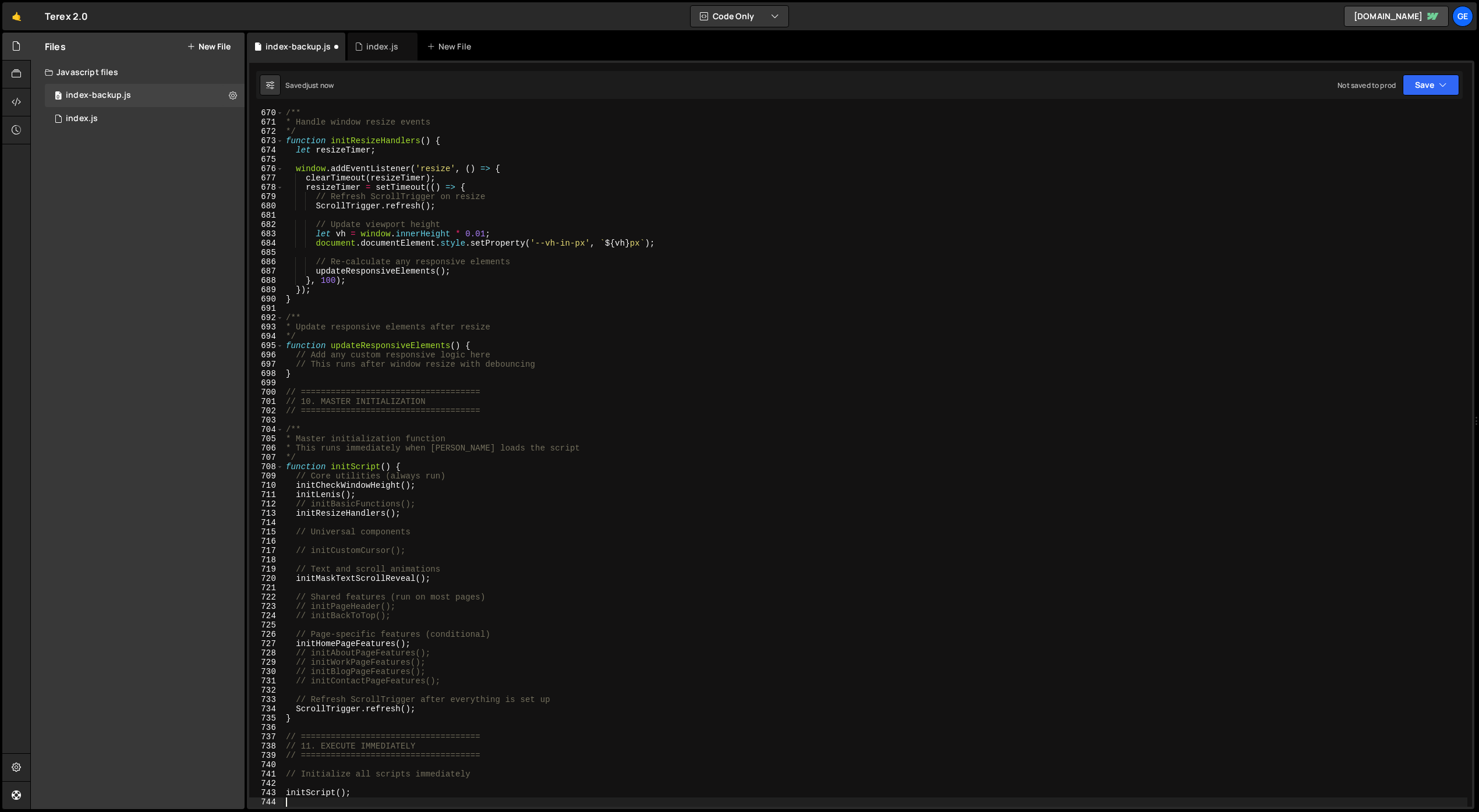
scroll to position [6234, 0]
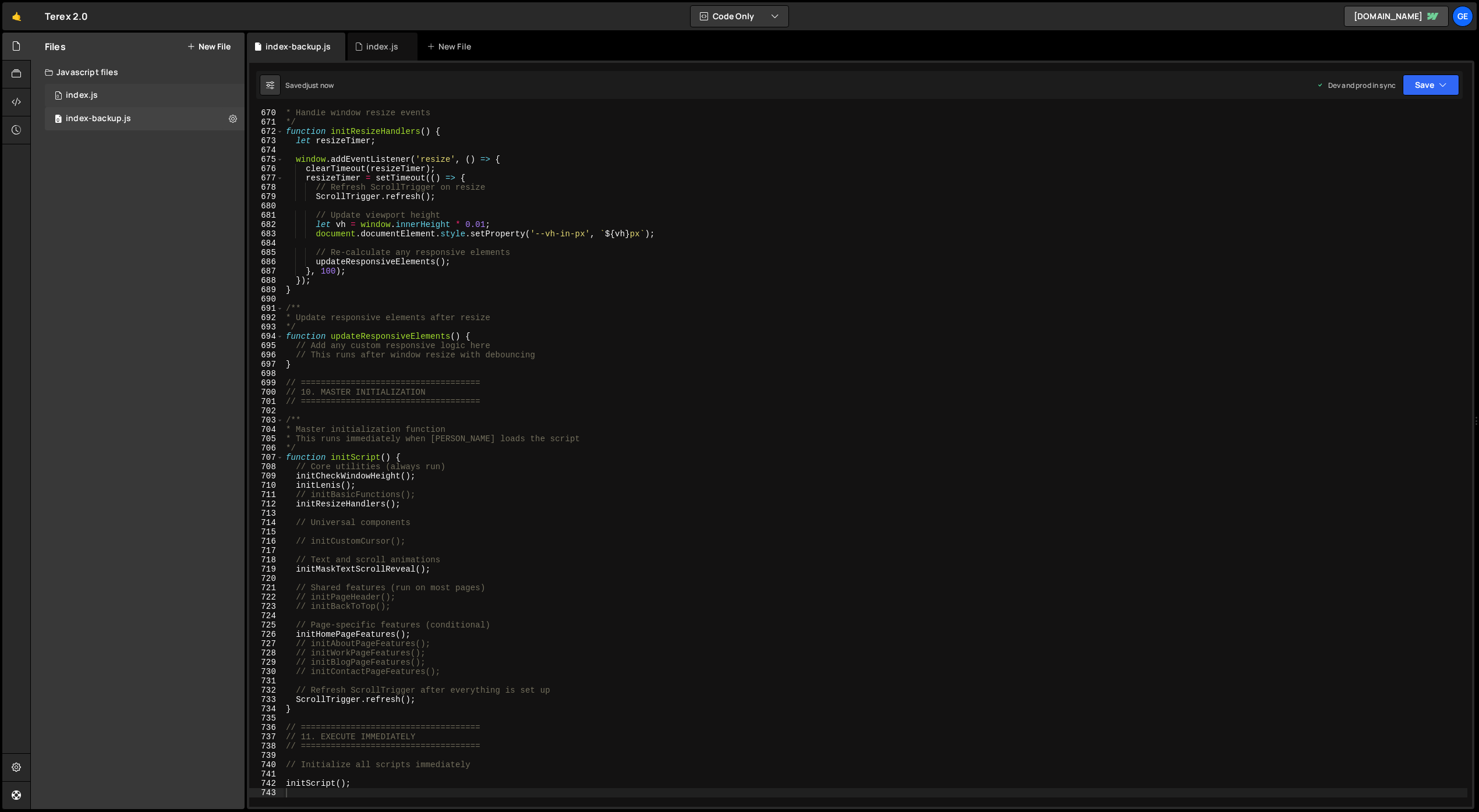
click at [161, 93] on div "0 index.js 0" at bounding box center [144, 96] width 199 height 23
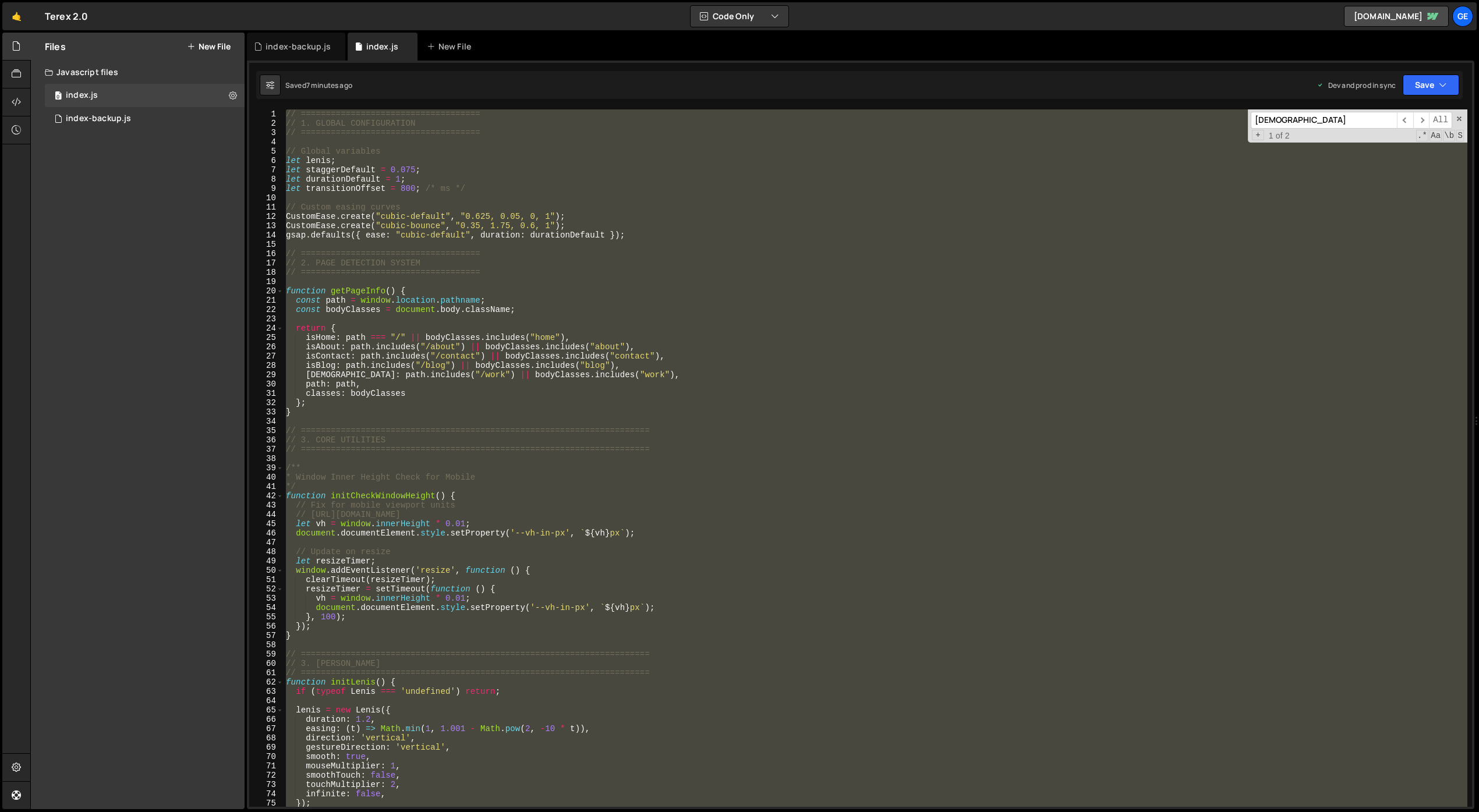
click at [646, 237] on div "// ==================================== // 1. GLOBAL CONFIGURATION // =========…" at bounding box center [875, 458] width 1184 height 698
paste textarea
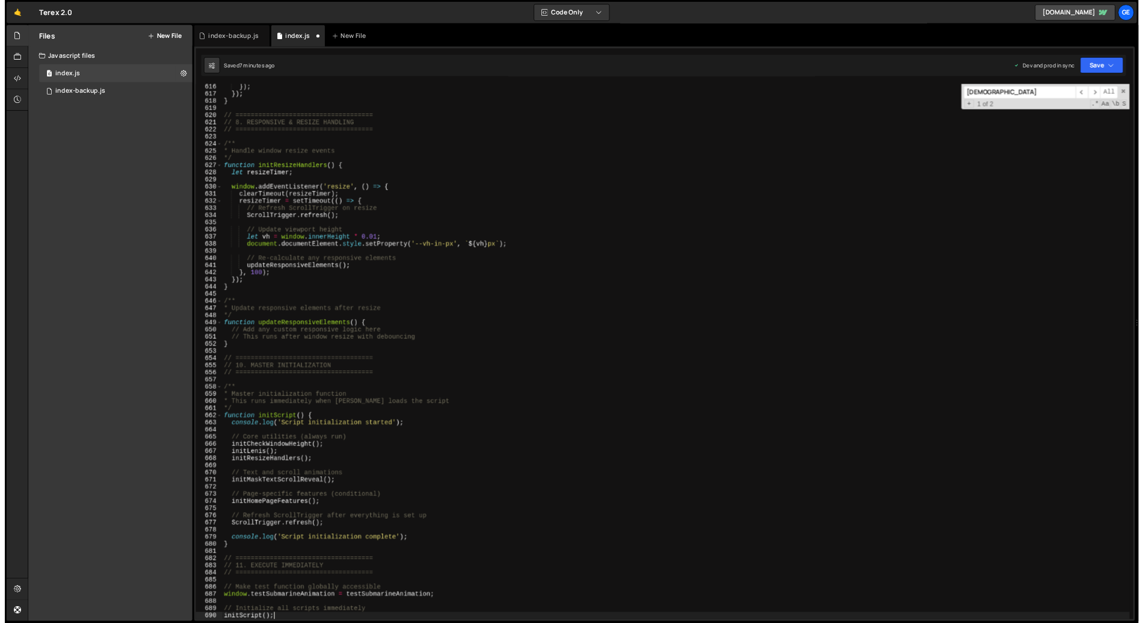
scroll to position [5921, 0]
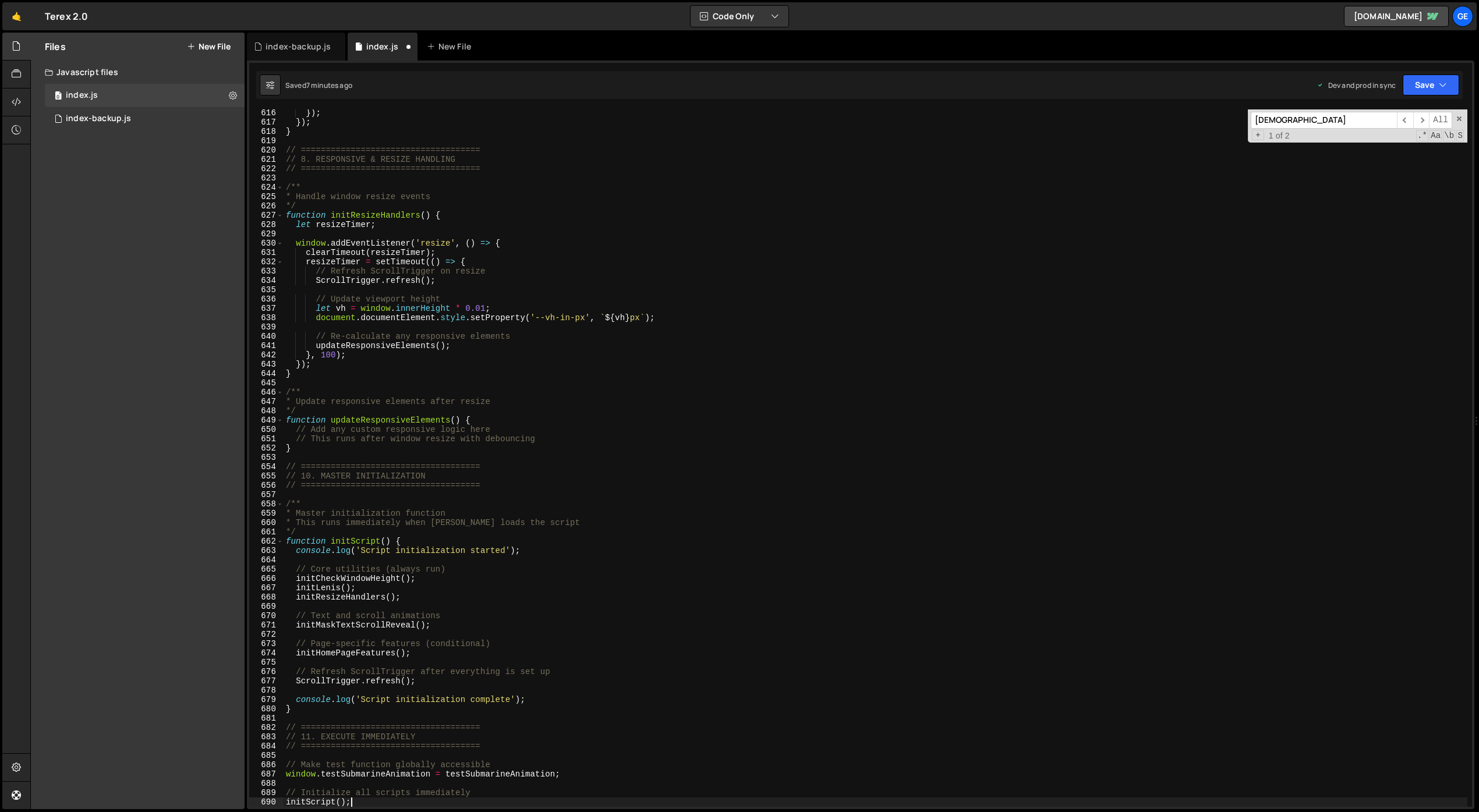
type textarea "// Make test function globally accessible"
